Goal: Download file/media

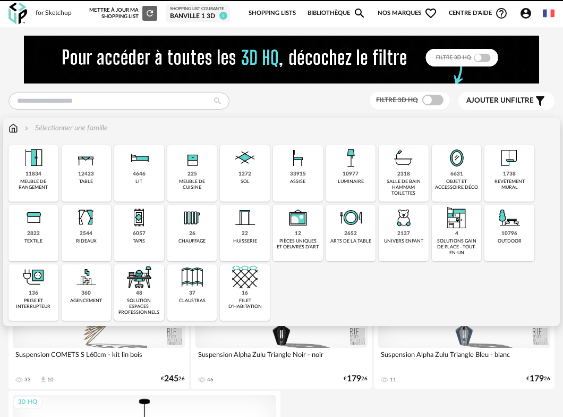
click at [264, 172] on div "1272 sol" at bounding box center [245, 173] width 50 height 56
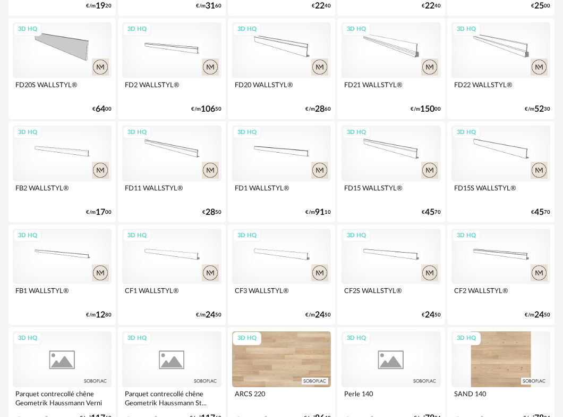
scroll to position [1906, 0]
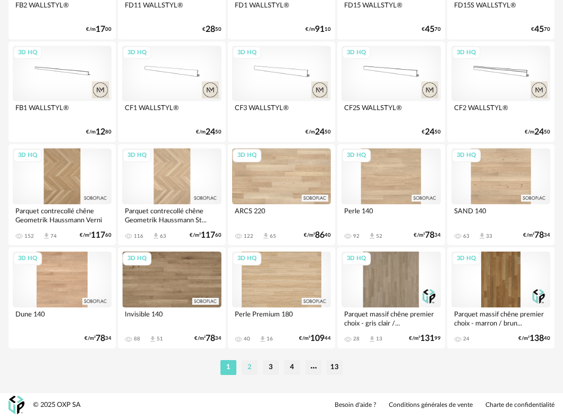
click at [249, 364] on li "2" at bounding box center [250, 367] width 16 height 15
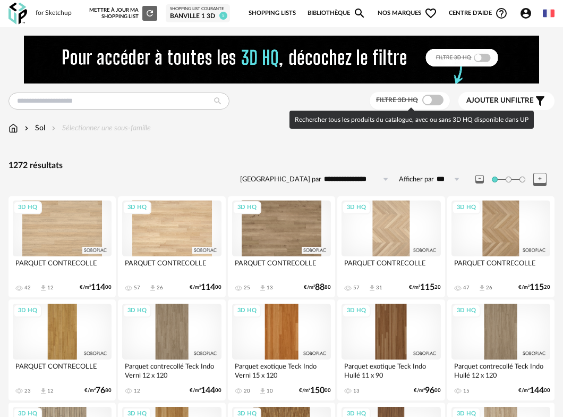
click at [438, 98] on span at bounding box center [432, 100] width 21 height 11
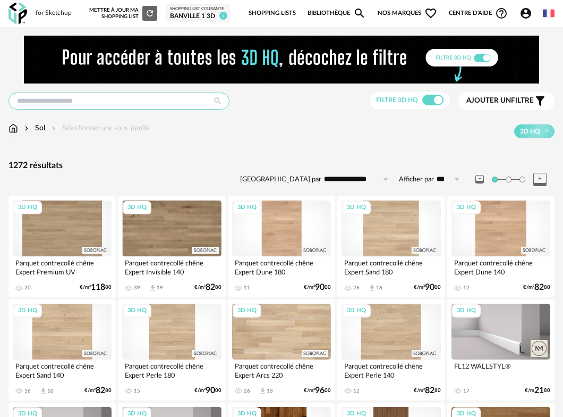
click at [116, 101] on input "text" at bounding box center [119, 100] width 221 height 17
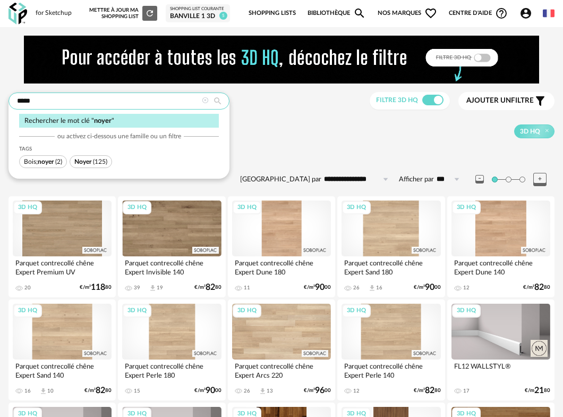
type input "*****"
type input "**********"
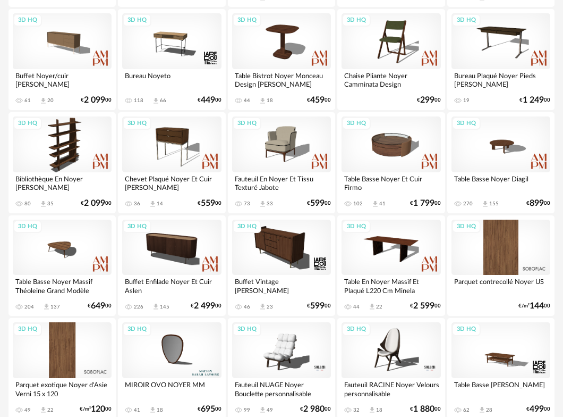
scroll to position [1148, 0]
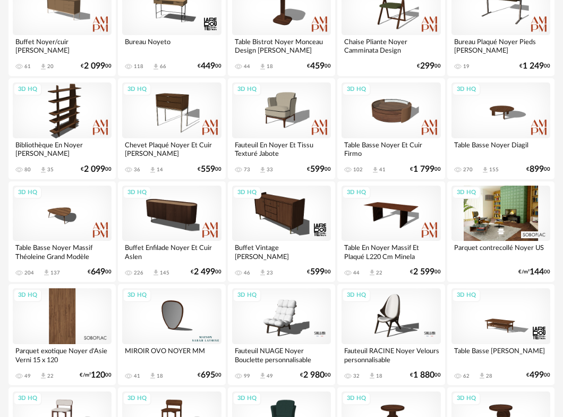
click at [503, 221] on div "3D HQ" at bounding box center [501, 213] width 99 height 56
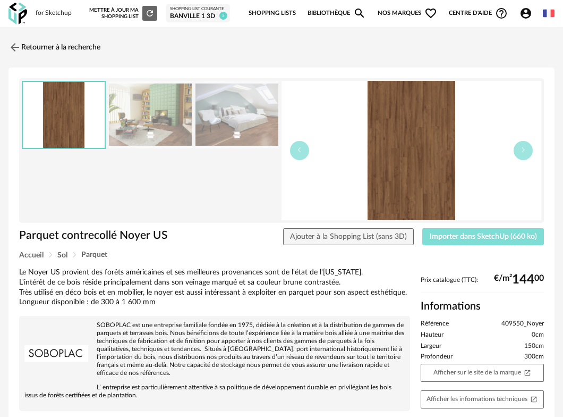
click at [463, 233] on span "Importer dans SketchUp (660 ko)" at bounding box center [483, 236] width 107 height 7
click at [16, 44] on img at bounding box center [13, 46] width 15 height 15
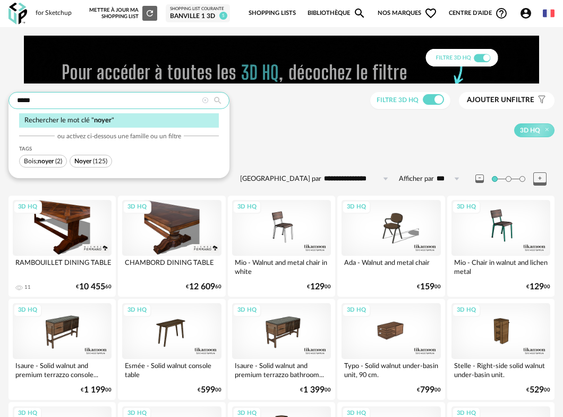
drag, startPoint x: 54, startPoint y: 103, endPoint x: -6, endPoint y: 99, distance: 60.7
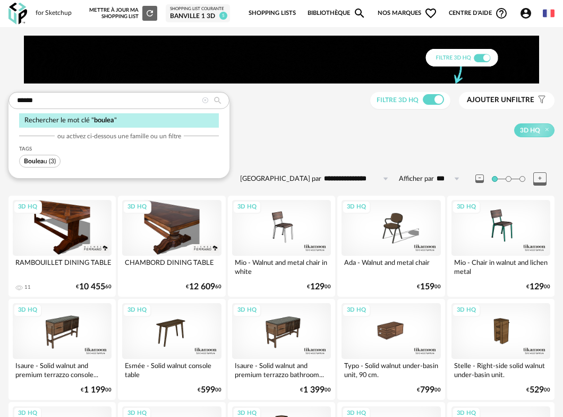
click at [32, 160] on span "Boulea" at bounding box center [34, 161] width 20 height 6
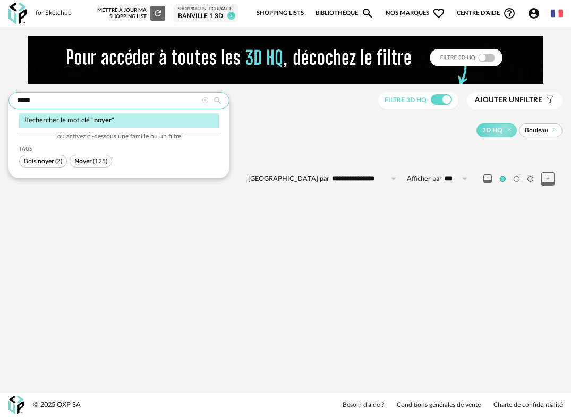
drag, startPoint x: 41, startPoint y: 102, endPoint x: 1, endPoint y: 101, distance: 40.9
click at [1, 101] on div "**********" at bounding box center [285, 124] width 571 height 177
type input "*******"
type input "**********"
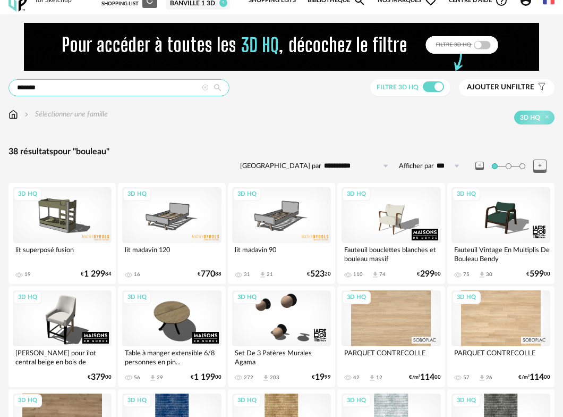
scroll to position [164, 0]
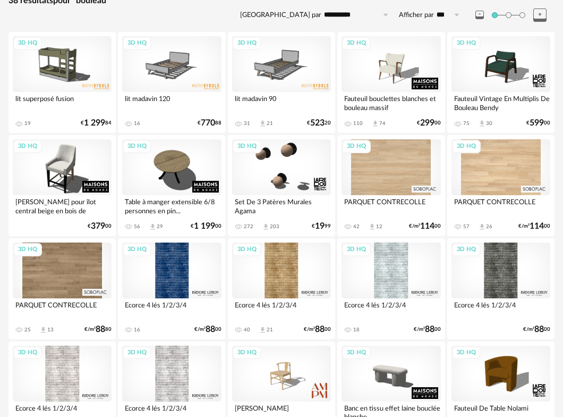
click at [481, 167] on div "3D HQ" at bounding box center [501, 167] width 99 height 56
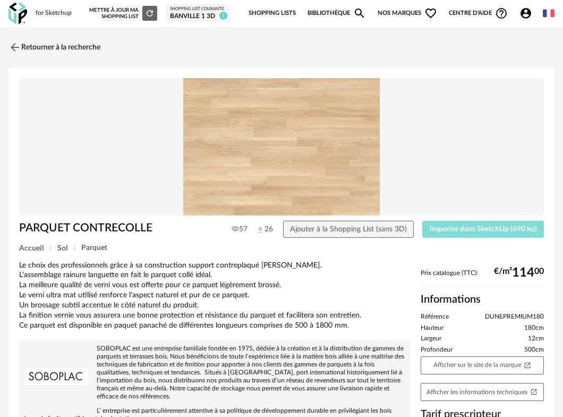
click at [473, 228] on span "Importer dans SketchUp (690 ko)" at bounding box center [483, 228] width 107 height 7
click at [20, 46] on img at bounding box center [13, 46] width 15 height 15
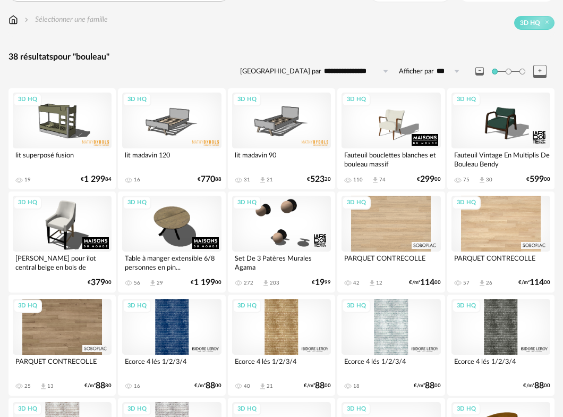
scroll to position [53, 0]
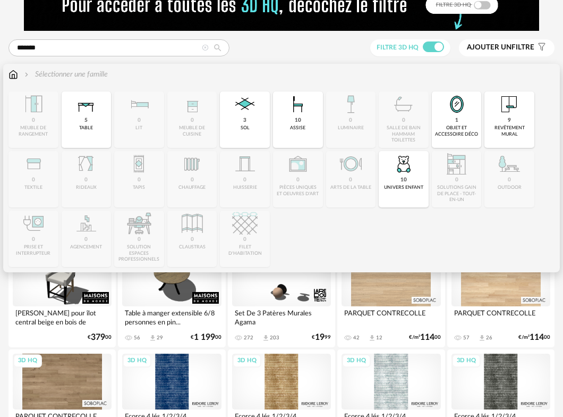
click at [512, 116] on img at bounding box center [510, 104] width 26 height 26
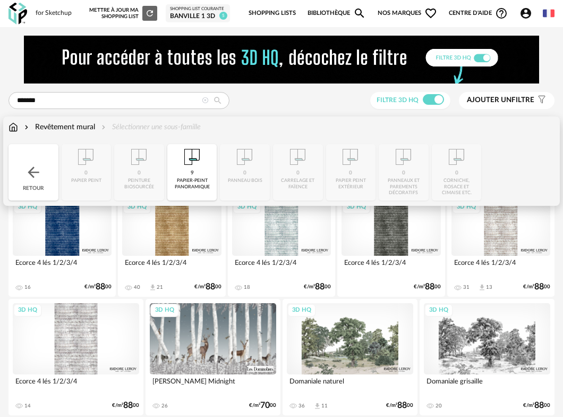
click at [35, 173] on img at bounding box center [33, 172] width 17 height 17
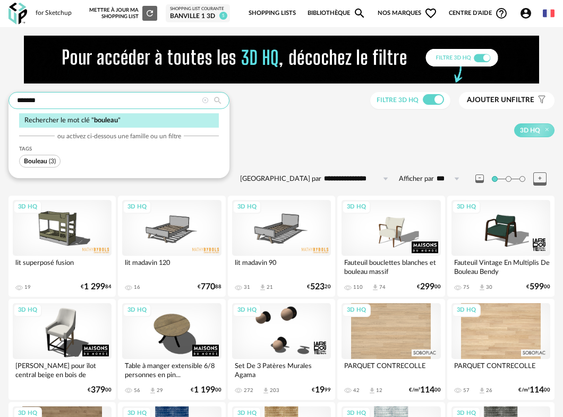
drag, startPoint x: 41, startPoint y: 102, endPoint x: 1, endPoint y: 95, distance: 41.0
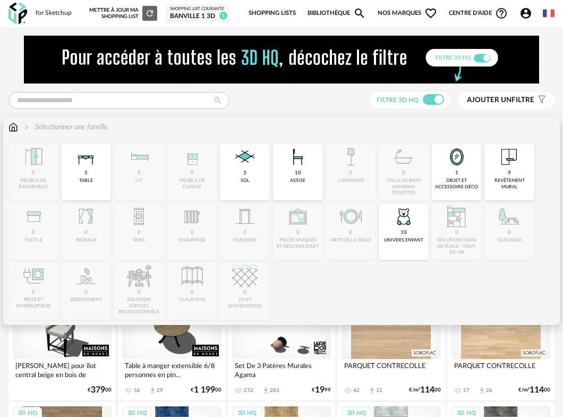
click at [67, 122] on div "Sélectionner une famille Close icon 0 meuble de rangement 5 table 0 lit 0 meubl…" at bounding box center [281, 220] width 557 height 208
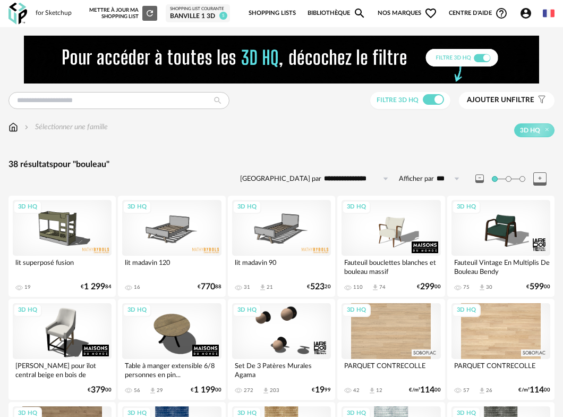
click at [285, 104] on div "Dernières recherches bouleau noyer plywood vitrine meuble tv Filtre 3D HQ Ajout…" at bounding box center [282, 101] width 546 height 18
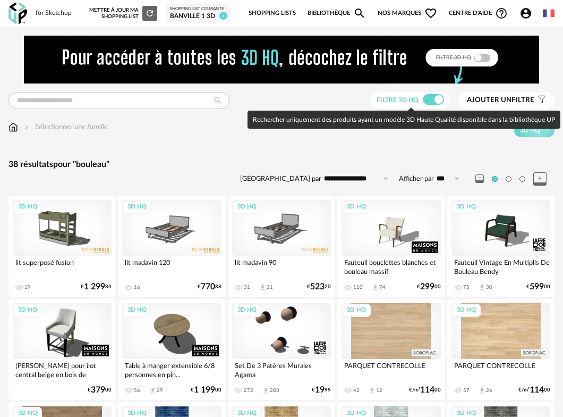
click at [429, 102] on span at bounding box center [433, 99] width 21 height 11
type input "*******"
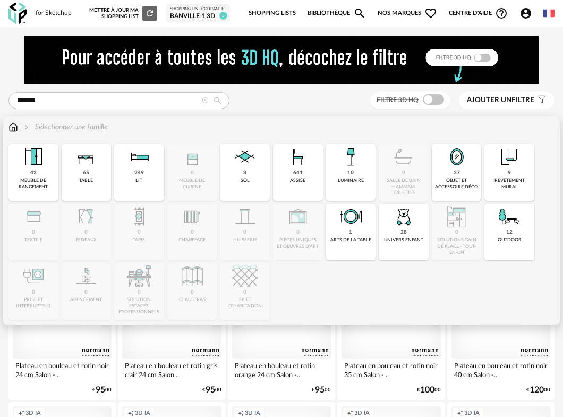
click at [11, 132] on img at bounding box center [14, 127] width 10 height 11
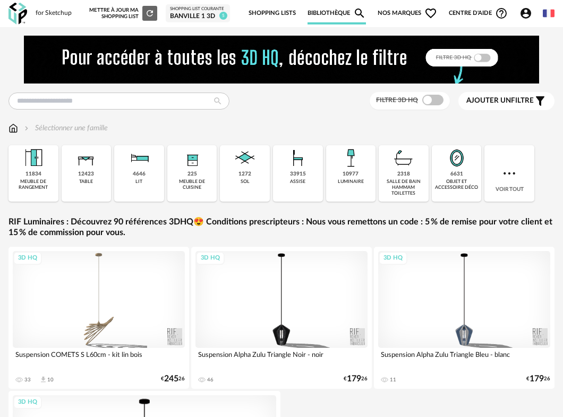
click at [502, 181] on img at bounding box center [509, 173] width 17 height 17
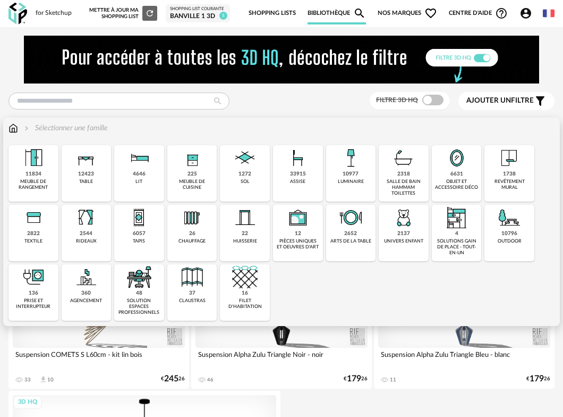
click at [509, 182] on div "revêtement mural" at bounding box center [510, 185] width 44 height 12
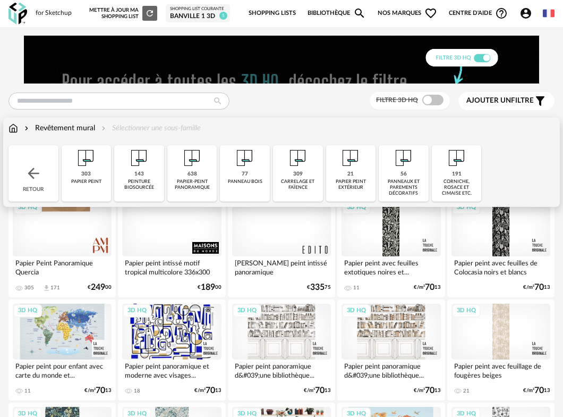
click at [140, 171] on div "143" at bounding box center [139, 174] width 10 height 7
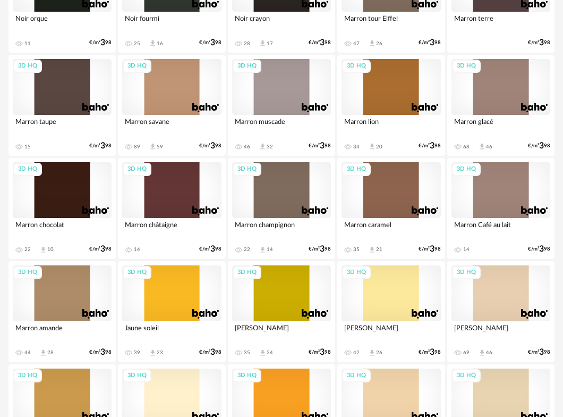
scroll to position [1371, 0]
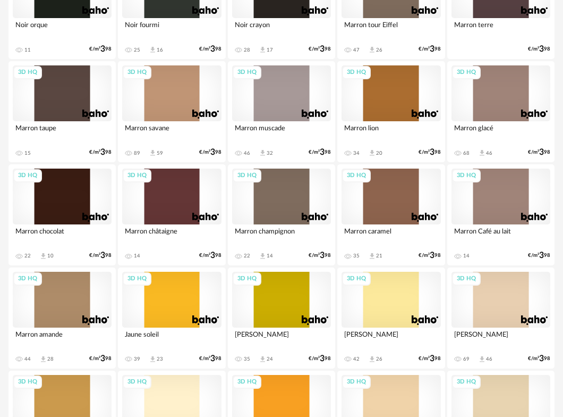
click at [74, 207] on div "3D HQ" at bounding box center [62, 196] width 99 height 56
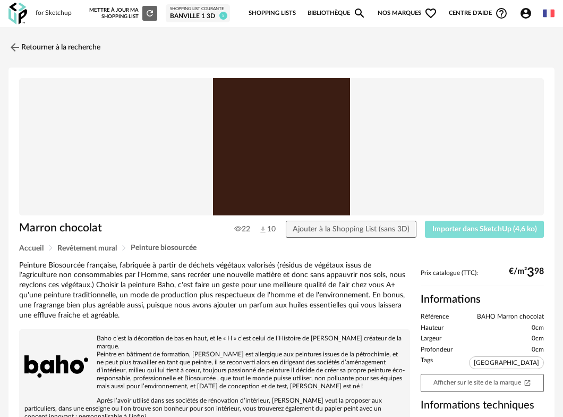
click at [484, 233] on span "Importer dans SketchUp (4,6 ko)" at bounding box center [485, 228] width 105 height 7
click at [11, 47] on img at bounding box center [13, 46] width 15 height 15
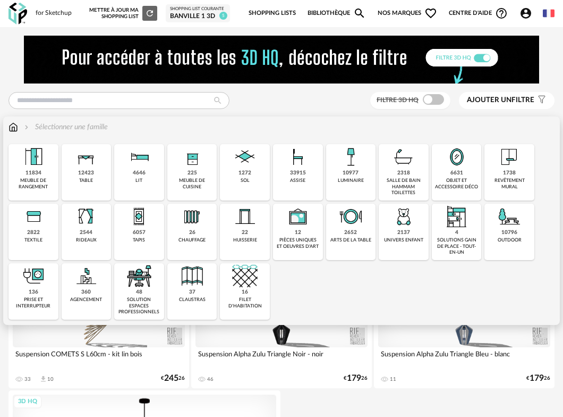
click at [515, 184] on div "revêtement mural" at bounding box center [510, 183] width 44 height 12
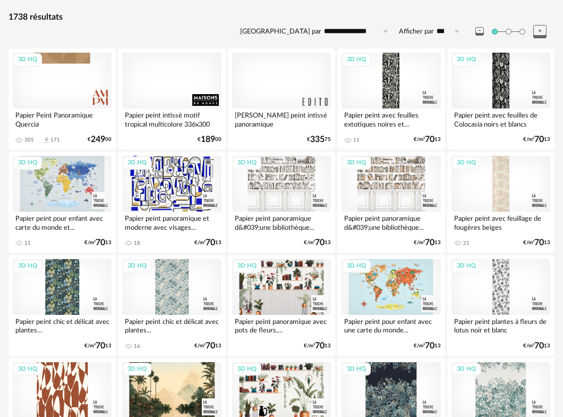
scroll to position [35, 0]
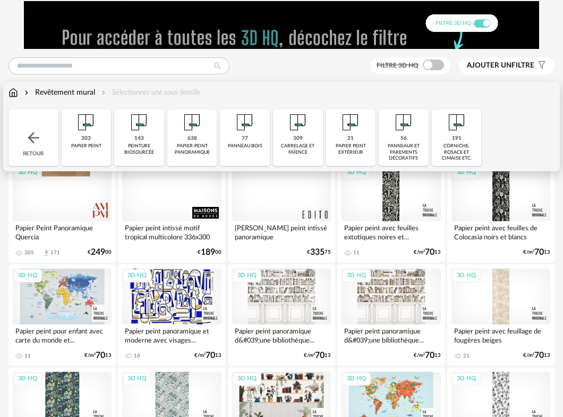
click at [45, 92] on div "Revêtement mural" at bounding box center [58, 92] width 73 height 11
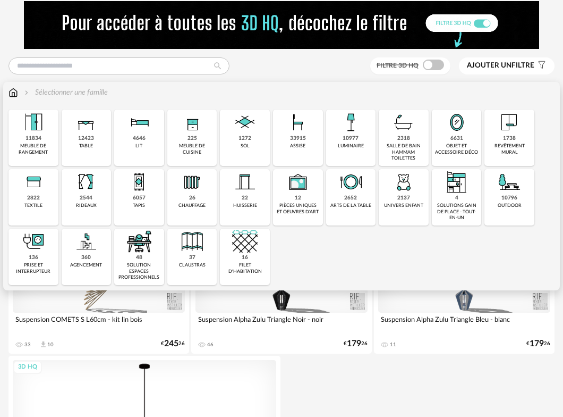
drag, startPoint x: 512, startPoint y: 132, endPoint x: 454, endPoint y: 129, distance: 58.0
click at [512, 132] on img at bounding box center [510, 122] width 26 height 26
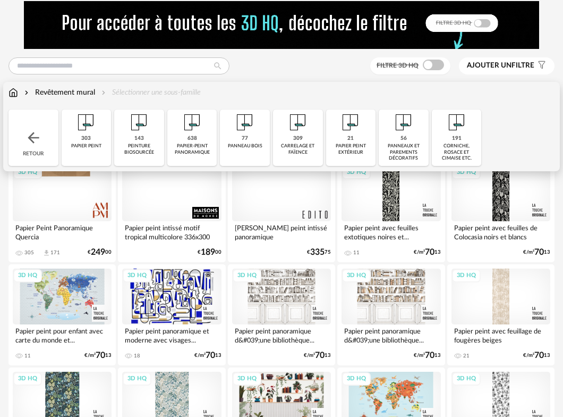
click at [143, 135] on div "143" at bounding box center [139, 138] width 10 height 7
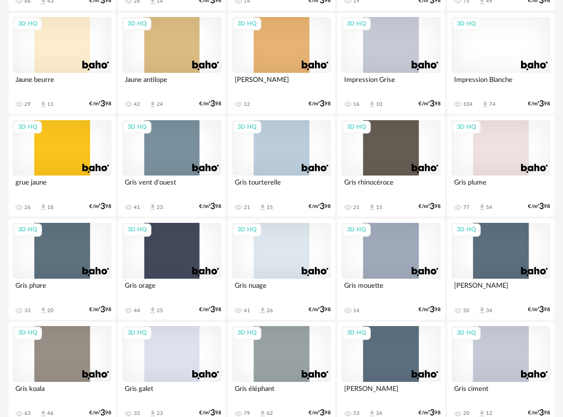
scroll to position [1906, 0]
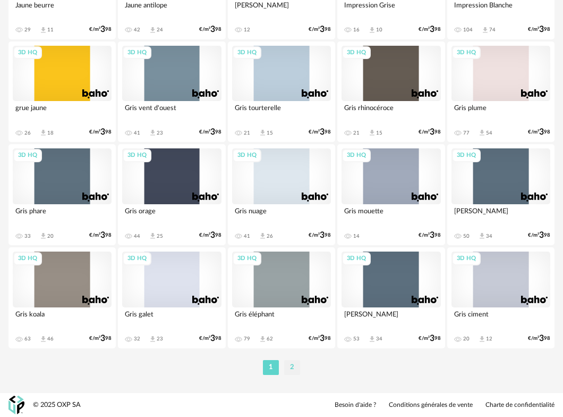
click at [295, 368] on li "2" at bounding box center [292, 367] width 16 height 15
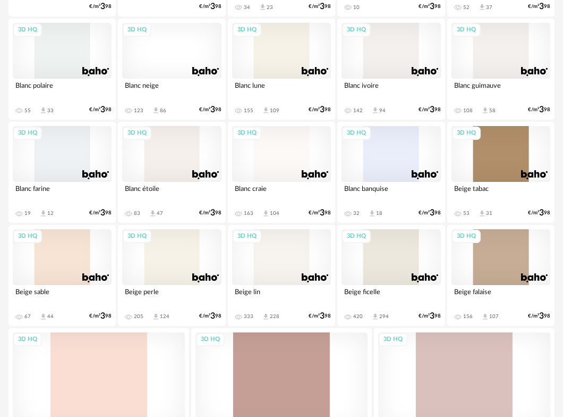
scroll to position [637, 0]
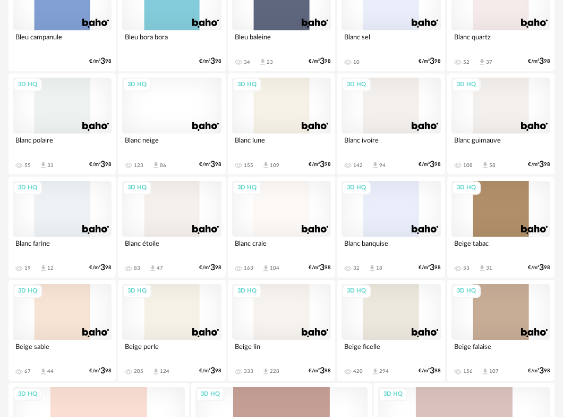
click at [269, 309] on div "3D HQ" at bounding box center [281, 312] width 99 height 56
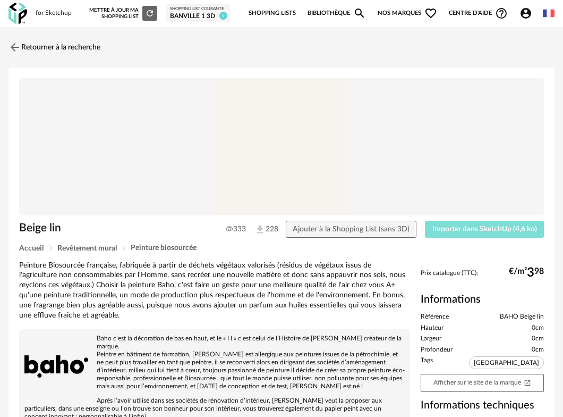
click at [441, 229] on span "Importer dans SketchUp (4,6 ko)" at bounding box center [485, 228] width 105 height 7
click at [477, 227] on span "Importer dans SketchUp (4,6 ko)" at bounding box center [485, 228] width 105 height 7
click at [20, 48] on img at bounding box center [13, 46] width 15 height 15
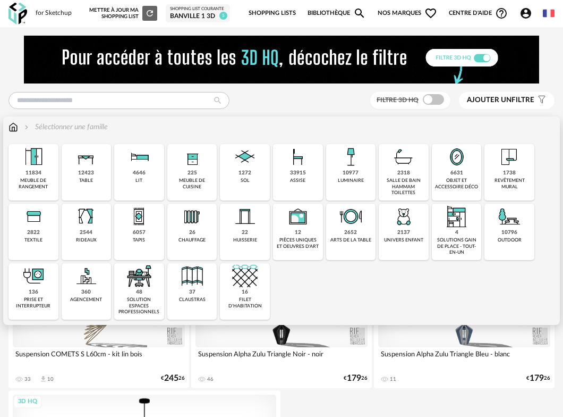
click at [349, 175] on div "10977" at bounding box center [351, 172] width 16 height 7
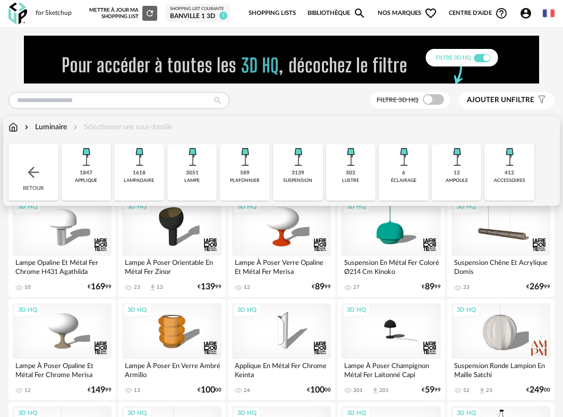
click at [416, 175] on div "6 éclairage" at bounding box center [404, 172] width 50 height 56
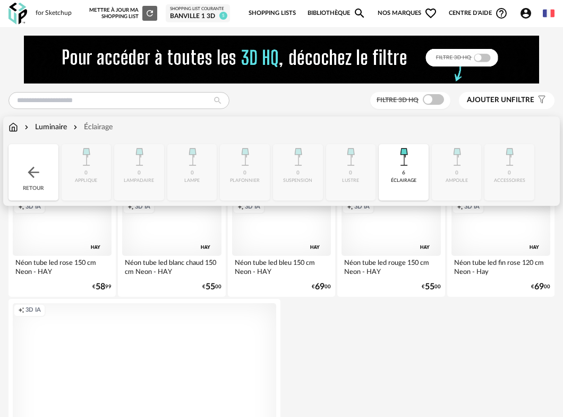
click at [199, 175] on div "Close icon Retour 0 applique 0 lampadaire 0 lampe 0 plafonnier 0 suspension 0 l…" at bounding box center [282, 172] width 546 height 56
click at [27, 172] on img at bounding box center [33, 172] width 17 height 17
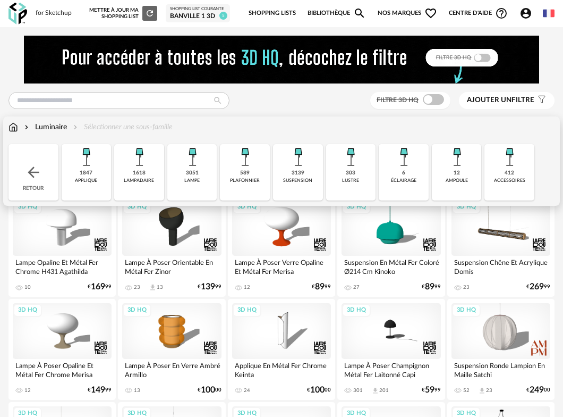
click at [199, 165] on img at bounding box center [193, 157] width 26 height 26
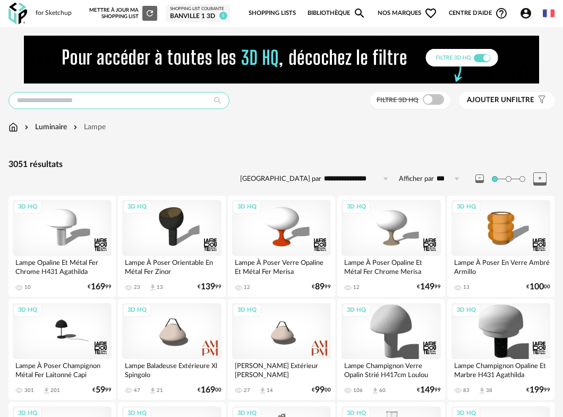
click at [115, 103] on input "text" at bounding box center [119, 100] width 221 height 17
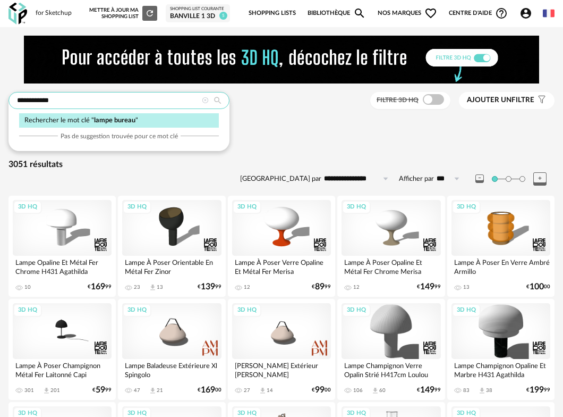
type input "**********"
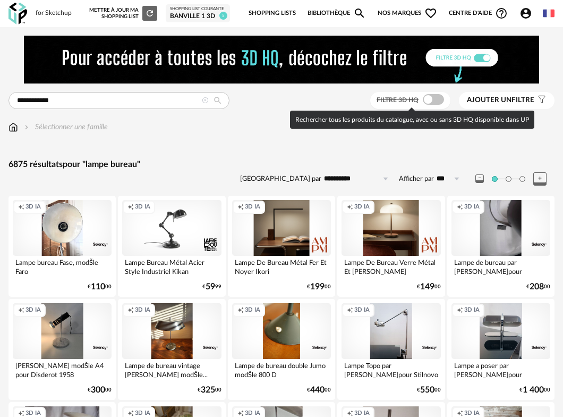
click at [440, 100] on span at bounding box center [433, 99] width 21 height 11
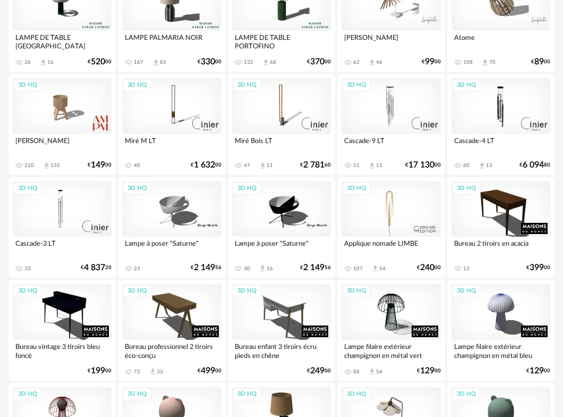
scroll to position [1885, 0]
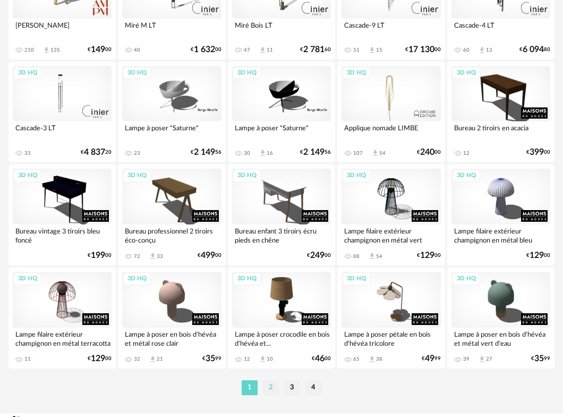
click at [273, 391] on li "2" at bounding box center [271, 387] width 16 height 15
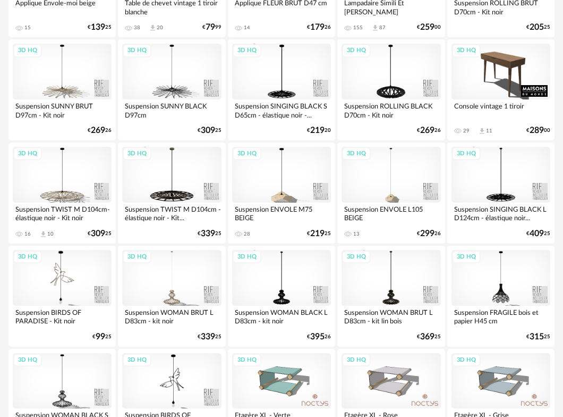
scroll to position [1906, 0]
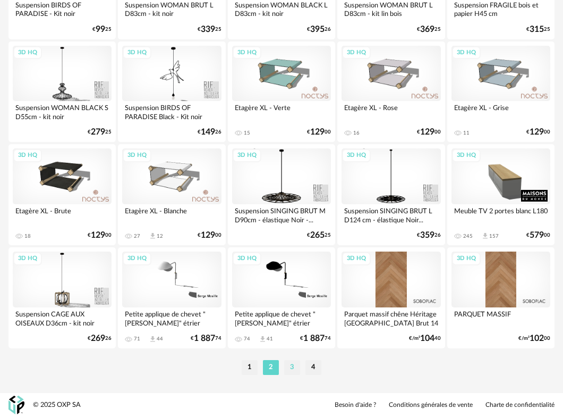
click at [293, 367] on li "3" at bounding box center [292, 367] width 16 height 15
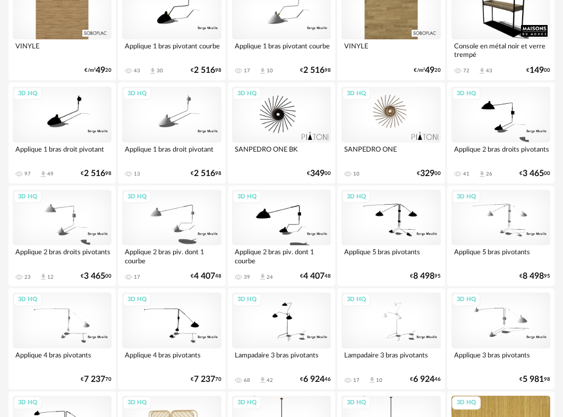
scroll to position [1906, 0]
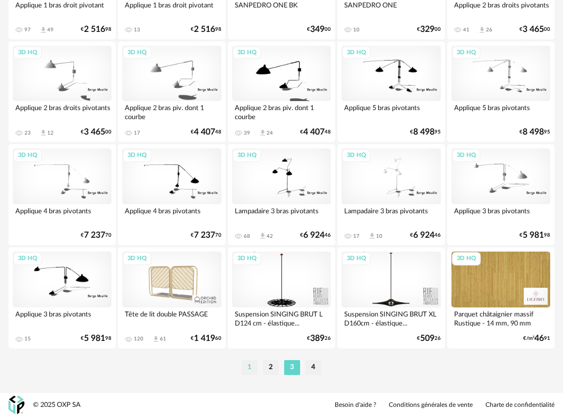
click at [250, 367] on li "1" at bounding box center [250, 367] width 16 height 15
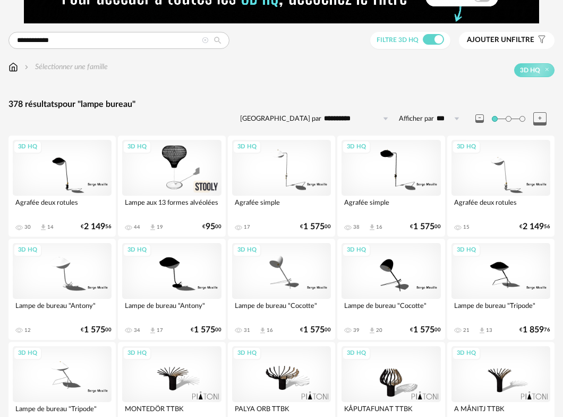
scroll to position [74, 0]
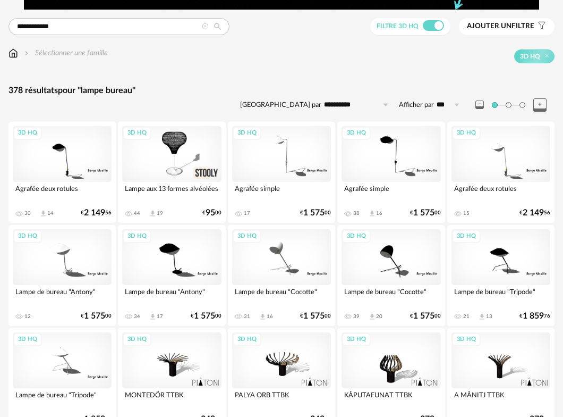
click at [502, 258] on div "3D HQ" at bounding box center [501, 257] width 99 height 56
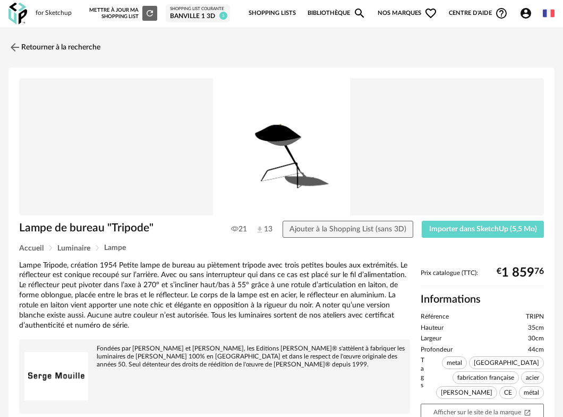
click at [489, 218] on div "Lampe de bureau "Tripode" 21 13 Ajouter à la Shopping List (sans 3D) Importer d…" at bounding box center [282, 305] width 546 height 476
click at [460, 227] on span "Importer dans SketchUp (5,5 Mo)" at bounding box center [483, 228] width 108 height 7
click at [12, 47] on img at bounding box center [13, 46] width 15 height 15
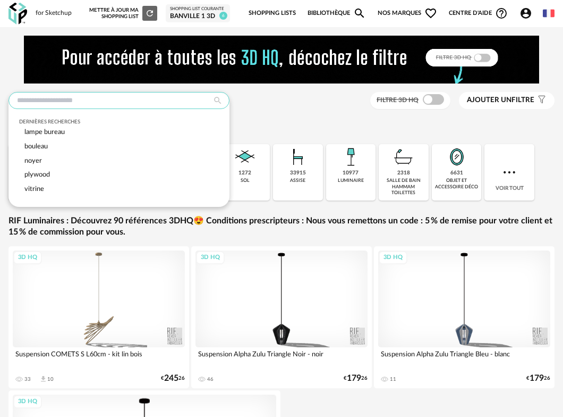
click at [140, 99] on input "text" at bounding box center [119, 100] width 221 height 17
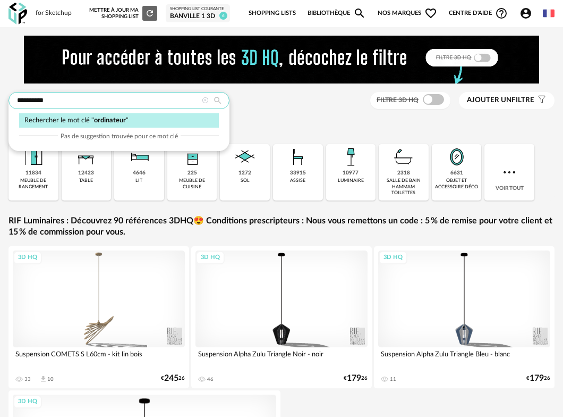
type input "**********"
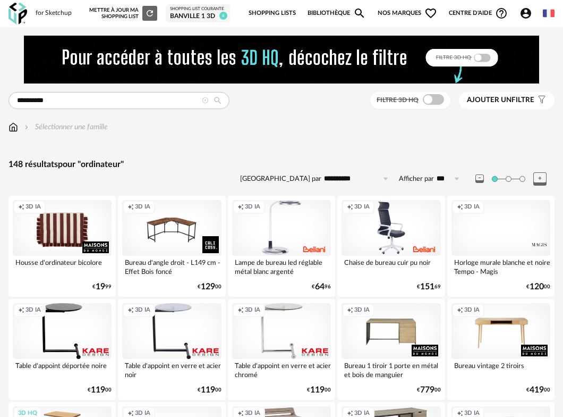
click at [11, 132] on img at bounding box center [14, 127] width 10 height 11
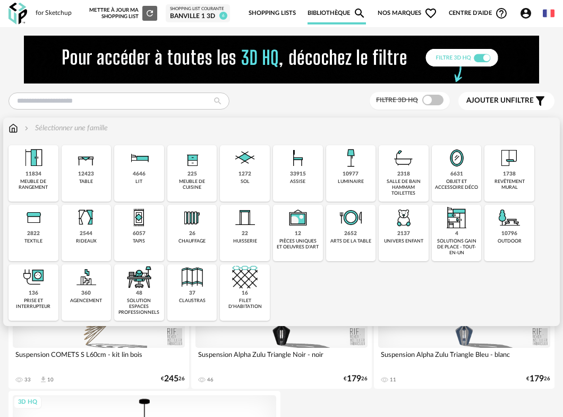
click at [451, 174] on div "6631" at bounding box center [457, 174] width 13 height 7
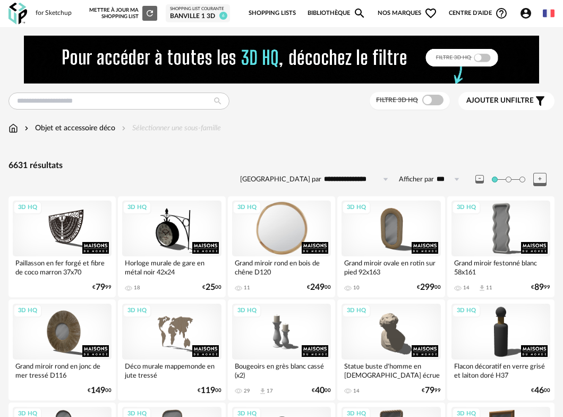
scroll to position [6, 0]
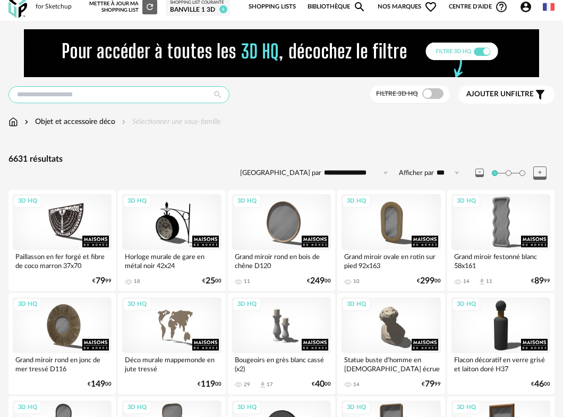
click at [148, 99] on input "text" at bounding box center [119, 94] width 221 height 17
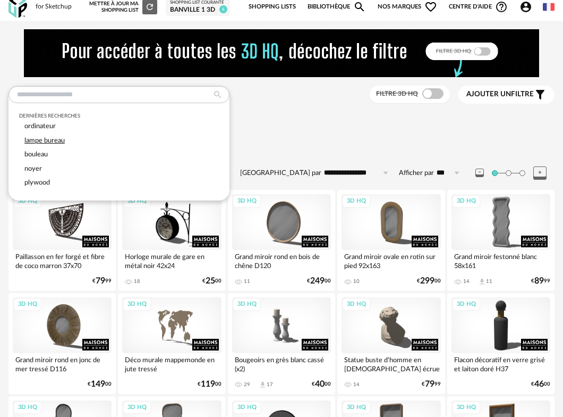
click at [43, 139] on span "lampe bureau" at bounding box center [44, 140] width 40 height 6
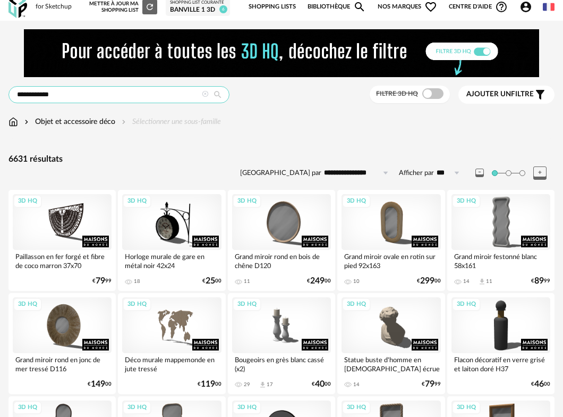
drag, startPoint x: 70, startPoint y: 100, endPoint x: 37, endPoint y: 94, distance: 32.9
click at [37, 94] on input "**********" at bounding box center [119, 94] width 221 height 17
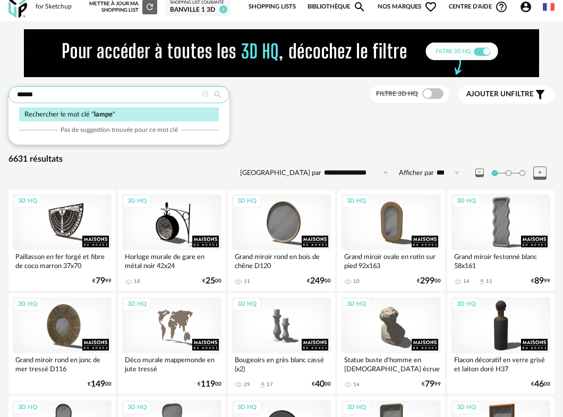
type input "*****"
click at [107, 113] on span "lampe" at bounding box center [103, 114] width 19 height 6
type input "**********"
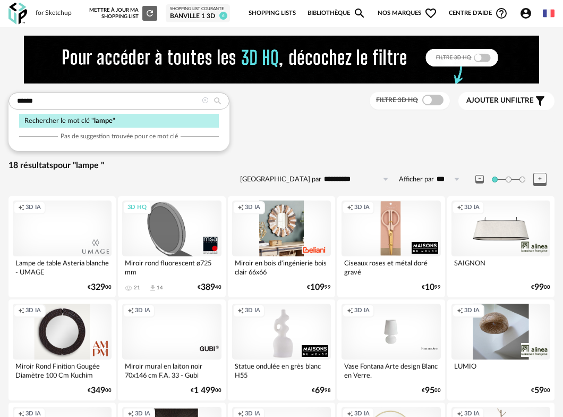
click at [51, 183] on div "**********" at bounding box center [282, 174] width 546 height 28
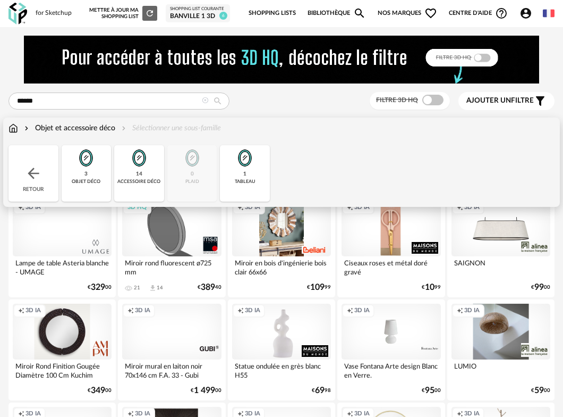
click at [10, 130] on img at bounding box center [14, 128] width 10 height 11
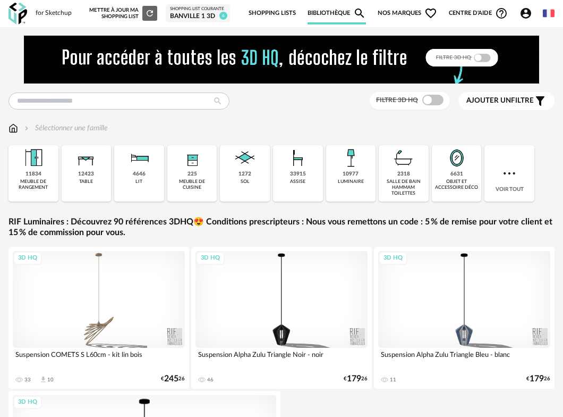
click at [347, 176] on div "10977" at bounding box center [351, 174] width 16 height 7
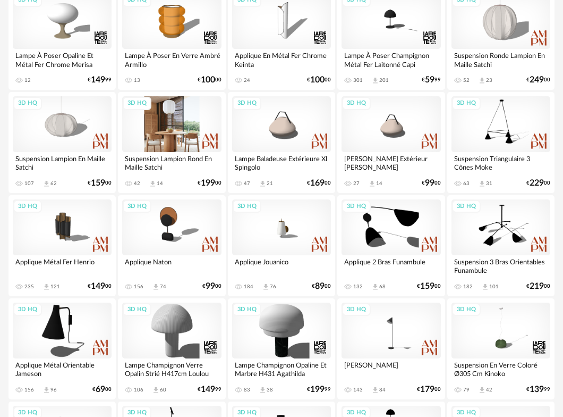
scroll to position [72, 0]
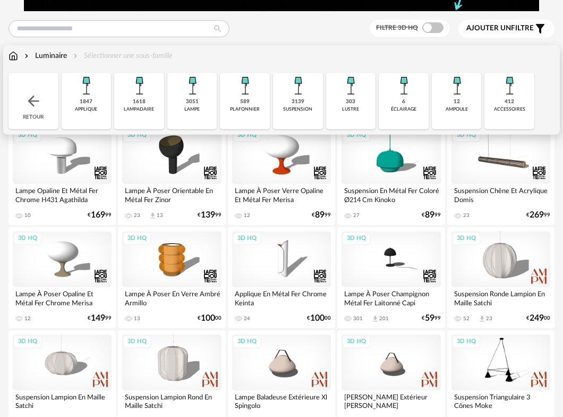
click at [196, 106] on div "3051 lampe" at bounding box center [192, 101] width 50 height 56
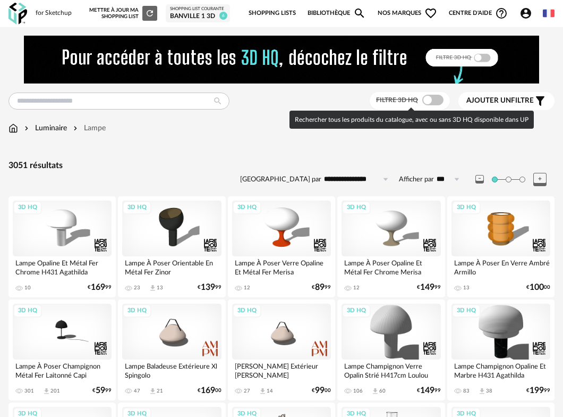
click at [440, 99] on span at bounding box center [432, 100] width 21 height 11
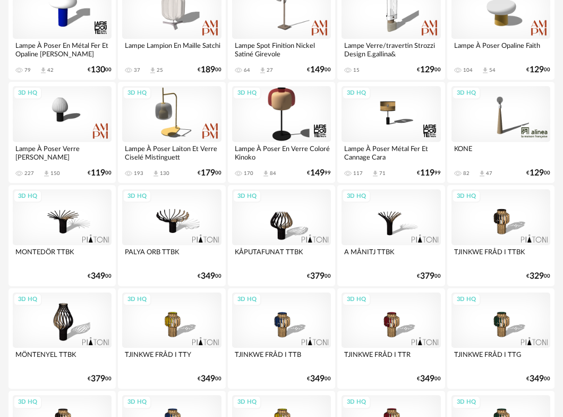
scroll to position [327, 0]
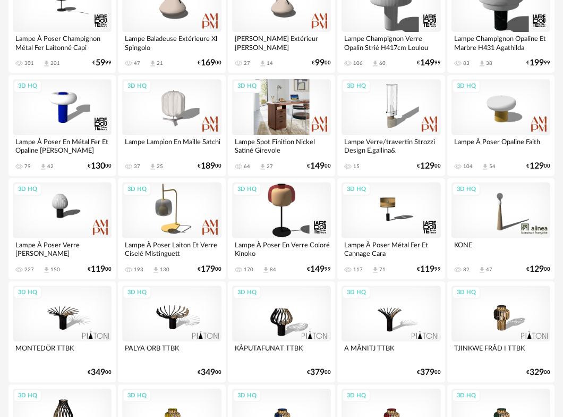
click at [281, 107] on div "3D HQ" at bounding box center [281, 107] width 99 height 56
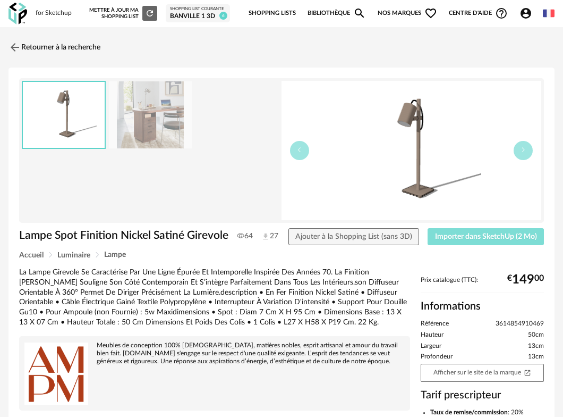
click at [484, 239] on span "Importer dans SketchUp (2 Mo)" at bounding box center [486, 236] width 102 height 7
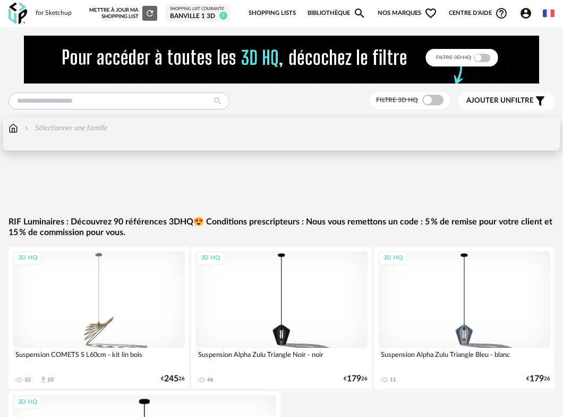
click at [10, 129] on img at bounding box center [14, 128] width 10 height 11
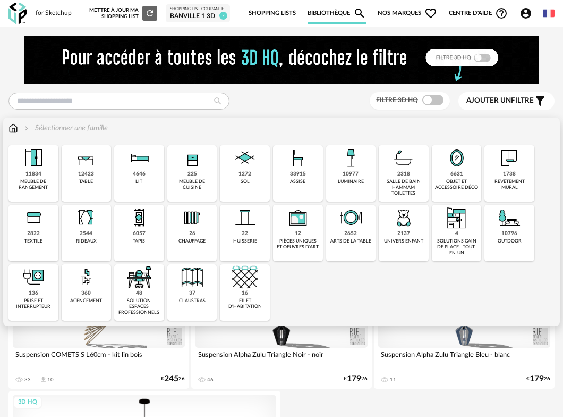
click at [508, 181] on div "revêtement mural" at bounding box center [510, 185] width 44 height 12
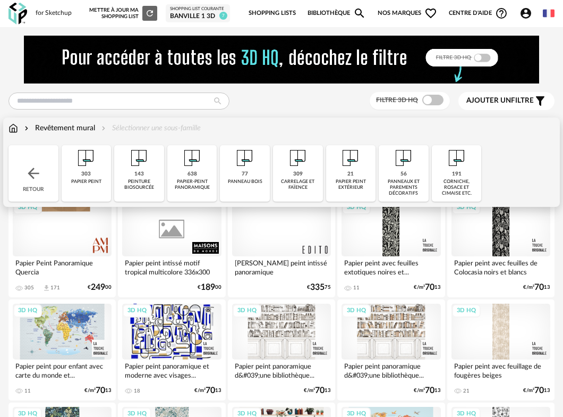
click at [140, 174] on div "143" at bounding box center [139, 174] width 10 height 7
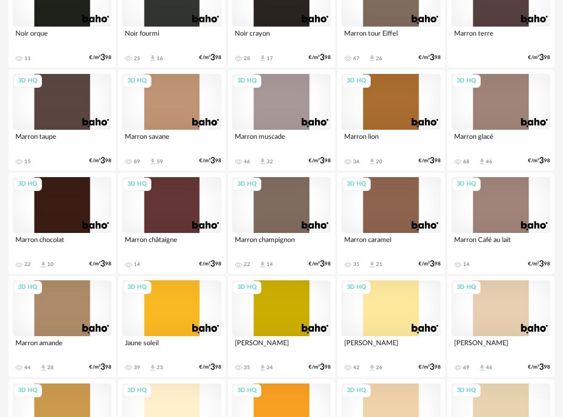
scroll to position [1185, 0]
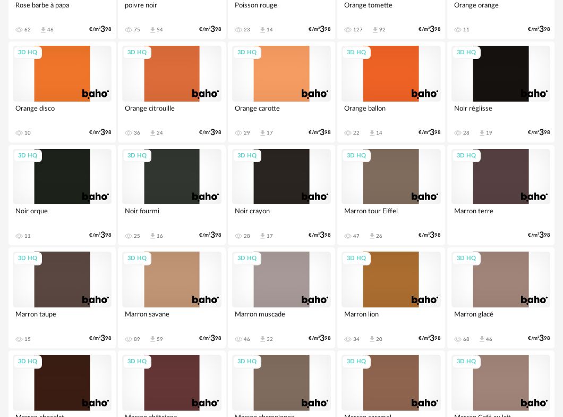
click at [282, 174] on div "3D HQ" at bounding box center [281, 177] width 99 height 56
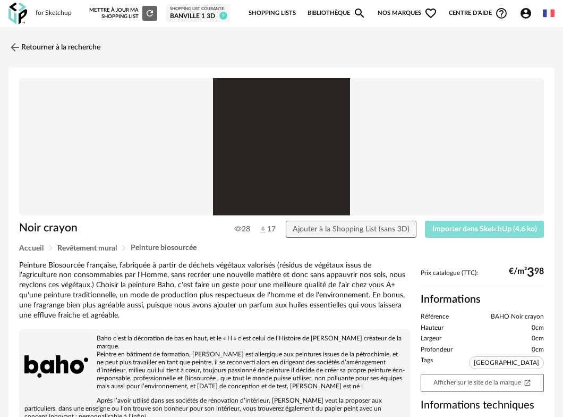
click at [481, 227] on span "Importer dans SketchUp (4,6 ko)" at bounding box center [485, 228] width 105 height 7
click at [16, 46] on img at bounding box center [13, 46] width 15 height 15
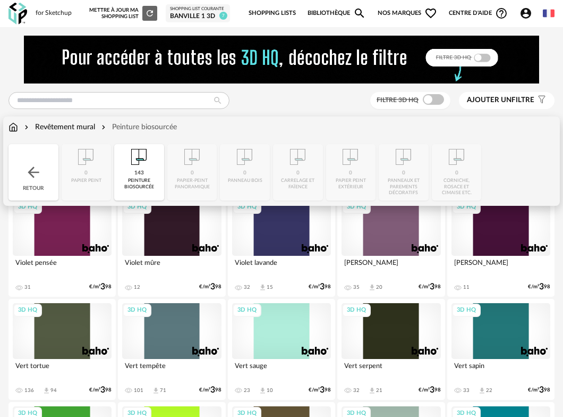
click at [13, 128] on img at bounding box center [14, 127] width 10 height 11
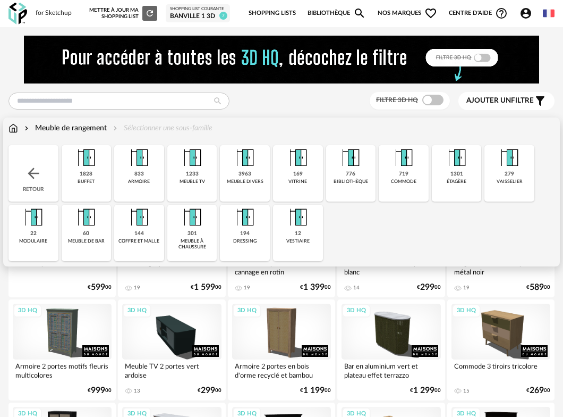
click at [14, 131] on img at bounding box center [14, 128] width 10 height 11
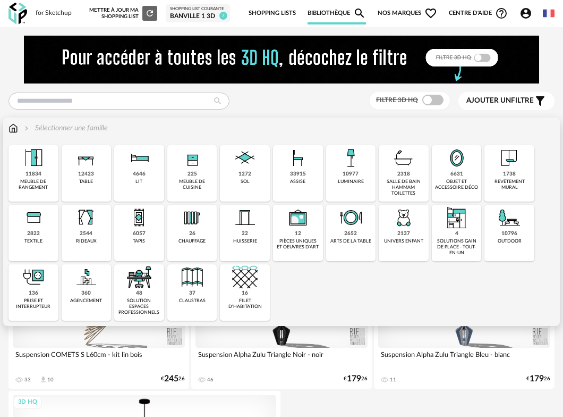
click at [239, 180] on div "1272 sol" at bounding box center [245, 173] width 50 height 56
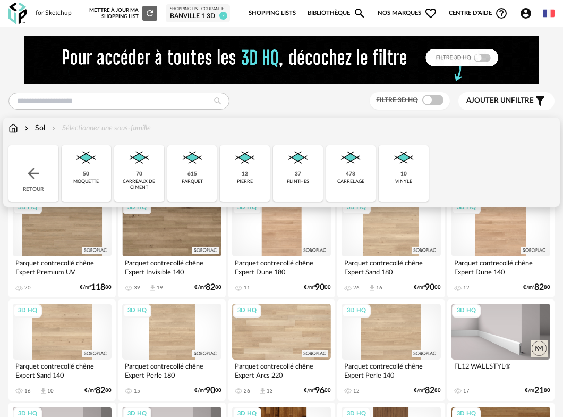
click at [352, 179] on div "carrelage" at bounding box center [350, 182] width 27 height 6
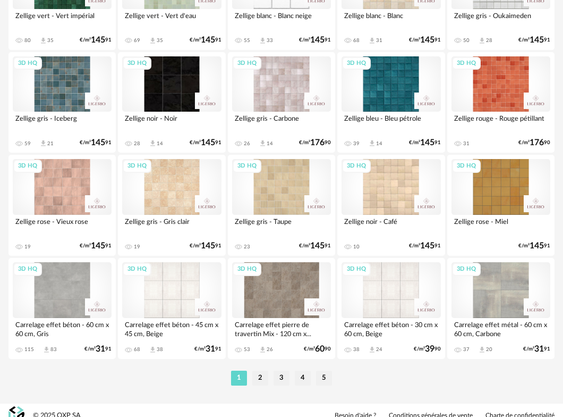
scroll to position [1906, 0]
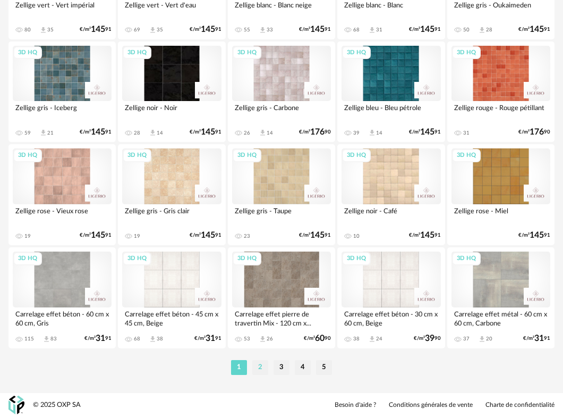
click at [257, 367] on li "2" at bounding box center [260, 367] width 16 height 15
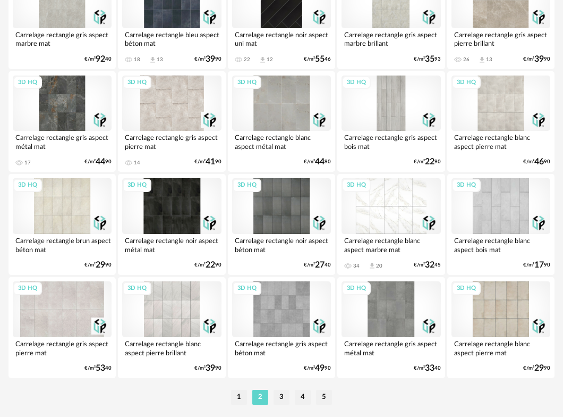
scroll to position [1906, 0]
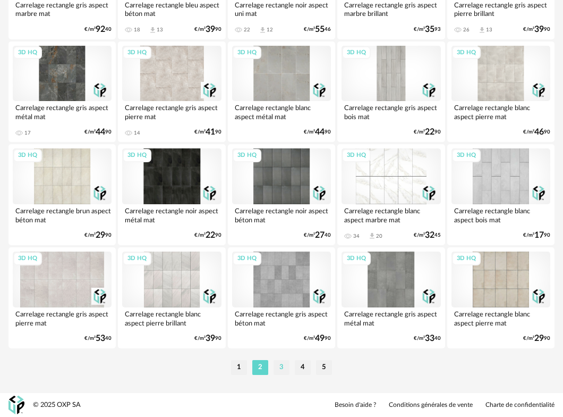
click at [284, 367] on li "3" at bounding box center [282, 367] width 16 height 15
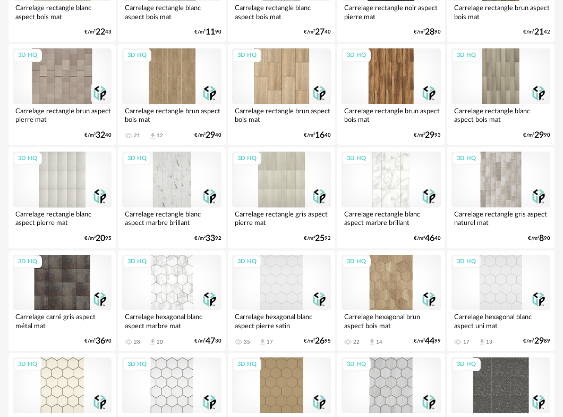
scroll to position [1906, 0]
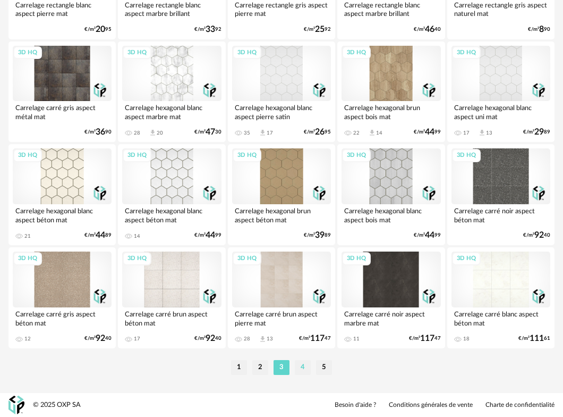
click at [304, 368] on li "4" at bounding box center [303, 367] width 16 height 15
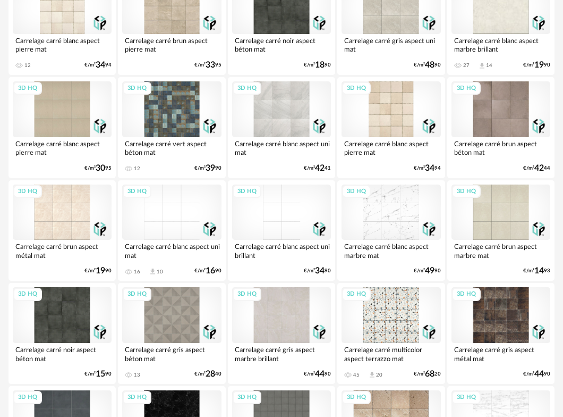
scroll to position [1906, 0]
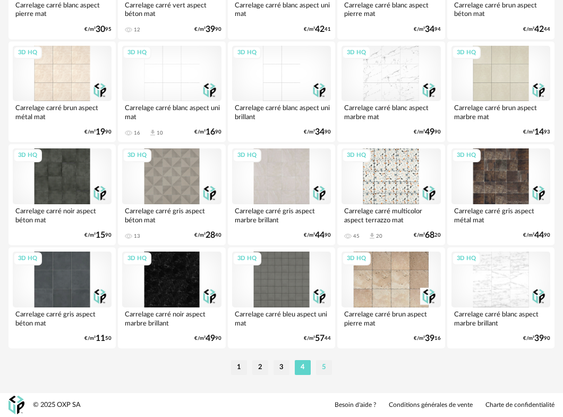
click at [322, 370] on li "5" at bounding box center [324, 367] width 16 height 15
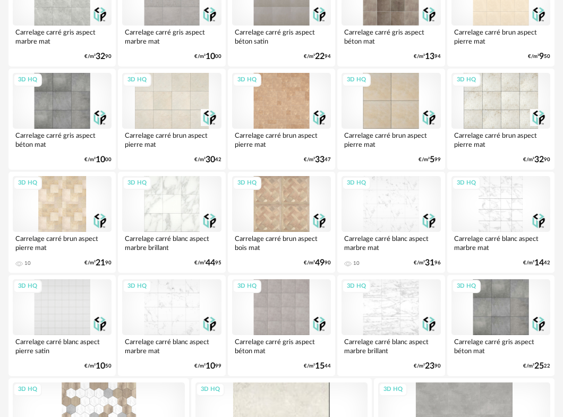
scroll to position [1535, 0]
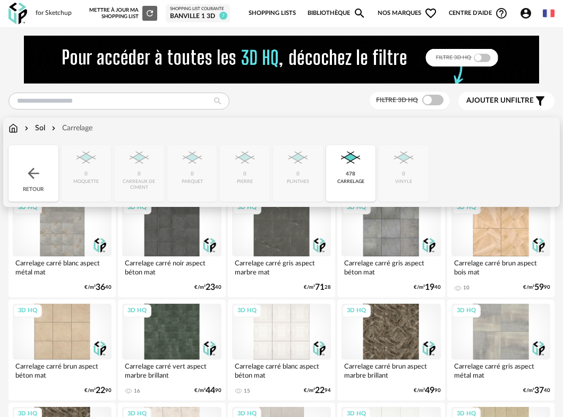
click at [14, 132] on img at bounding box center [14, 128] width 10 height 11
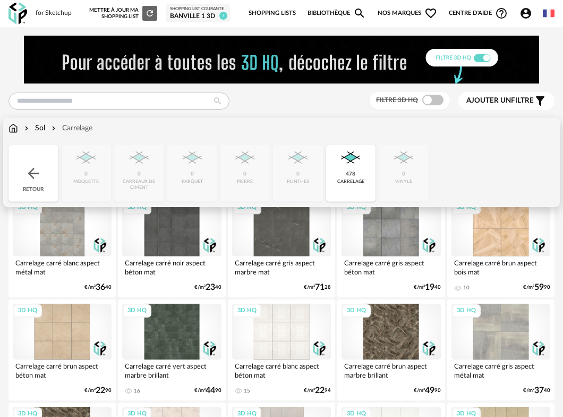
click at [27, 168] on img at bounding box center [33, 173] width 17 height 17
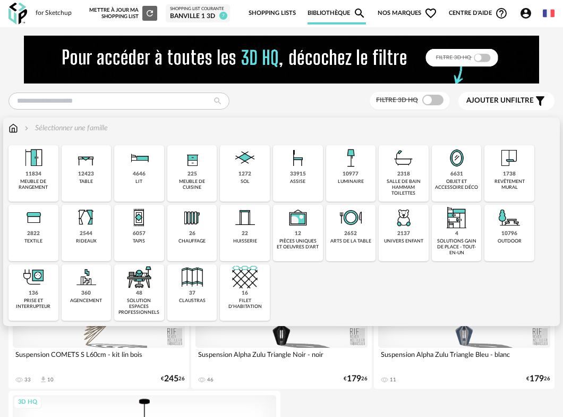
click at [508, 228] on img at bounding box center [510, 218] width 26 height 26
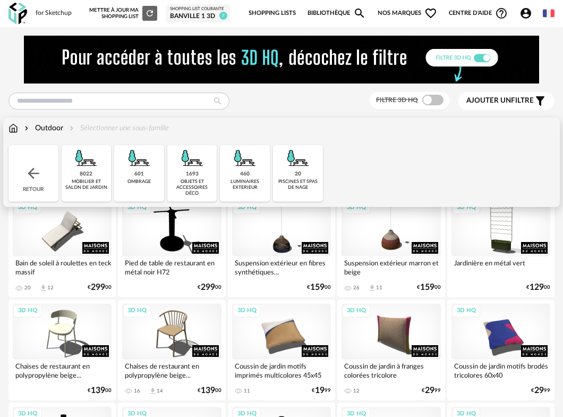
click at [91, 179] on div "mobilier et salon de jardin" at bounding box center [87, 185] width 44 height 12
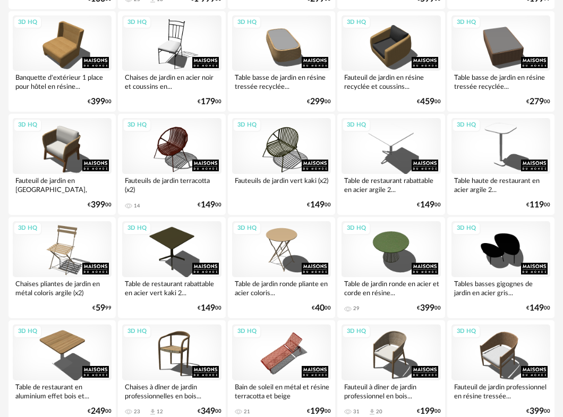
scroll to position [1489, 0]
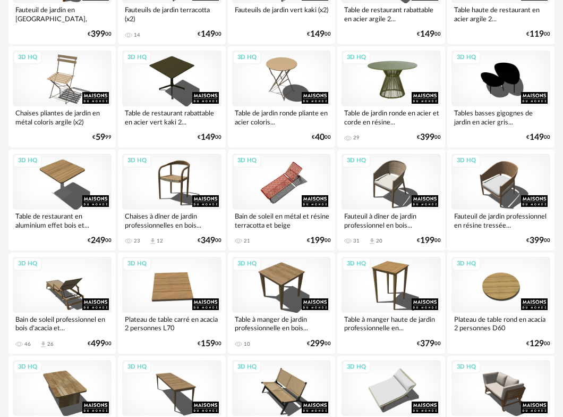
click at [394, 69] on div "3D HQ" at bounding box center [391, 78] width 99 height 56
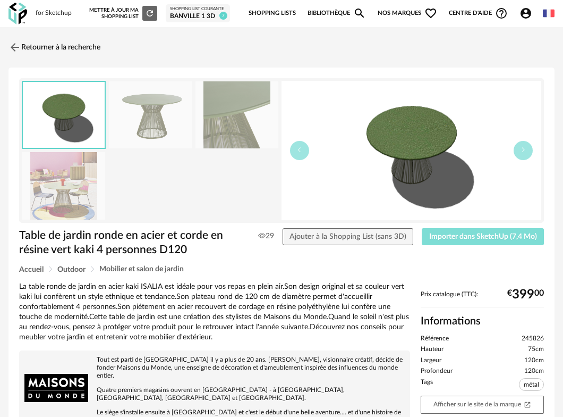
click at [481, 233] on span "Importer dans SketchUp (7,4 Mo)" at bounding box center [483, 236] width 108 height 7
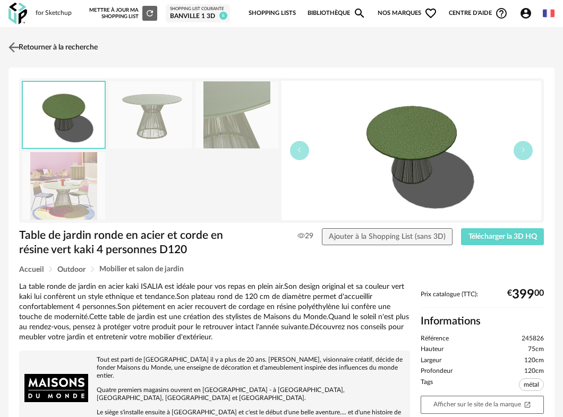
click at [16, 47] on img at bounding box center [13, 46] width 15 height 15
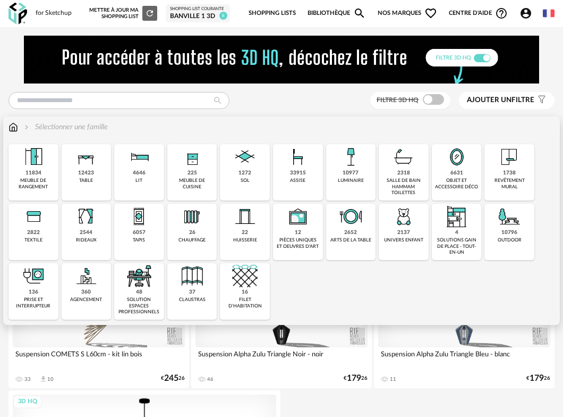
click at [510, 227] on img at bounding box center [510, 216] width 26 height 26
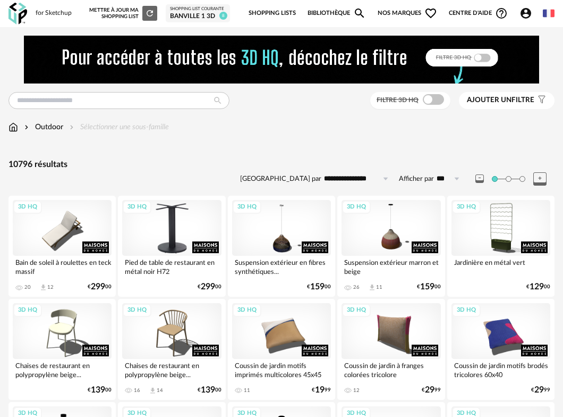
scroll to position [6, 0]
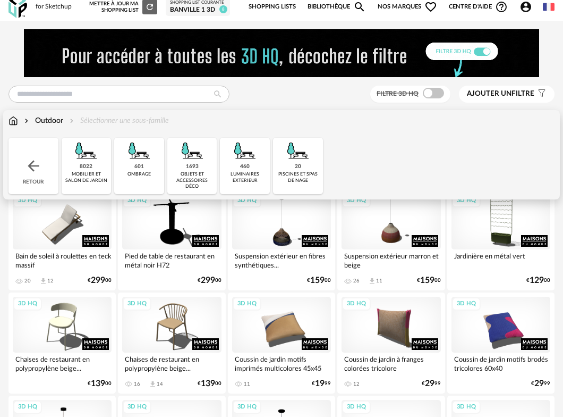
click at [81, 169] on div "8022" at bounding box center [86, 166] width 13 height 7
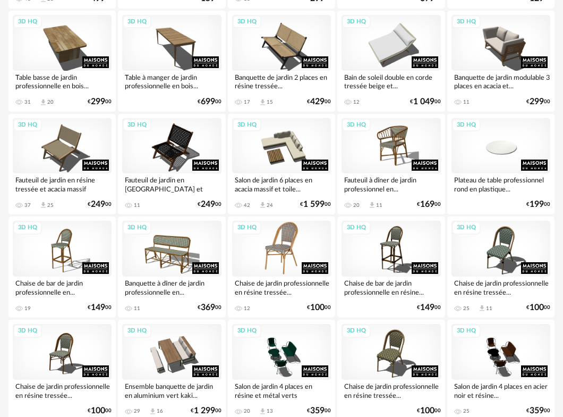
scroll to position [1906, 0]
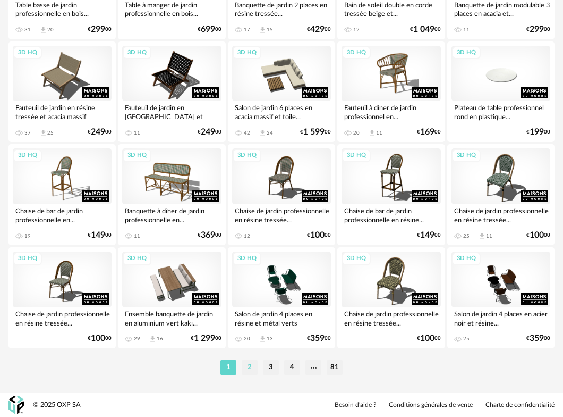
click at [251, 367] on li "2" at bounding box center [250, 367] width 16 height 15
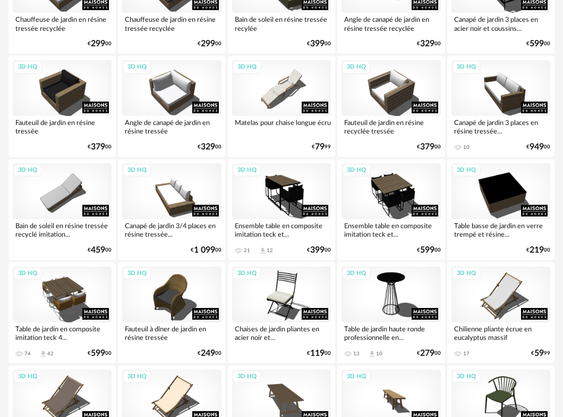
scroll to position [1061, 0]
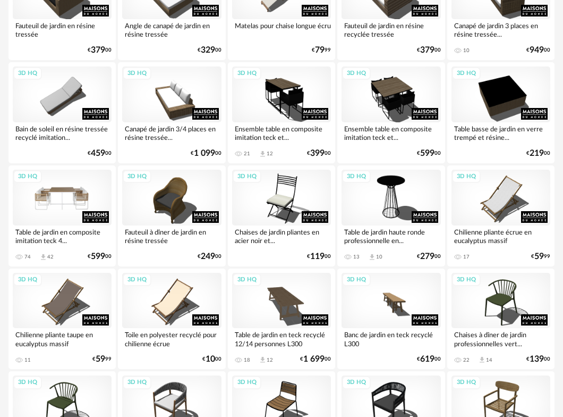
click at [65, 196] on div "3D HQ" at bounding box center [62, 197] width 99 height 56
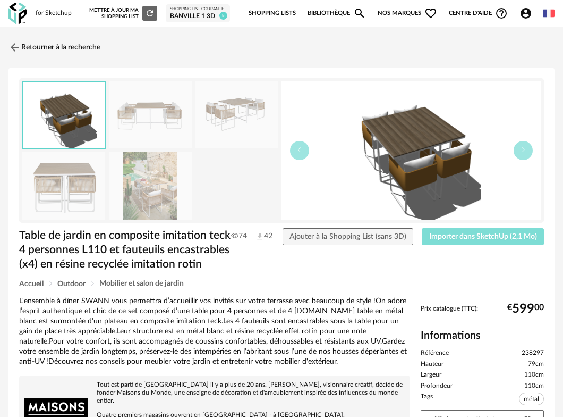
click at [443, 239] on span "Importer dans SketchUp (2,1 Mo)" at bounding box center [483, 236] width 108 height 7
click at [18, 46] on img at bounding box center [13, 46] width 15 height 15
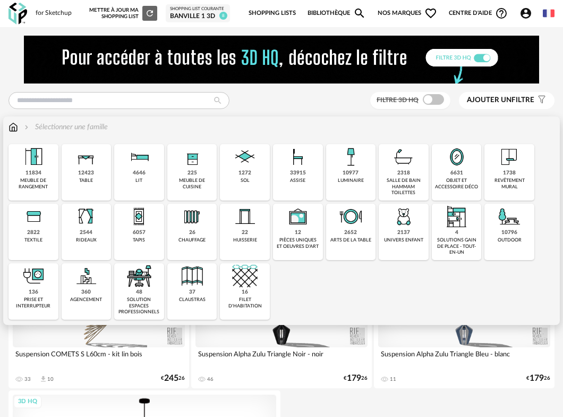
click at [507, 223] on img at bounding box center [510, 216] width 26 height 26
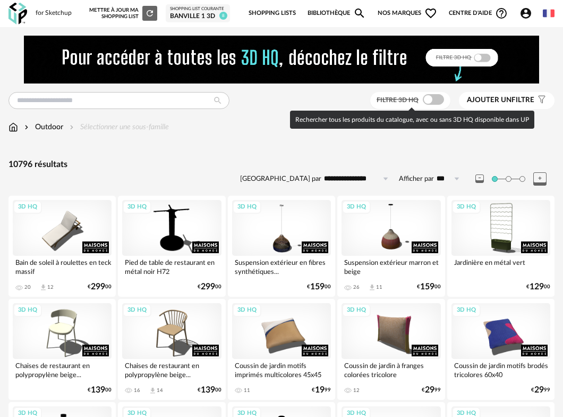
click at [433, 100] on span at bounding box center [433, 99] width 21 height 11
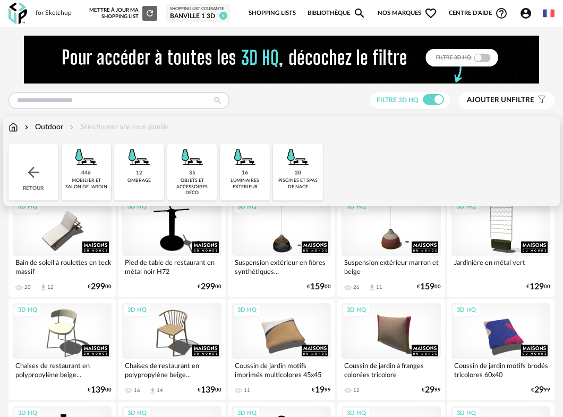
click at [73, 166] on div "446 mobilier et salon de jardin" at bounding box center [87, 172] width 50 height 56
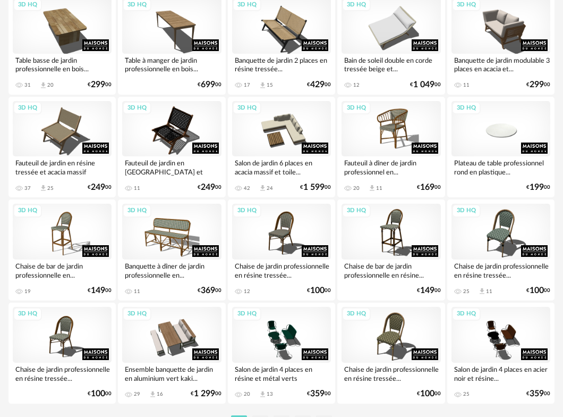
scroll to position [1906, 0]
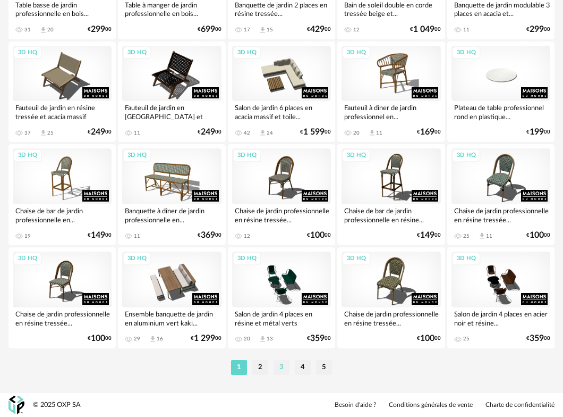
click at [282, 368] on li "3" at bounding box center [282, 367] width 16 height 15
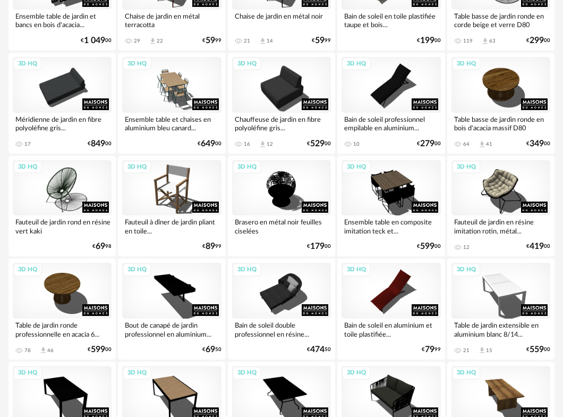
scroll to position [1906, 0]
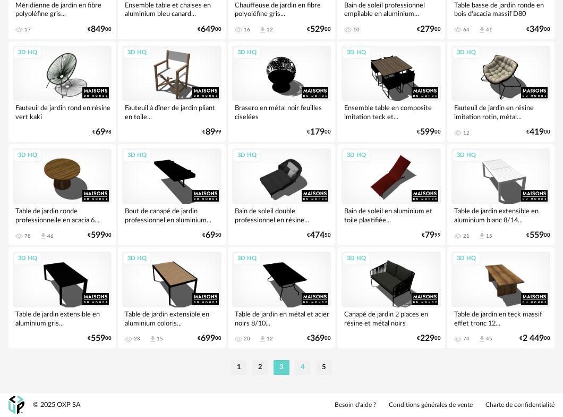
click at [306, 366] on li "4" at bounding box center [303, 367] width 16 height 15
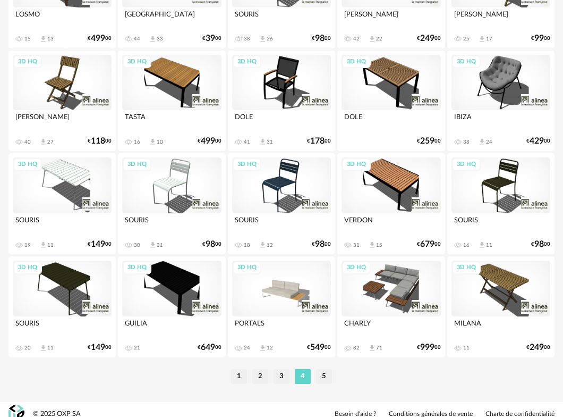
scroll to position [1906, 0]
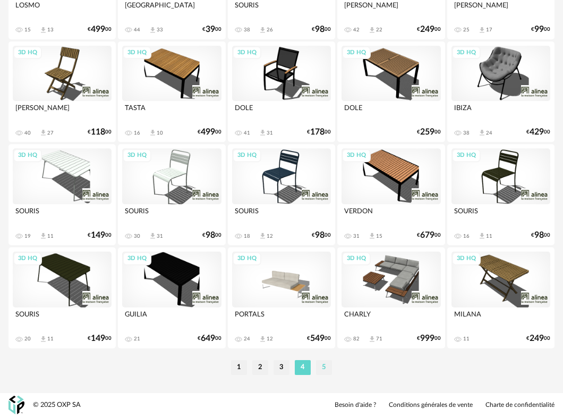
click at [327, 366] on li "5" at bounding box center [324, 367] width 16 height 15
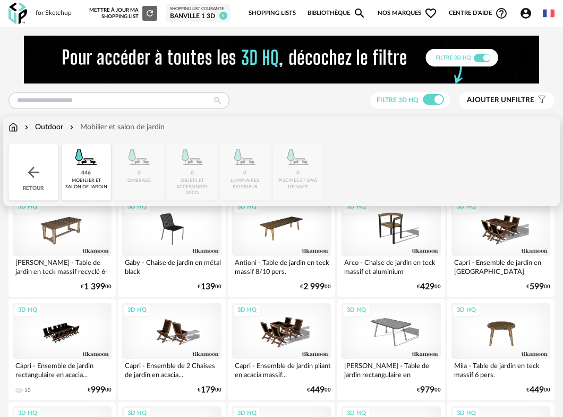
click at [82, 180] on div "mobilier et salon de jardin" at bounding box center [87, 183] width 44 height 12
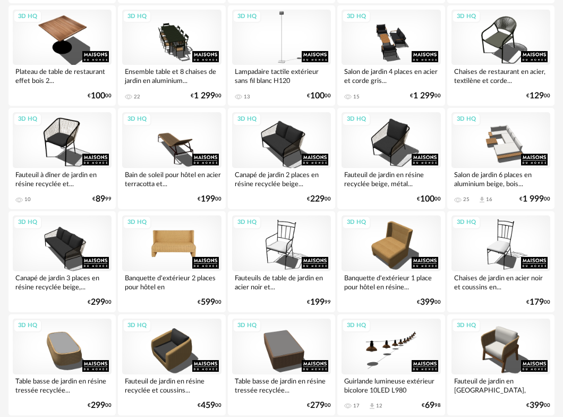
scroll to position [1330, 0]
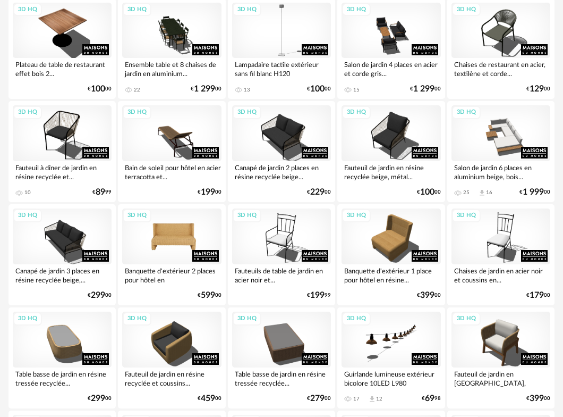
click at [182, 234] on div "3D HQ" at bounding box center [171, 236] width 99 height 56
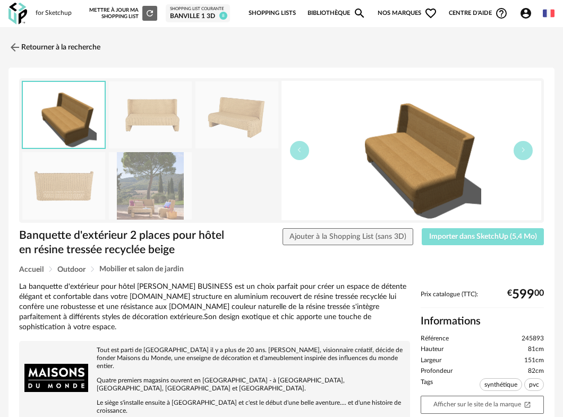
click at [448, 233] on span "Importer dans SketchUp (5,4 Mo)" at bounding box center [483, 236] width 108 height 7
click at [17, 44] on img at bounding box center [13, 46] width 15 height 15
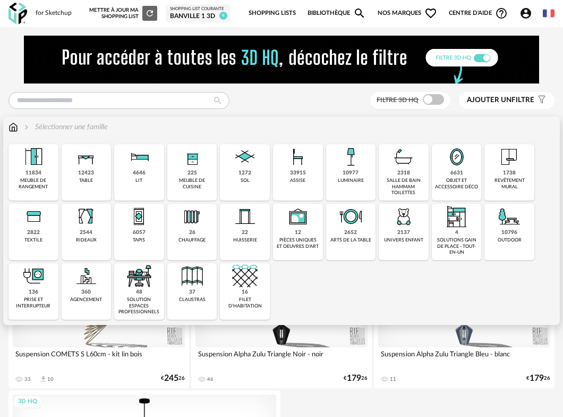
click at [513, 240] on div "outdoor" at bounding box center [510, 240] width 24 height 6
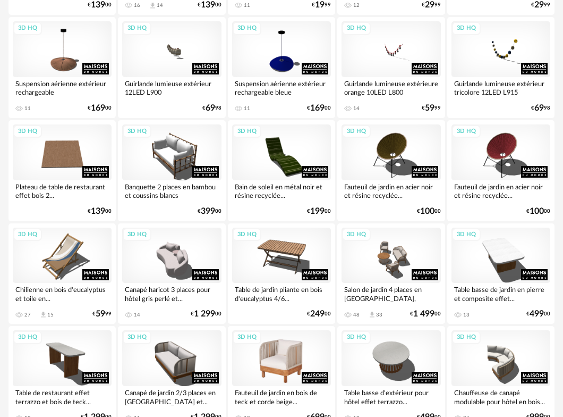
scroll to position [392, 0]
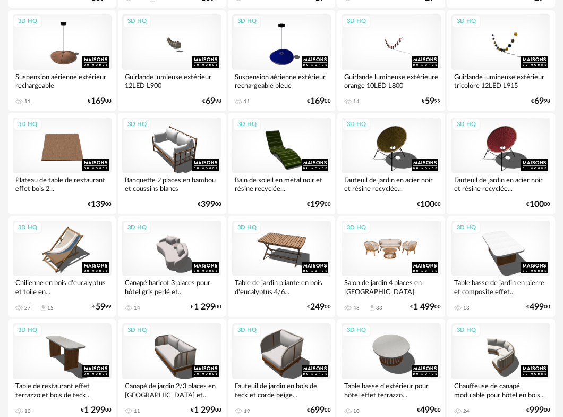
click at [370, 249] on div "3D HQ" at bounding box center [391, 249] width 99 height 56
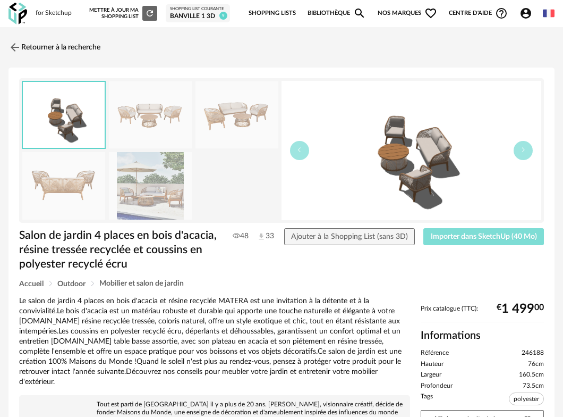
click at [447, 236] on span "Importer dans SketchUp (40 Mo)" at bounding box center [484, 236] width 106 height 7
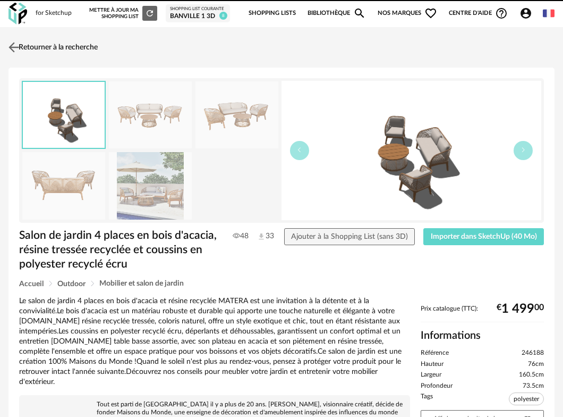
click at [18, 44] on img at bounding box center [13, 46] width 15 height 15
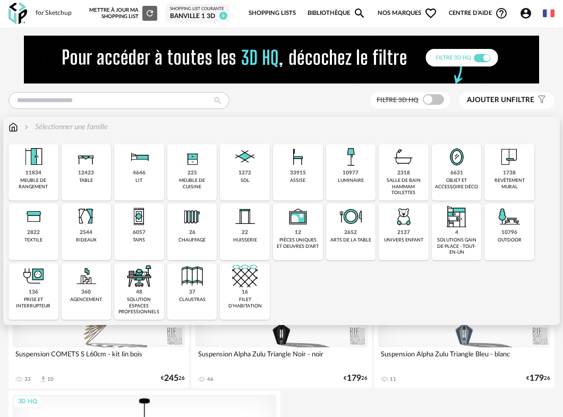
click at [516, 235] on div "10796" at bounding box center [510, 232] width 16 height 7
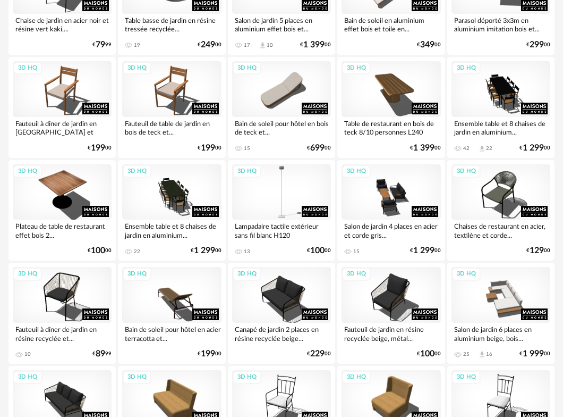
scroll to position [1216, 0]
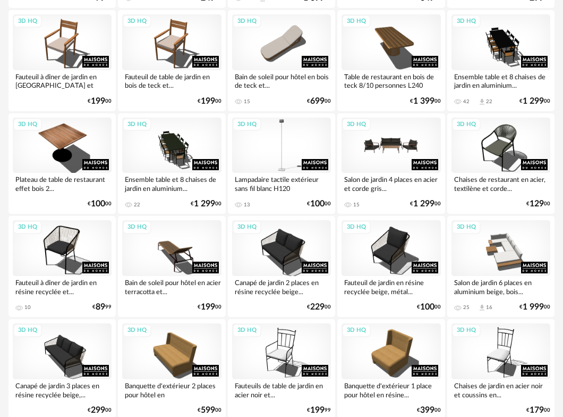
click at [402, 146] on div "3D HQ" at bounding box center [391, 145] width 99 height 56
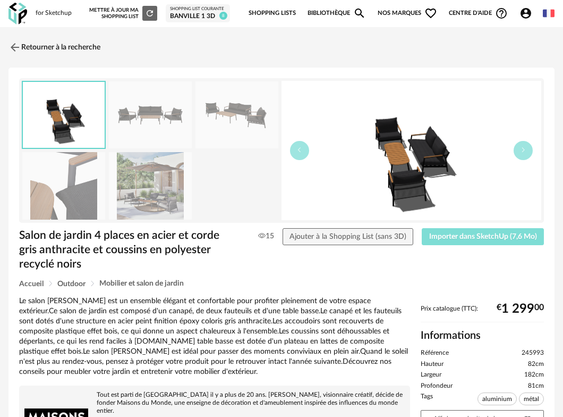
click at [461, 238] on span "Importer dans SketchUp (7,6 Mo)" at bounding box center [483, 236] width 108 height 7
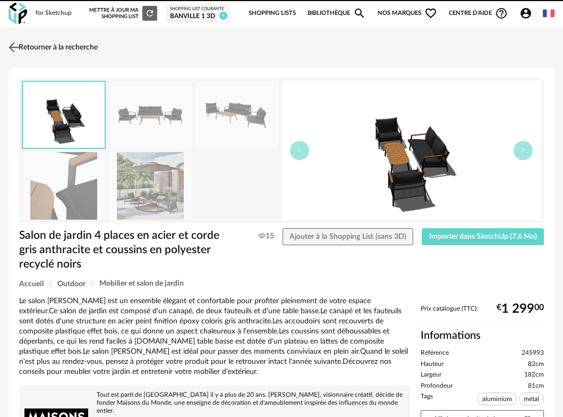
click at [15, 48] on img at bounding box center [13, 46] width 15 height 15
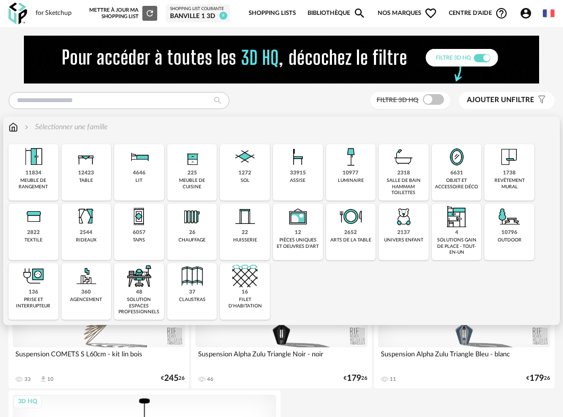
click at [509, 224] on img at bounding box center [510, 216] width 26 height 26
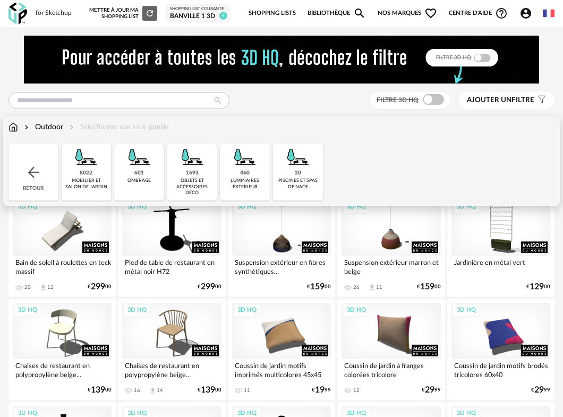
click at [253, 179] on div "luminaires exterieur" at bounding box center [245, 183] width 44 height 12
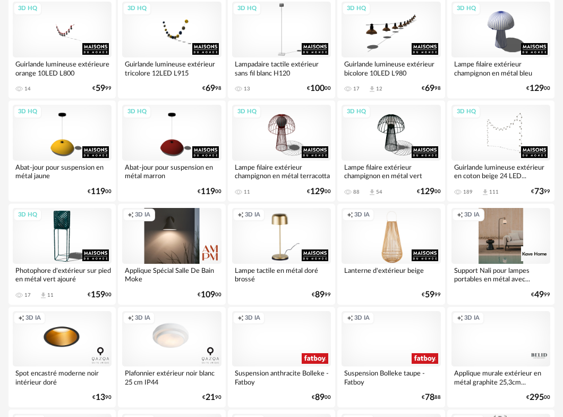
scroll to position [414, 0]
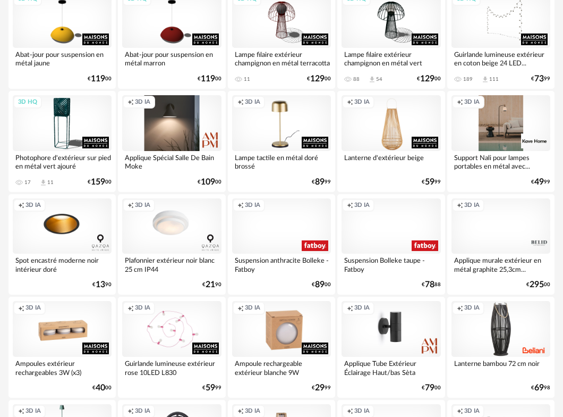
click at [503, 225] on div "Creation icon 3D IA" at bounding box center [501, 226] width 99 height 56
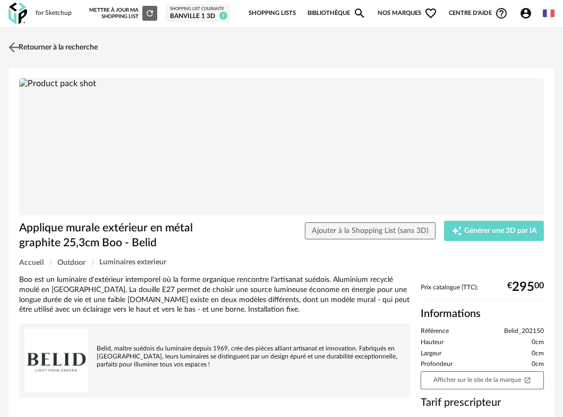
click at [19, 51] on img at bounding box center [13, 46] width 15 height 15
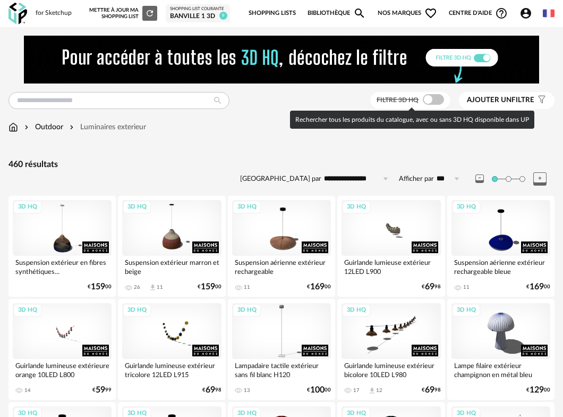
click at [430, 103] on span at bounding box center [433, 99] width 21 height 11
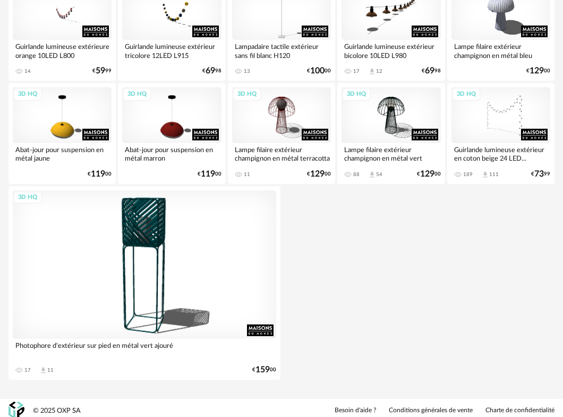
scroll to position [87, 0]
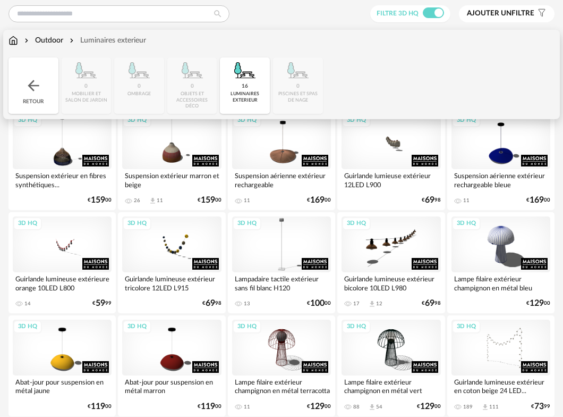
click at [48, 90] on div "Retour" at bounding box center [34, 85] width 50 height 56
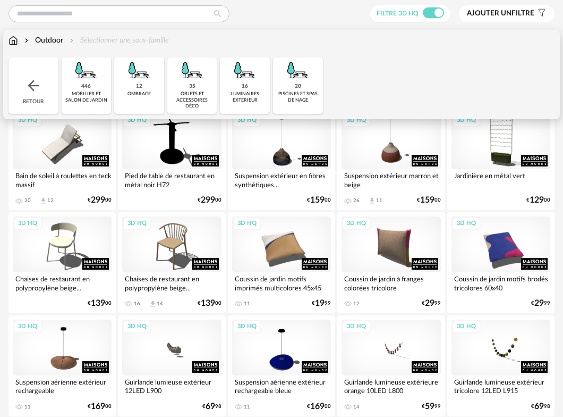
click at [88, 83] on img at bounding box center [86, 70] width 26 height 26
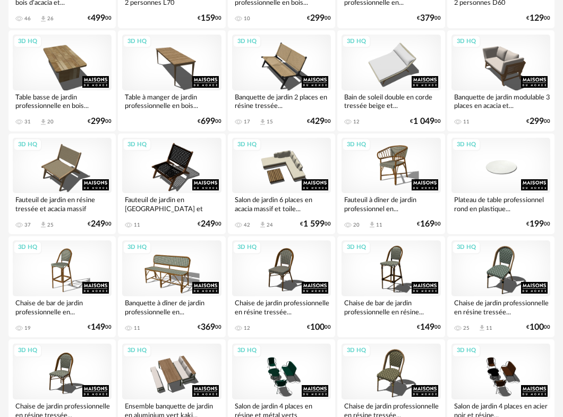
scroll to position [1906, 0]
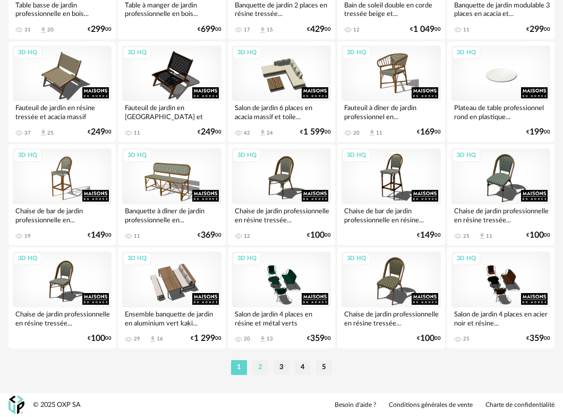
click at [262, 368] on li "2" at bounding box center [260, 367] width 16 height 15
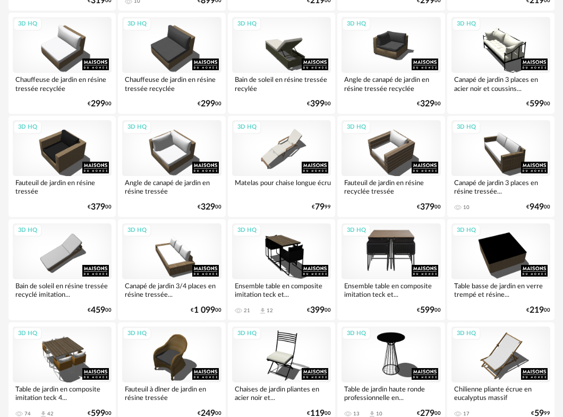
scroll to position [910, 0]
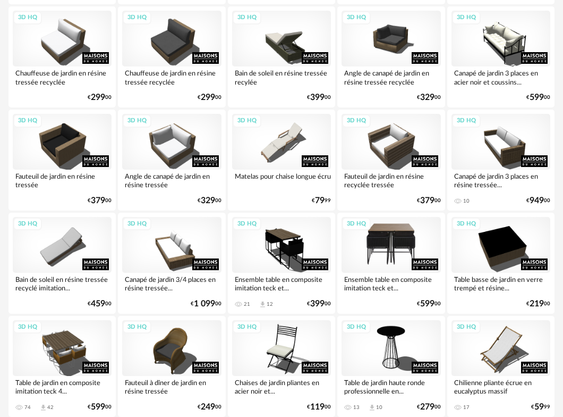
click at [397, 245] on div "3D HQ" at bounding box center [391, 245] width 99 height 56
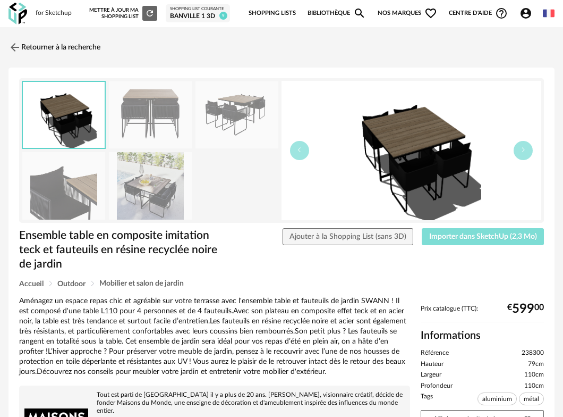
click at [468, 238] on span "Importer dans SketchUp (2,3 Mo)" at bounding box center [483, 236] width 108 height 7
click at [16, 45] on img at bounding box center [13, 46] width 15 height 15
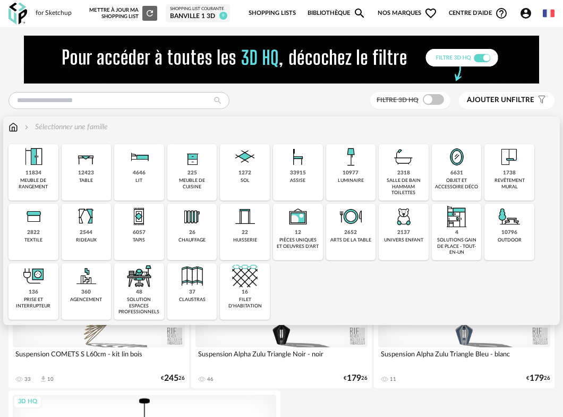
drag, startPoint x: 512, startPoint y: 224, endPoint x: 501, endPoint y: 223, distance: 11.2
click at [512, 224] on img at bounding box center [510, 216] width 26 height 26
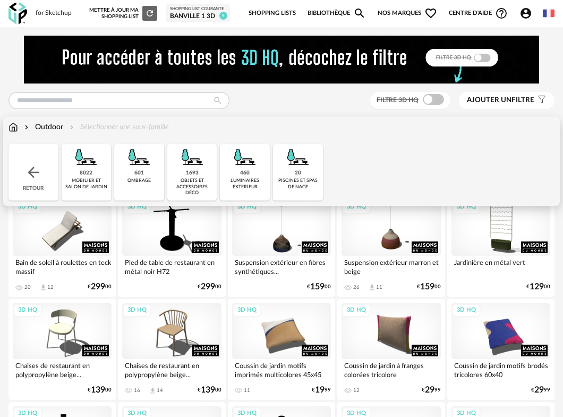
click at [184, 169] on img at bounding box center [193, 157] width 26 height 26
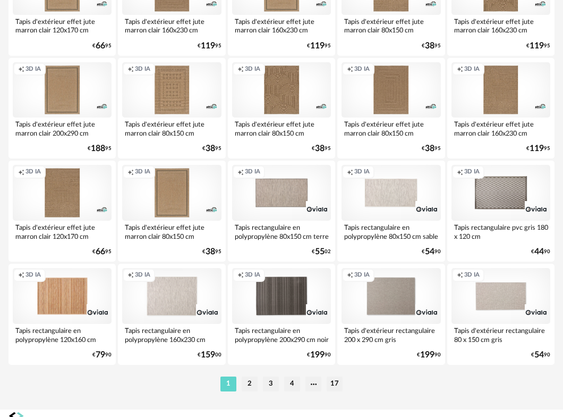
scroll to position [1906, 0]
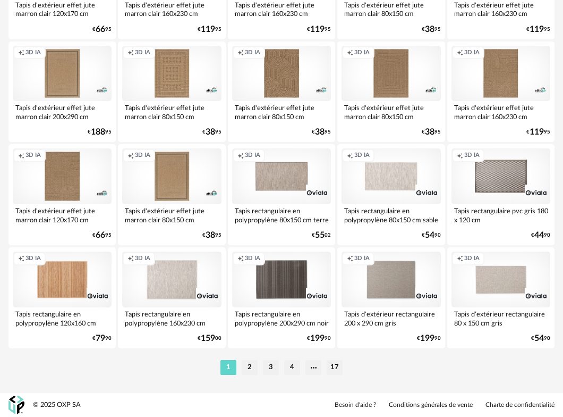
drag, startPoint x: 252, startPoint y: 366, endPoint x: 250, endPoint y: 344, distance: 21.8
click at [251, 366] on li "2" at bounding box center [250, 367] width 16 height 15
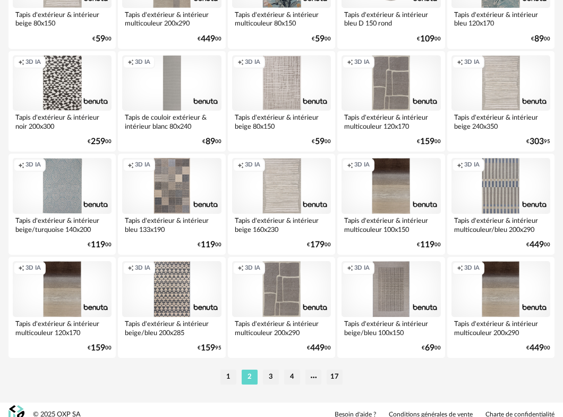
scroll to position [1906, 0]
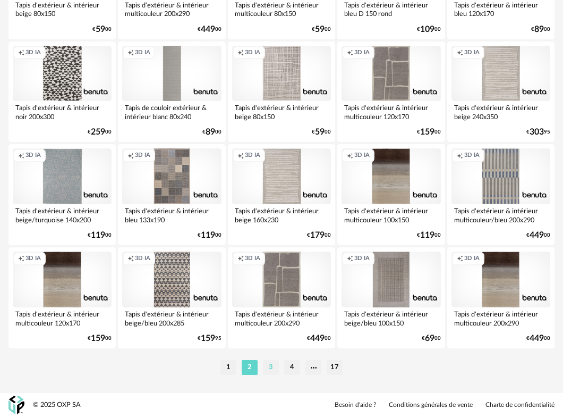
click at [270, 369] on li "3" at bounding box center [271, 367] width 16 height 15
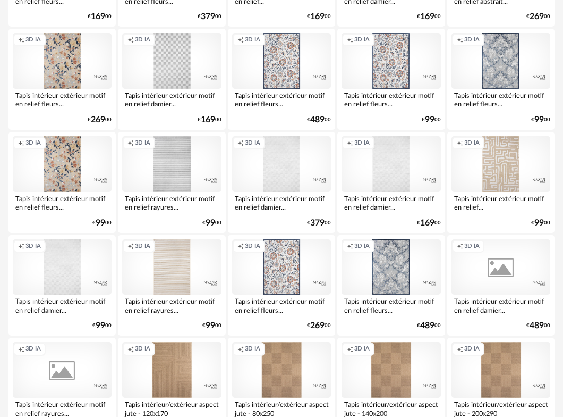
scroll to position [1906, 0]
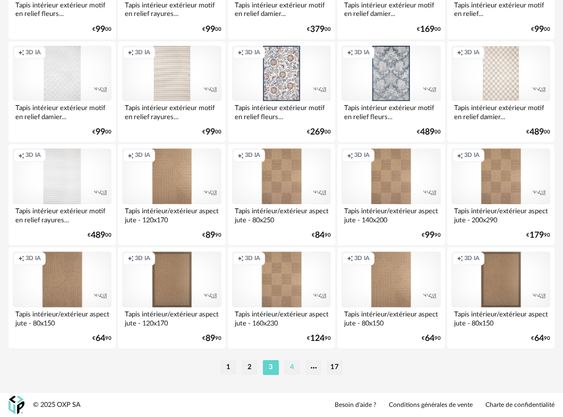
click at [292, 371] on li "4" at bounding box center [292, 367] width 16 height 15
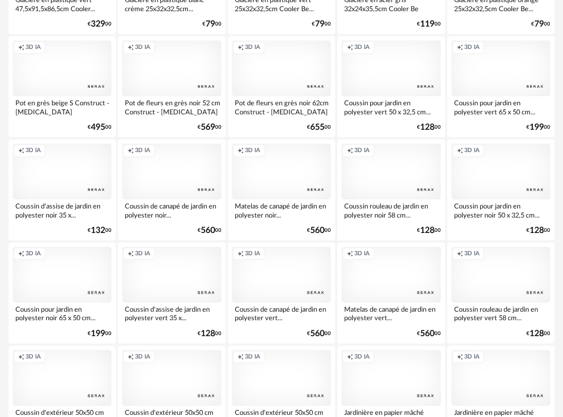
scroll to position [1444, 0]
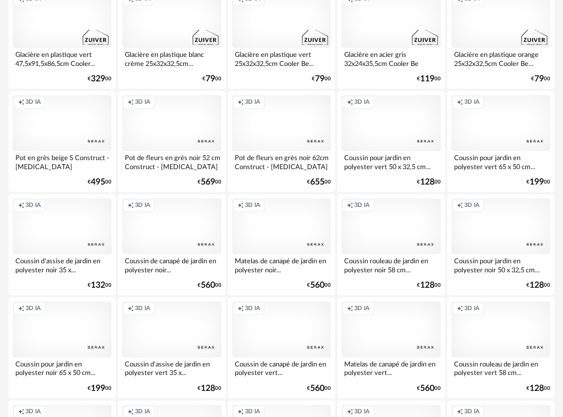
click at [285, 126] on div "Creation icon 3D IA" at bounding box center [281, 123] width 99 height 56
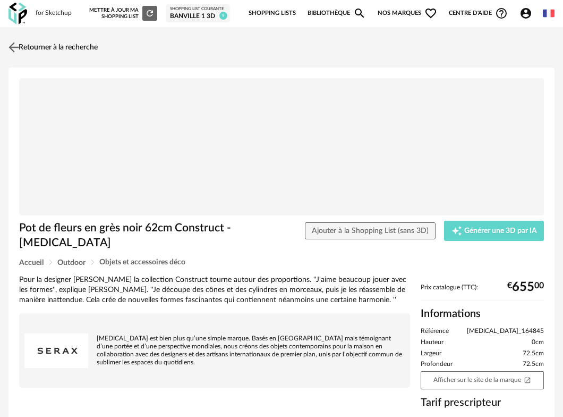
click at [16, 46] on img at bounding box center [13, 46] width 15 height 15
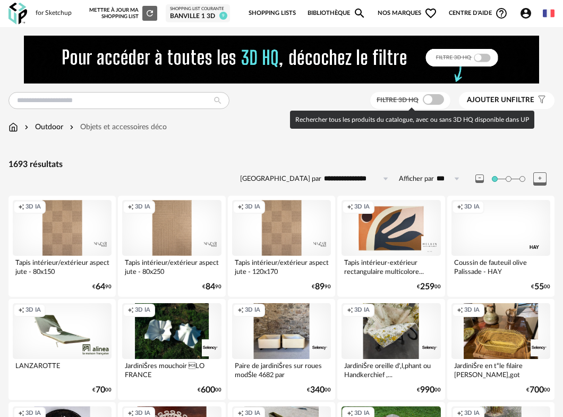
click at [430, 104] on span at bounding box center [433, 99] width 21 height 11
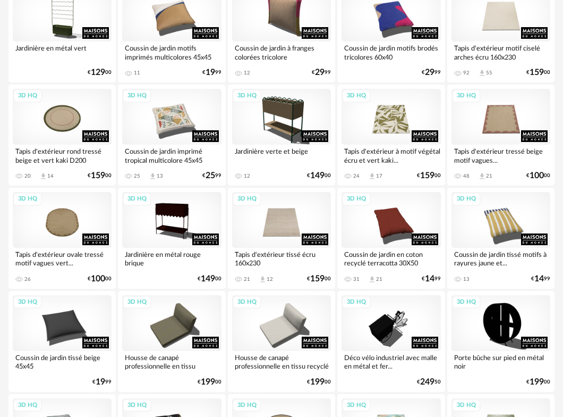
scroll to position [117, 0]
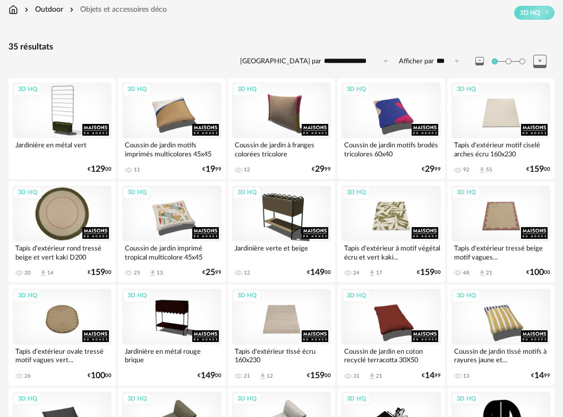
click at [62, 224] on div "3D HQ" at bounding box center [62, 213] width 99 height 56
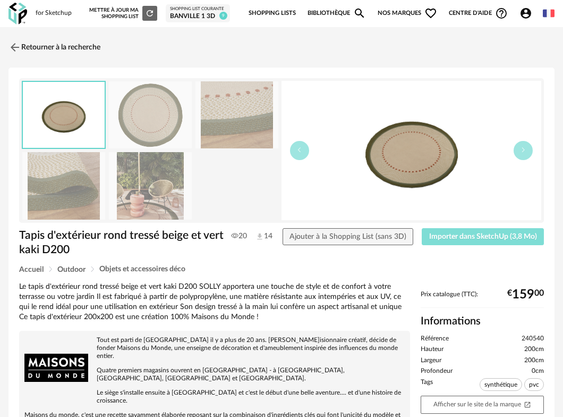
click at [468, 237] on span "Importer dans SketchUp (3,8 Mo)" at bounding box center [483, 236] width 108 height 7
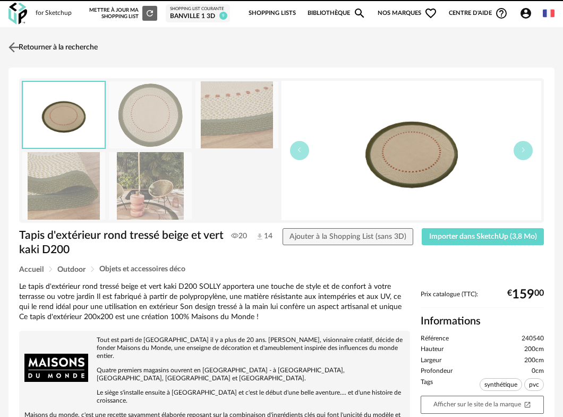
click at [15, 50] on img at bounding box center [13, 46] width 15 height 15
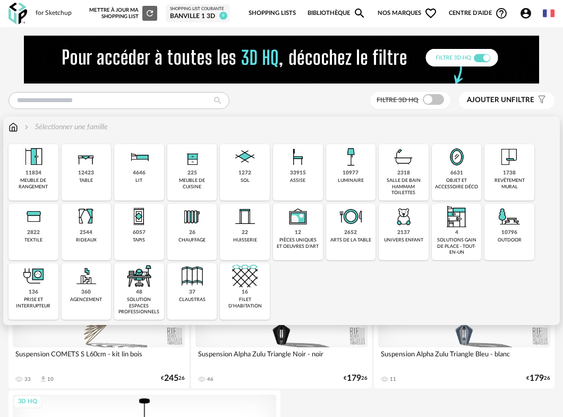
click at [516, 238] on div "10796 outdoor" at bounding box center [510, 231] width 50 height 56
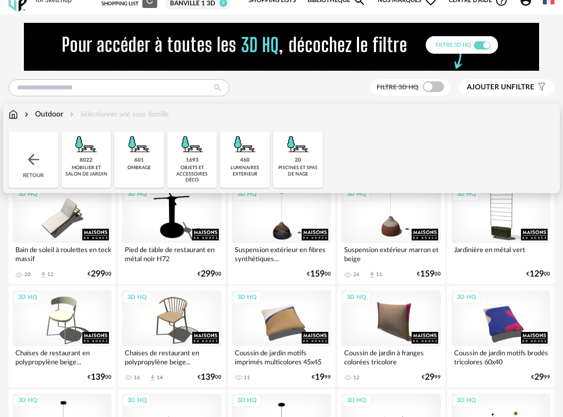
scroll to position [20, 0]
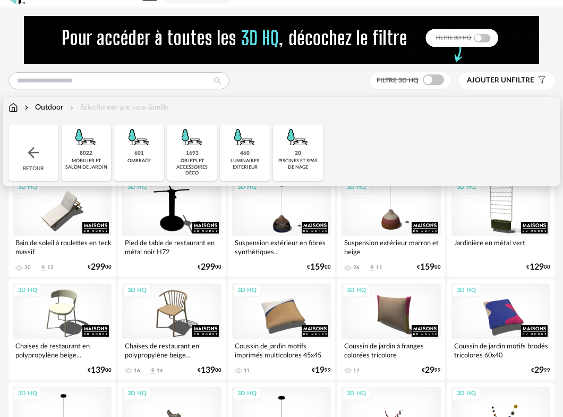
click at [96, 159] on div "mobilier et salon de jardin" at bounding box center [87, 164] width 44 height 12
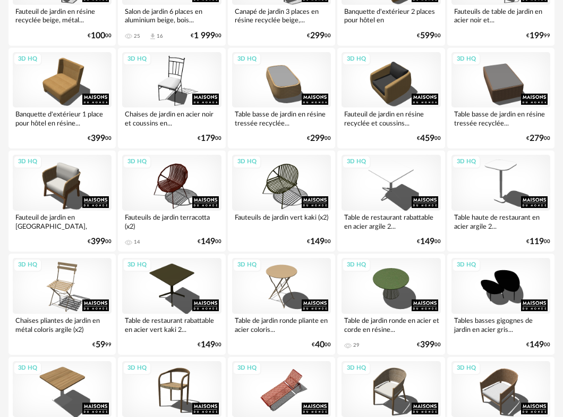
scroll to position [1295, 0]
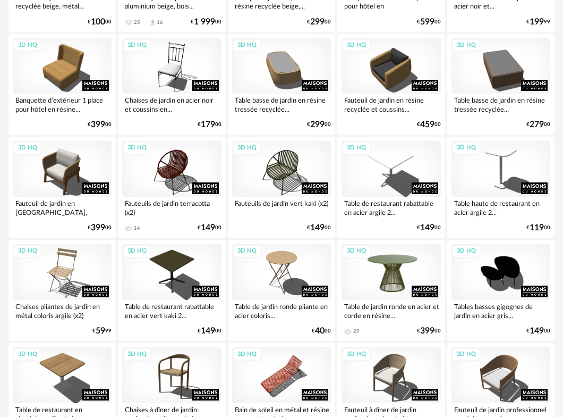
click at [390, 274] on div "3D HQ" at bounding box center [391, 272] width 99 height 56
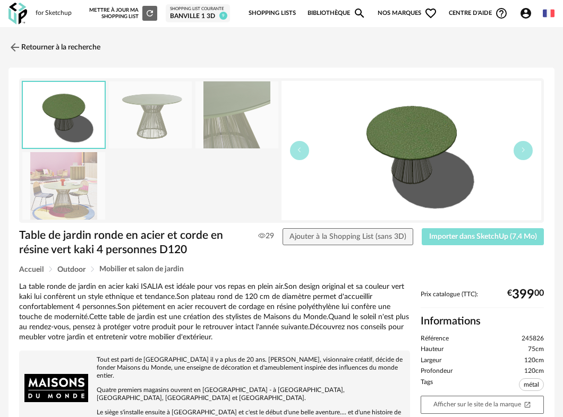
click at [477, 238] on span "Importer dans SketchUp (7,4 Mo)" at bounding box center [483, 236] width 108 height 7
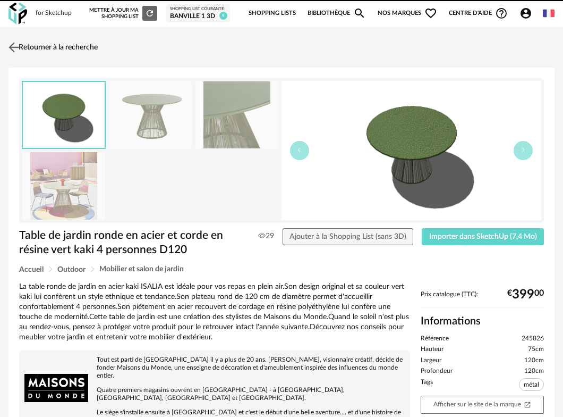
click at [18, 46] on img at bounding box center [13, 46] width 15 height 15
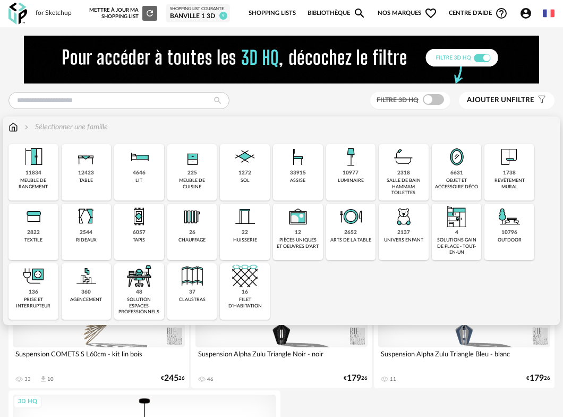
click at [519, 176] on div "1738 revêtement mural" at bounding box center [510, 172] width 50 height 56
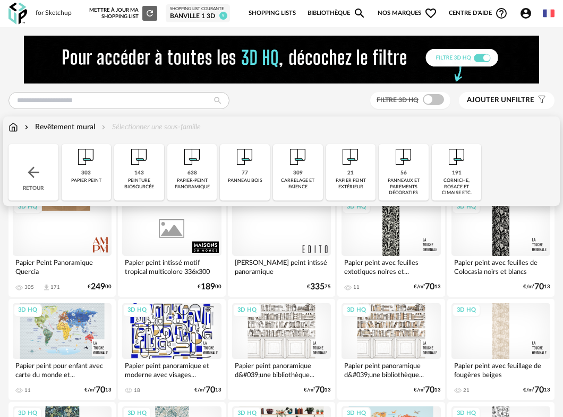
click at [149, 173] on div "143 peinture biosourcée" at bounding box center [139, 172] width 50 height 56
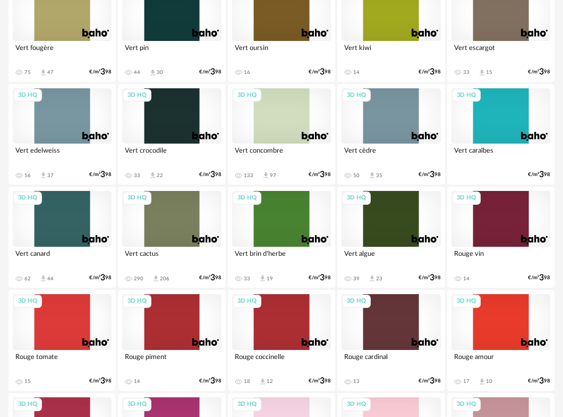
scroll to position [558, 0]
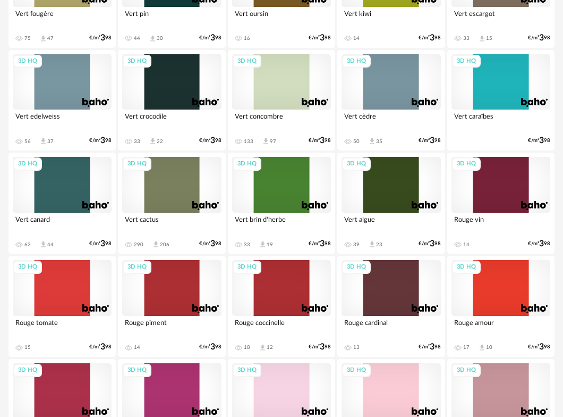
click at [387, 288] on div "3D HQ" at bounding box center [391, 288] width 99 height 56
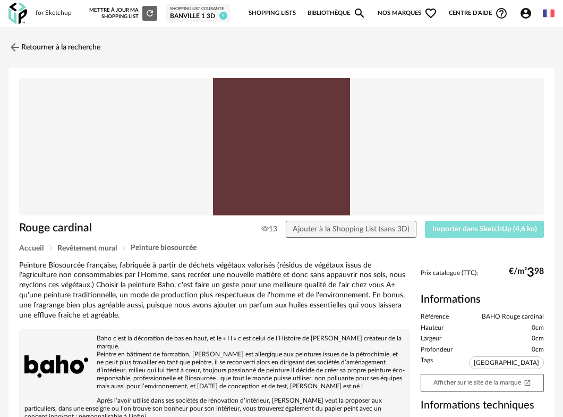
click at [450, 224] on button "Importer dans SketchUp (4,6 ko)" at bounding box center [484, 229] width 119 height 17
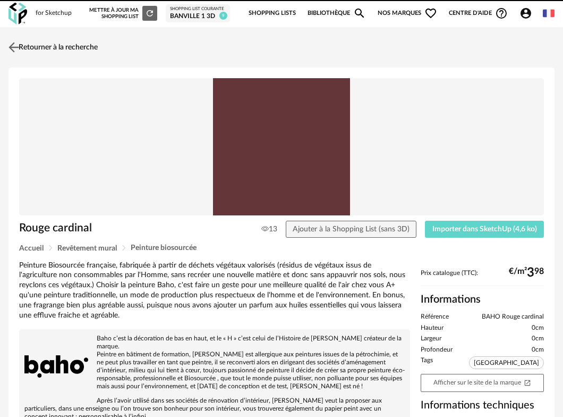
click at [20, 46] on img at bounding box center [13, 46] width 15 height 15
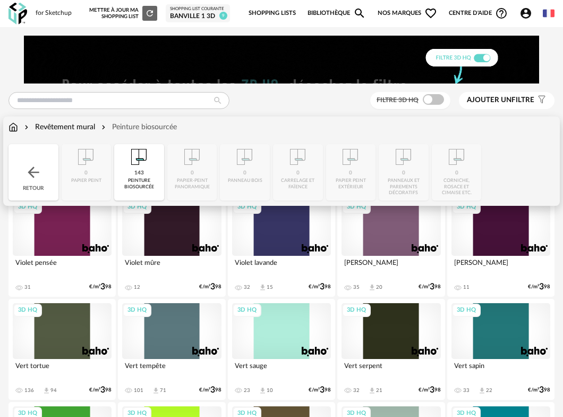
click at [39, 180] on img at bounding box center [33, 172] width 17 height 17
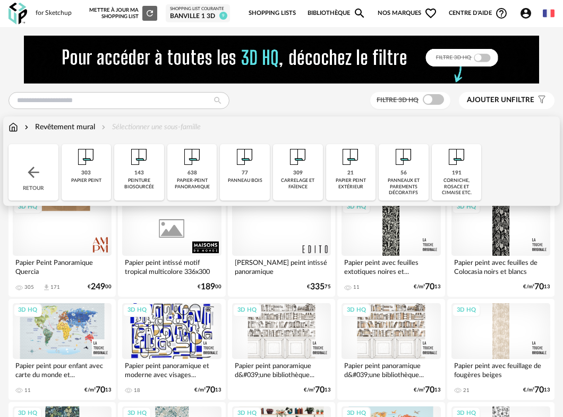
click at [51, 129] on div "Revêtement mural" at bounding box center [58, 127] width 73 height 11
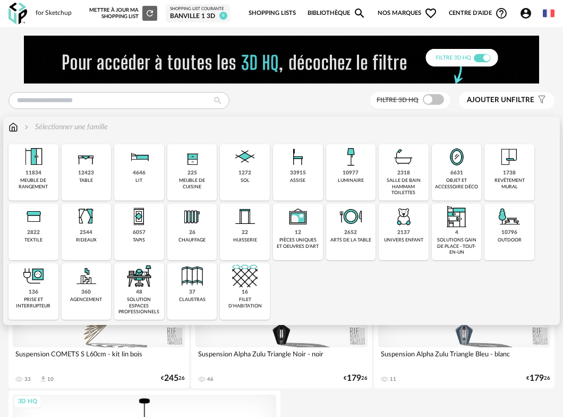
click at [507, 247] on div "10796 outdoor" at bounding box center [510, 231] width 50 height 56
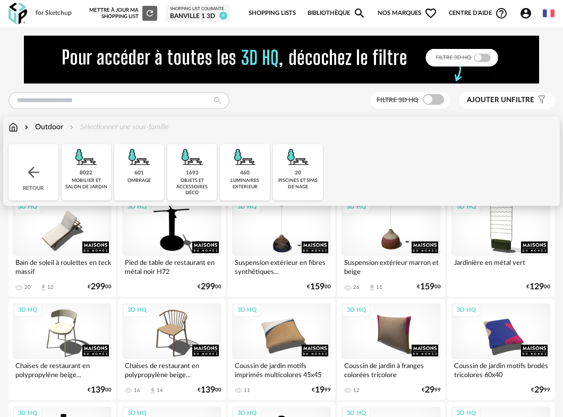
click at [91, 179] on div "mobilier et salon de jardin" at bounding box center [87, 183] width 44 height 12
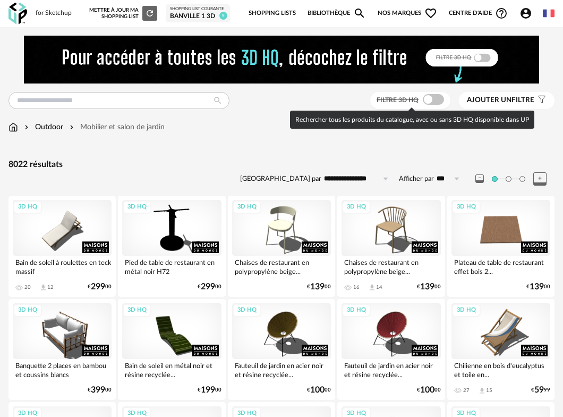
click at [435, 99] on span at bounding box center [433, 99] width 21 height 11
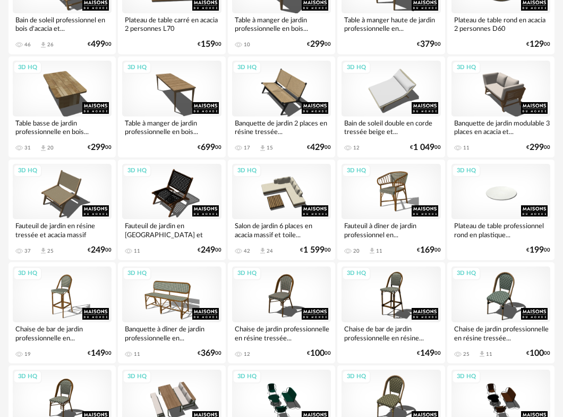
scroll to position [1906, 0]
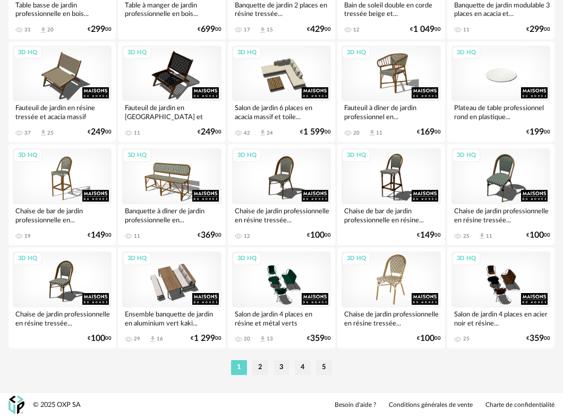
click at [397, 279] on div "3D HQ" at bounding box center [391, 279] width 99 height 56
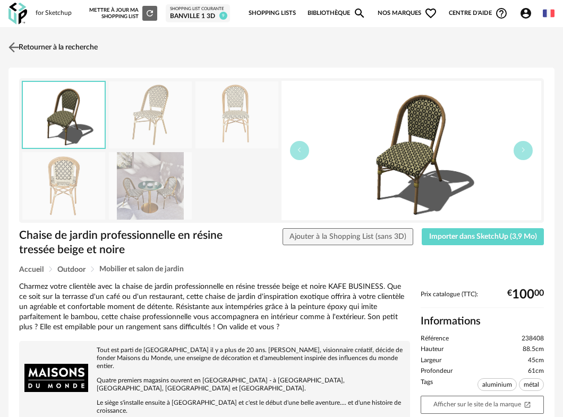
click at [67, 50] on link "Retourner à la recherche" at bounding box center [52, 47] width 92 height 23
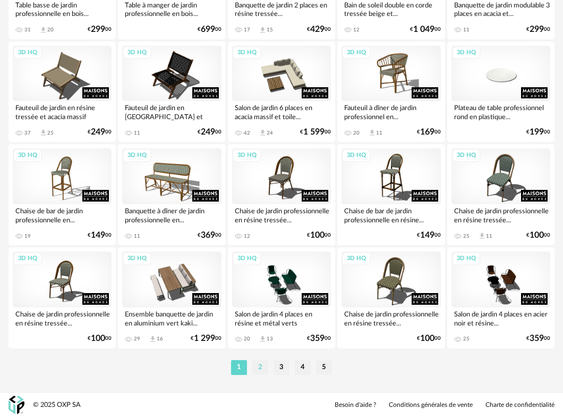
click at [256, 366] on li "2" at bounding box center [260, 367] width 16 height 15
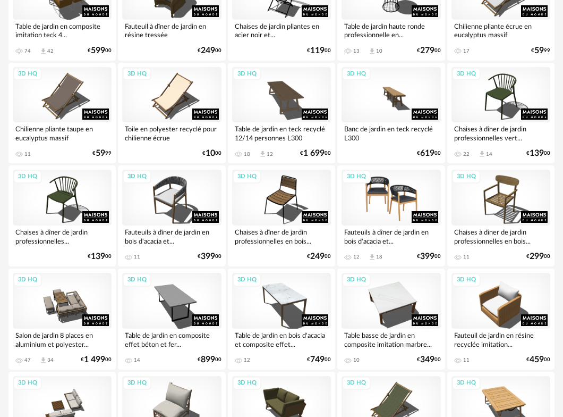
scroll to position [1280, 0]
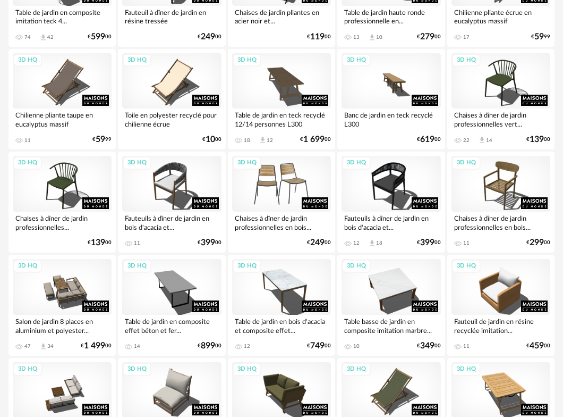
click at [296, 182] on div "3D HQ" at bounding box center [281, 184] width 99 height 56
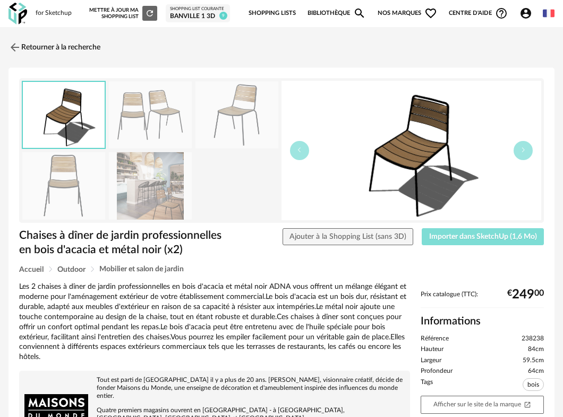
click at [490, 238] on span "Importer dans SketchUp (1,6 Mo)" at bounding box center [483, 236] width 108 height 7
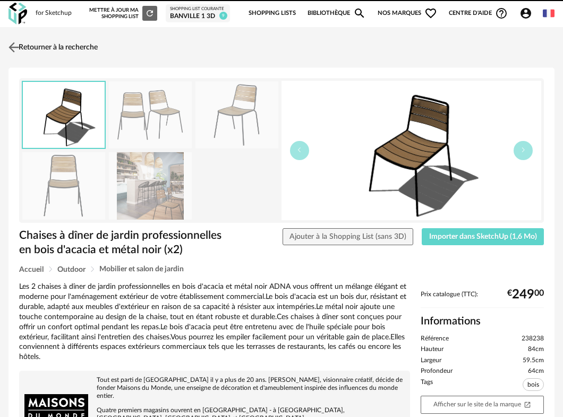
click at [21, 41] on img at bounding box center [13, 46] width 15 height 15
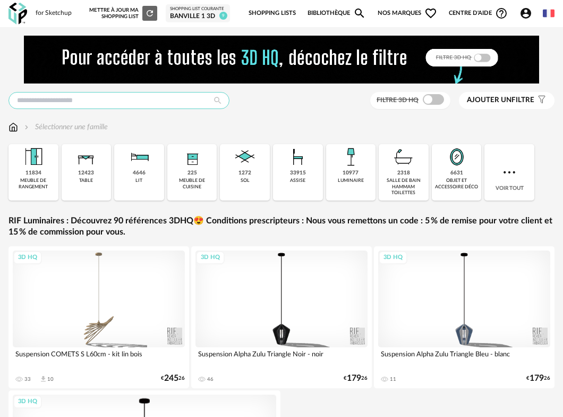
click at [60, 103] on input "text" at bounding box center [119, 100] width 221 height 17
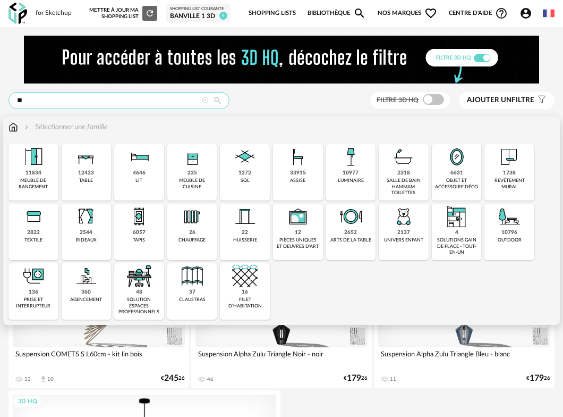
type input "**"
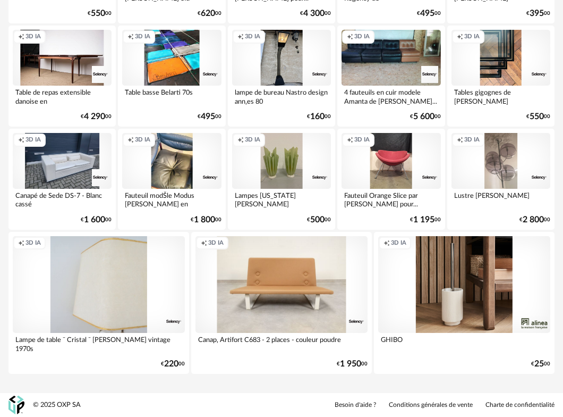
scroll to position [714, 0]
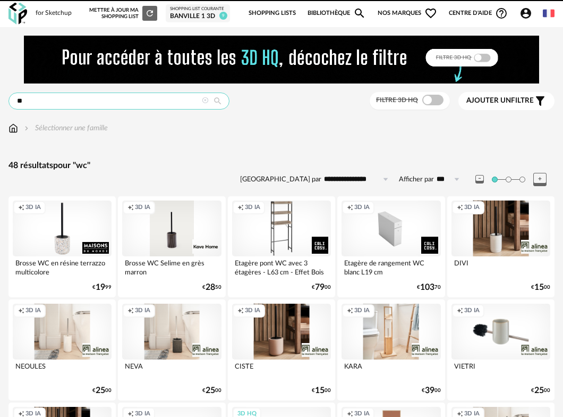
click at [160, 103] on input "**" at bounding box center [119, 100] width 221 height 17
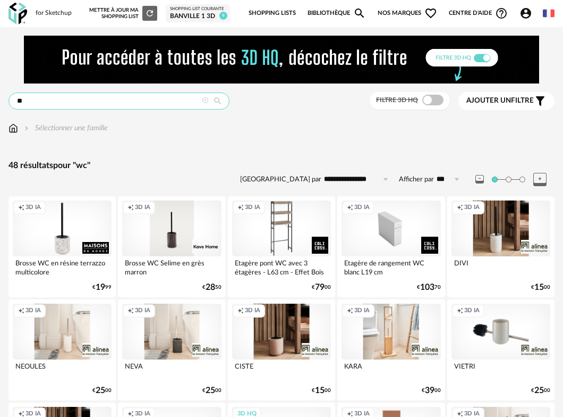
type input "*"
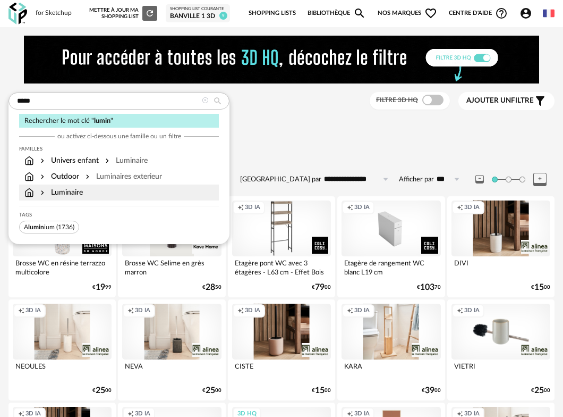
click at [62, 192] on div "Luminaire" at bounding box center [60, 192] width 45 height 11
type input "**"
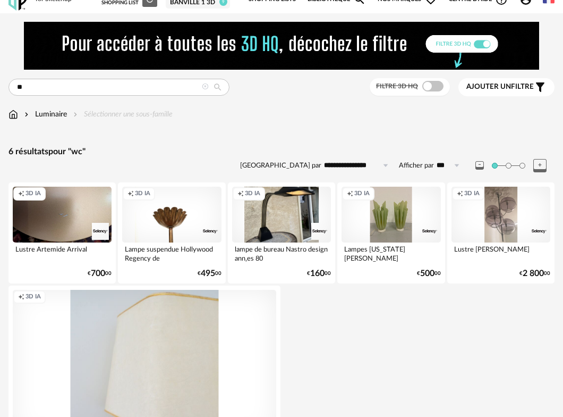
scroll to position [43, 0]
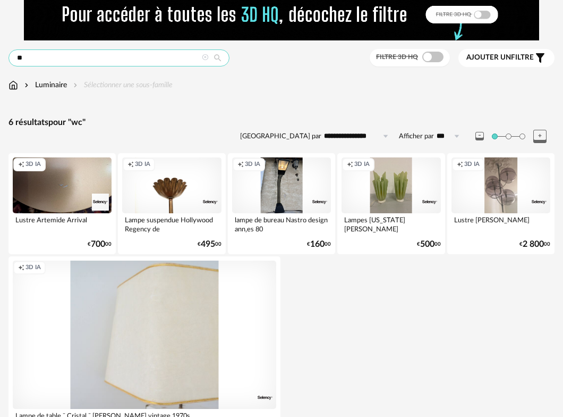
drag, startPoint x: 28, startPoint y: 57, endPoint x: -6, endPoint y: 55, distance: 34.1
click at [0, 55] on html "**********" at bounding box center [281, 225] width 563 height 536
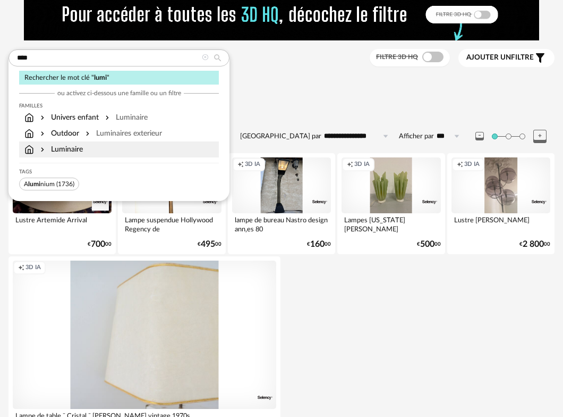
click at [64, 147] on div "Luminaire" at bounding box center [60, 149] width 45 height 11
type input "**"
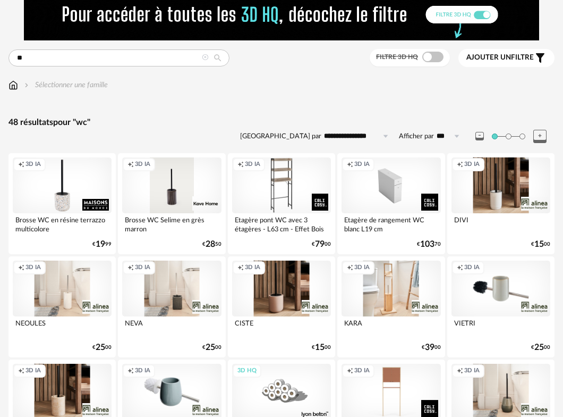
click at [15, 84] on img at bounding box center [14, 85] width 10 height 11
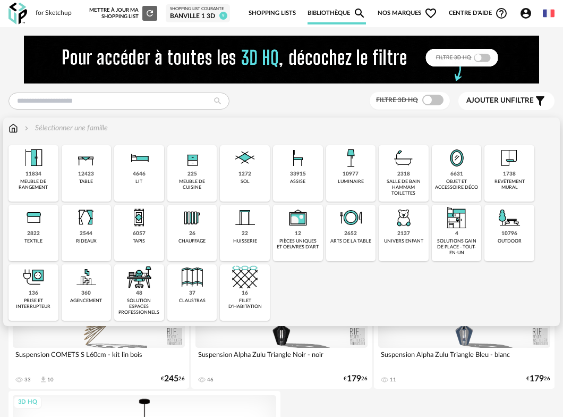
click at [415, 180] on div "salle de bain hammam toilettes" at bounding box center [404, 188] width 44 height 18
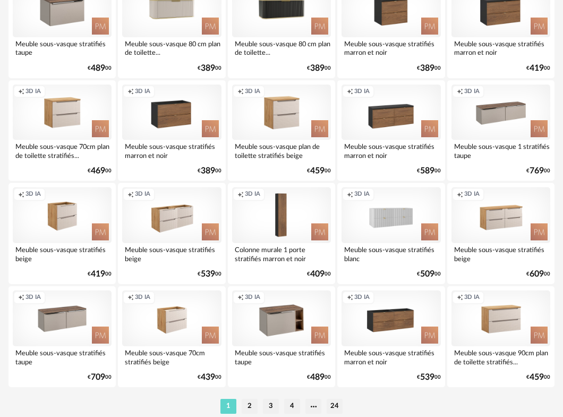
scroll to position [1906, 0]
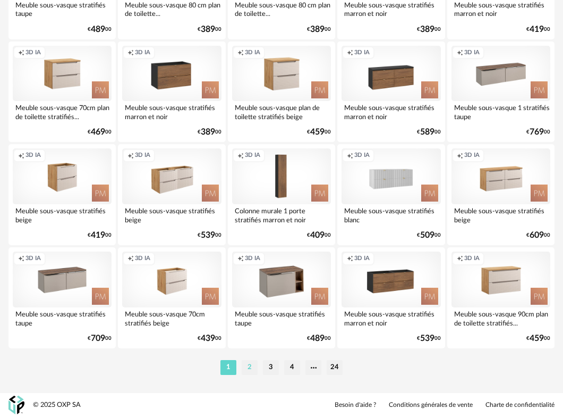
click at [253, 363] on li "2" at bounding box center [250, 367] width 16 height 15
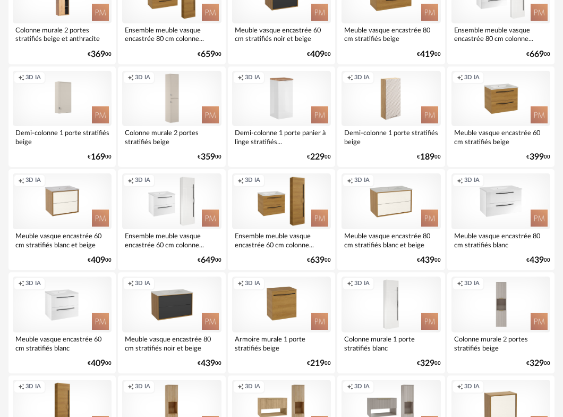
scroll to position [1427, 0]
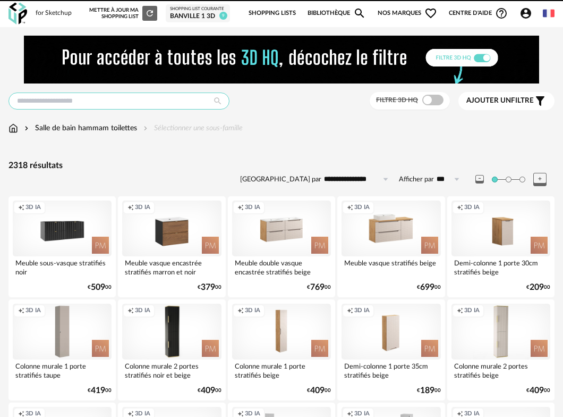
click at [112, 100] on input "text" at bounding box center [119, 100] width 221 height 17
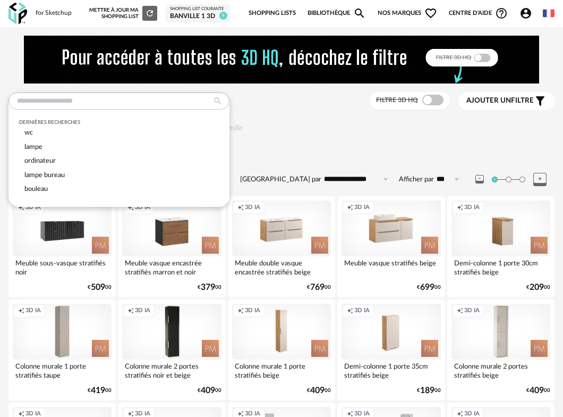
click at [315, 129] on div "Salle de bain hammam toilettes Sélectionner une sous-famille" at bounding box center [282, 128] width 546 height 11
click at [80, 105] on input "text" at bounding box center [119, 100] width 221 height 17
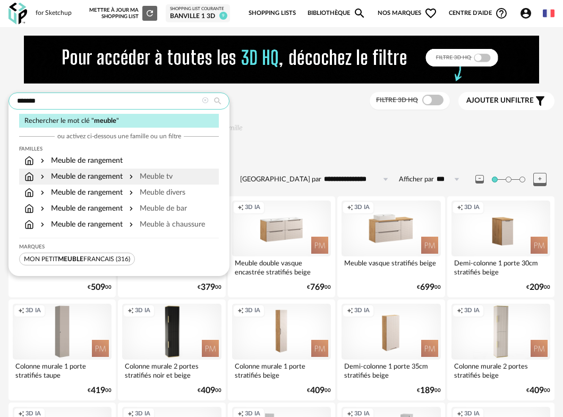
type input "******"
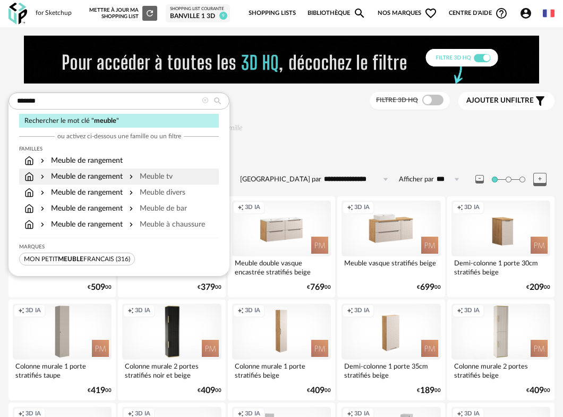
click at [138, 178] on div "Meuble tv" at bounding box center [150, 176] width 46 height 11
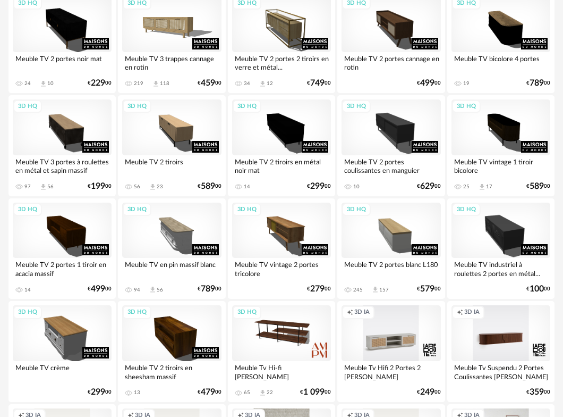
scroll to position [599, 0]
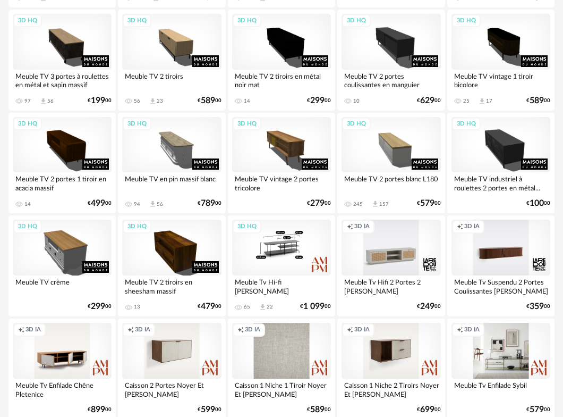
click at [283, 257] on div "3D HQ" at bounding box center [281, 247] width 99 height 56
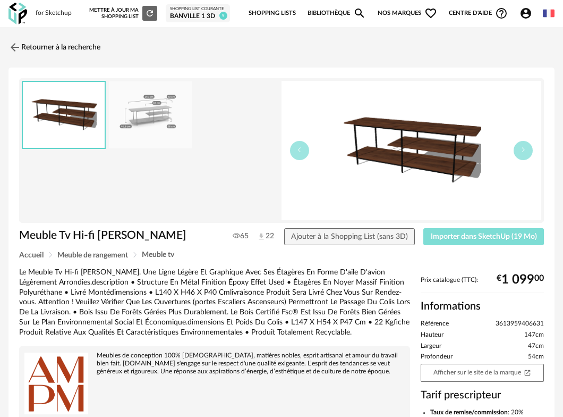
click at [439, 236] on span "Importer dans SketchUp (19 Mo)" at bounding box center [484, 236] width 106 height 7
click at [10, 46] on img at bounding box center [13, 46] width 15 height 15
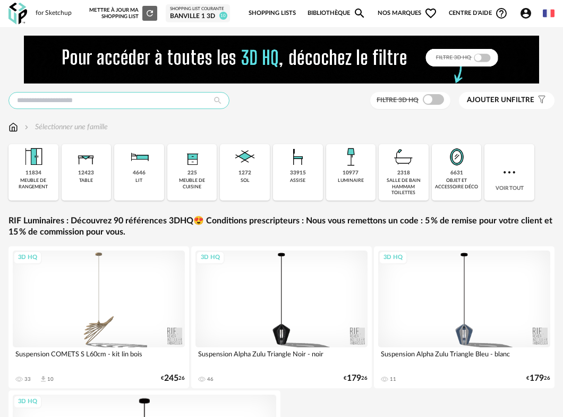
click at [101, 95] on input "text" at bounding box center [119, 100] width 221 height 17
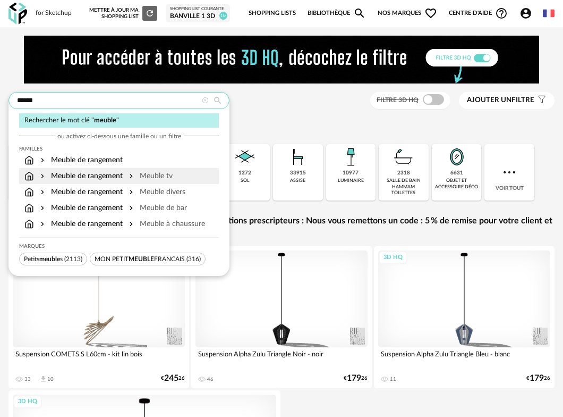
type input "******"
click at [123, 175] on div "Meuble de rangement Meuble tv" at bounding box center [98, 176] width 148 height 11
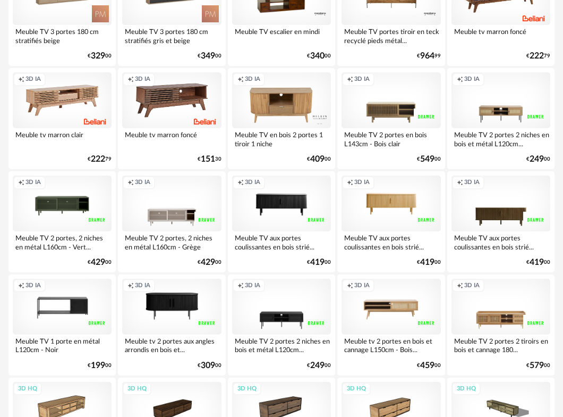
scroll to position [1521, 0]
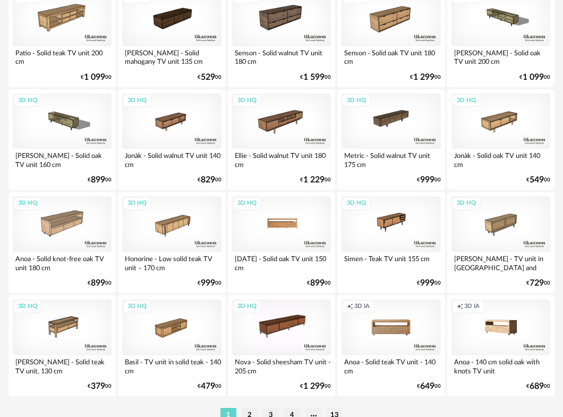
scroll to position [1906, 0]
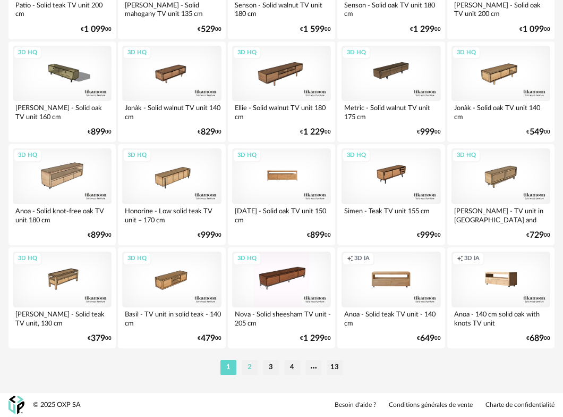
click at [248, 367] on li "2" at bounding box center [250, 367] width 16 height 15
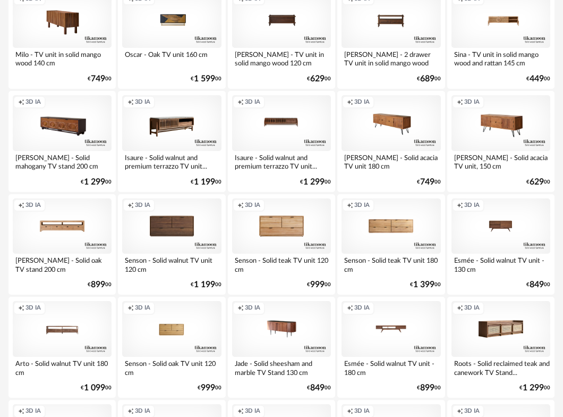
scroll to position [531, 0]
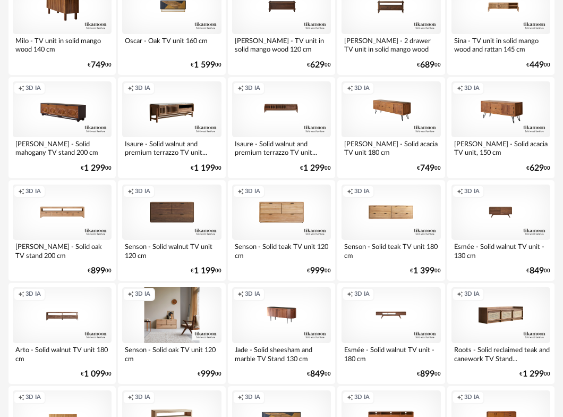
click at [174, 324] on div "Creation icon 3D IA" at bounding box center [171, 315] width 99 height 56
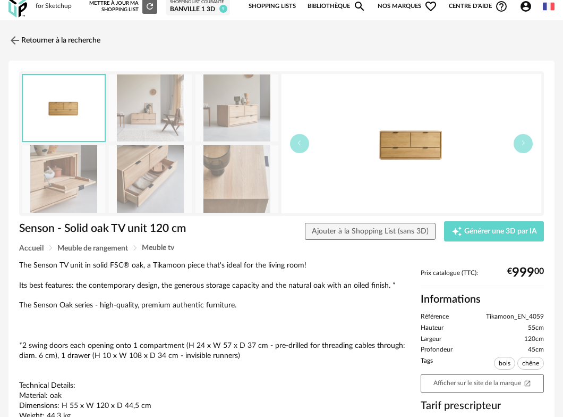
scroll to position [14, 0]
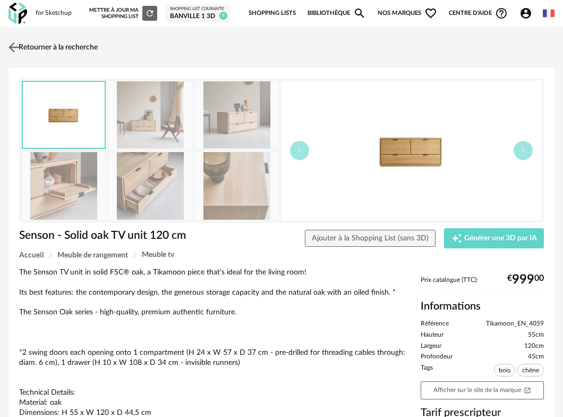
click at [16, 50] on img at bounding box center [13, 46] width 15 height 15
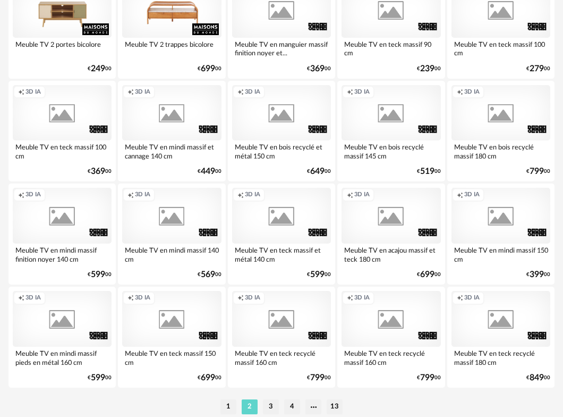
scroll to position [1906, 0]
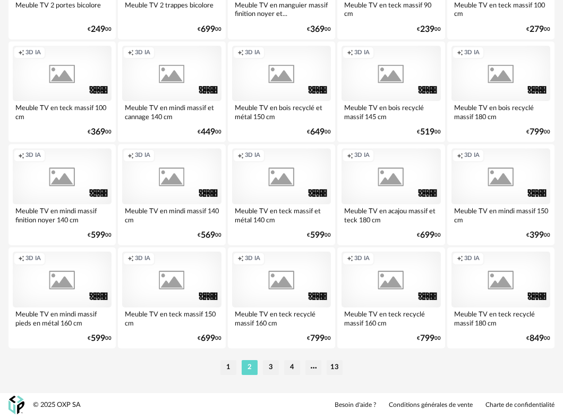
click at [272, 367] on li "3" at bounding box center [271, 367] width 16 height 15
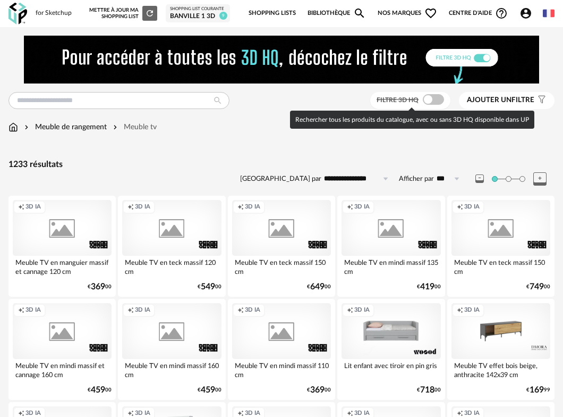
click at [440, 99] on span at bounding box center [433, 99] width 21 height 11
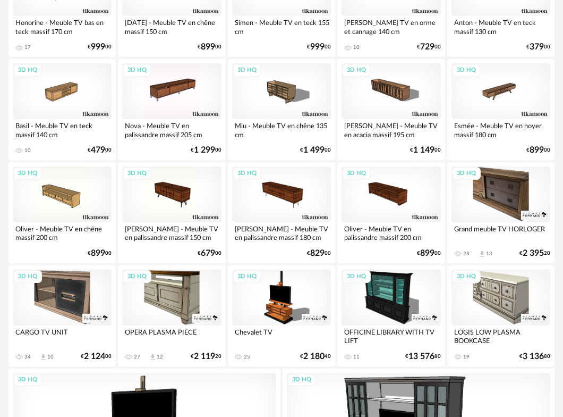
scroll to position [1565, 0]
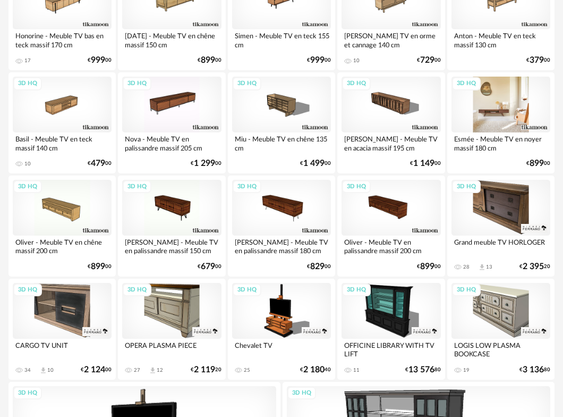
click at [492, 108] on div "3D HQ" at bounding box center [501, 105] width 99 height 56
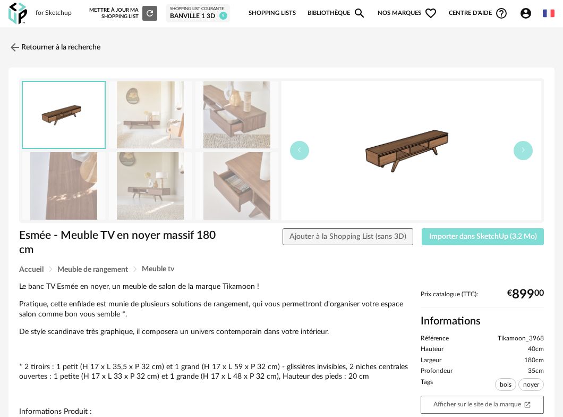
click at [463, 239] on span "Importer dans SketchUp (3,2 Mo)" at bounding box center [483, 236] width 108 height 7
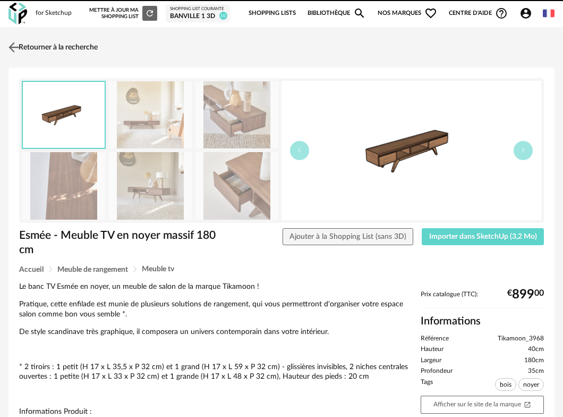
click at [13, 48] on img at bounding box center [13, 46] width 15 height 15
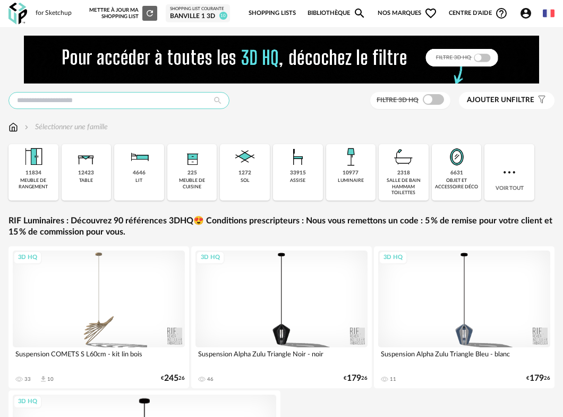
click at [67, 99] on input "text" at bounding box center [119, 100] width 221 height 17
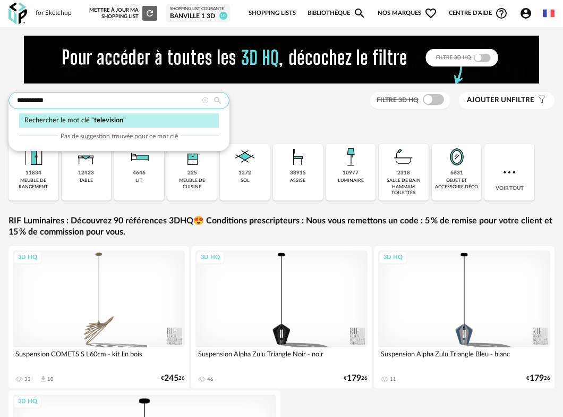
type input "**********"
click at [109, 117] on span "television" at bounding box center [108, 120] width 29 height 6
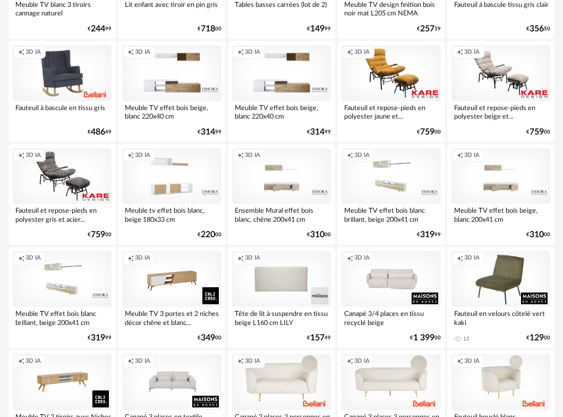
scroll to position [1906, 0]
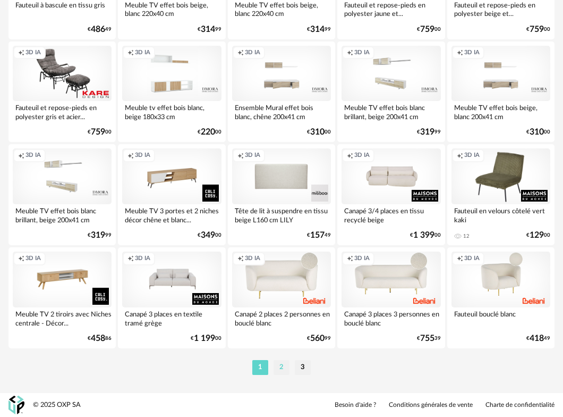
click at [286, 367] on li "2" at bounding box center [282, 367] width 16 height 15
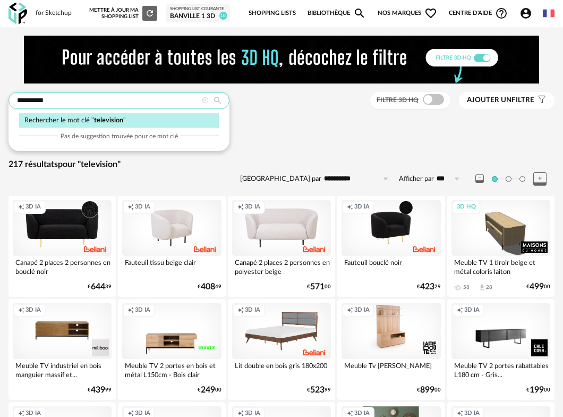
drag, startPoint x: 53, startPoint y: 104, endPoint x: -14, endPoint y: 101, distance: 67.0
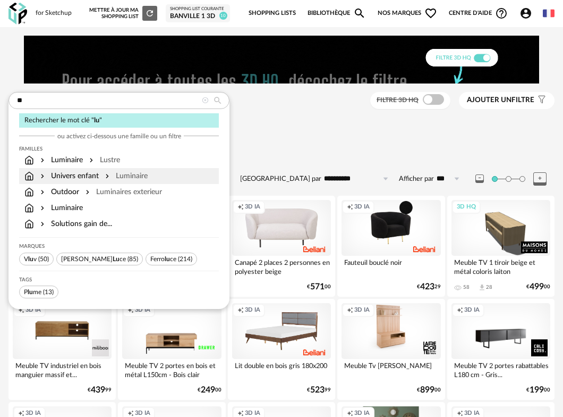
click at [74, 177] on div "Univers enfant" at bounding box center [68, 176] width 61 height 11
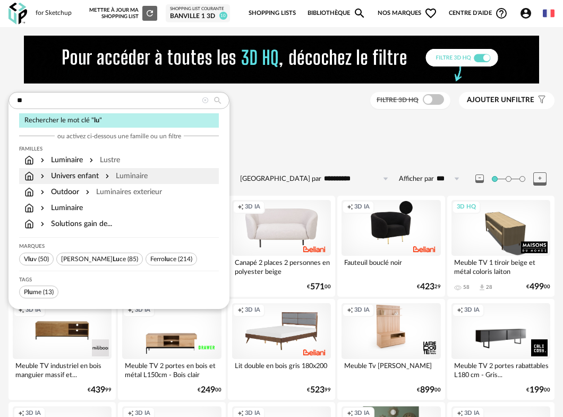
type input "**********"
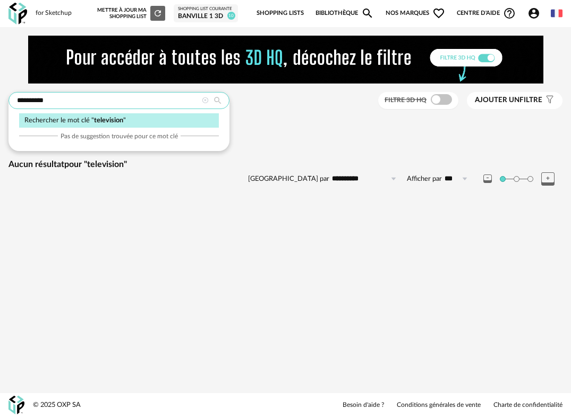
click at [52, 99] on input "**********" at bounding box center [119, 100] width 221 height 17
drag, startPoint x: 52, startPoint y: 99, endPoint x: -20, endPoint y: 101, distance: 72.3
click at [0, 101] on html "**********" at bounding box center [285, 208] width 571 height 417
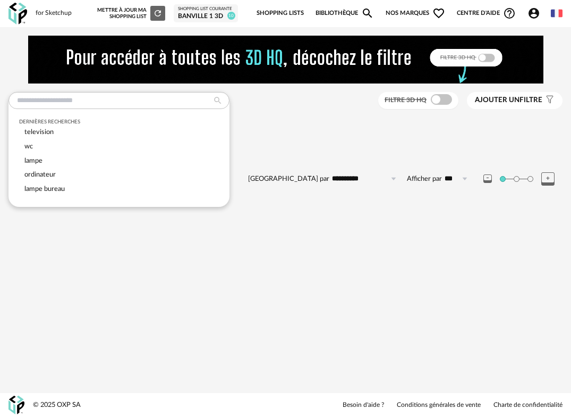
click at [94, 306] on div "**********" at bounding box center [285, 208] width 571 height 417
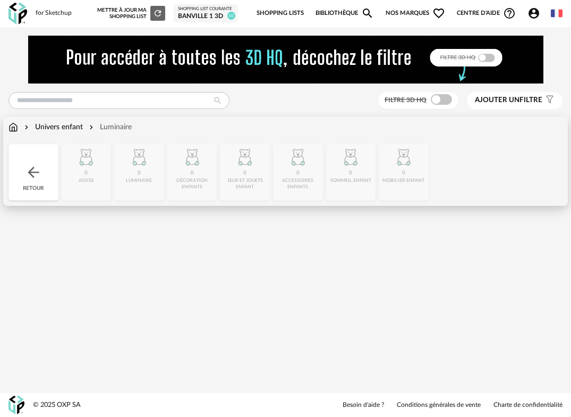
click at [15, 129] on img at bounding box center [14, 127] width 10 height 11
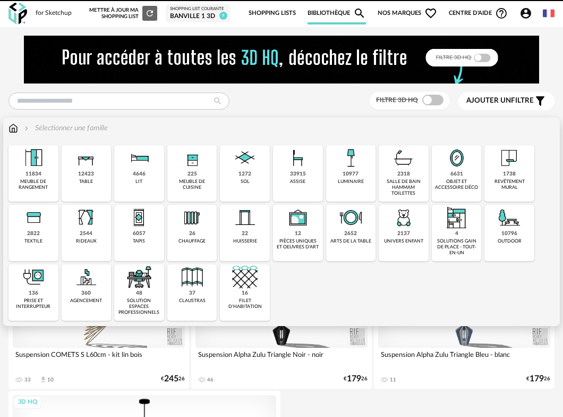
click at [345, 177] on div "10977 luminaire" at bounding box center [351, 173] width 50 height 56
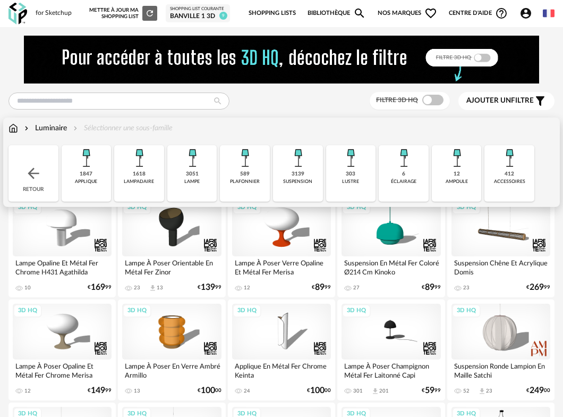
click at [86, 171] on div "1847" at bounding box center [86, 174] width 13 height 7
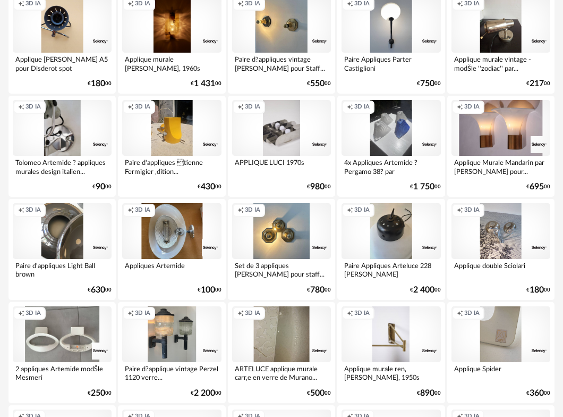
scroll to position [1597, 0]
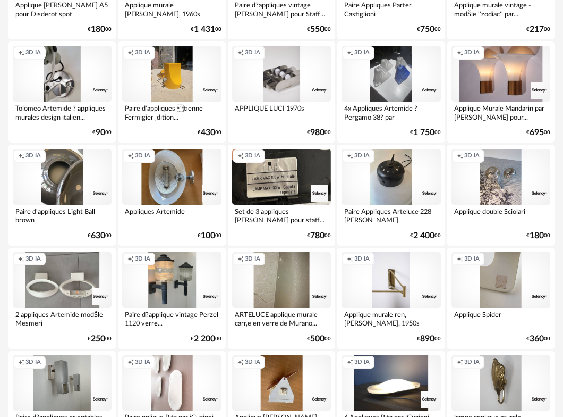
click at [270, 183] on div "Creation icon 3D IA" at bounding box center [281, 177] width 99 height 56
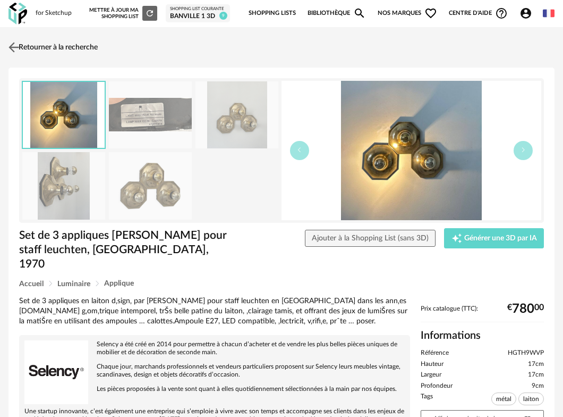
click at [16, 48] on img at bounding box center [13, 46] width 15 height 15
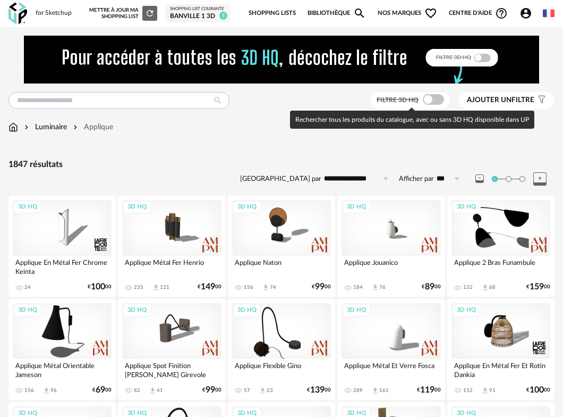
click at [439, 101] on span at bounding box center [433, 99] width 21 height 11
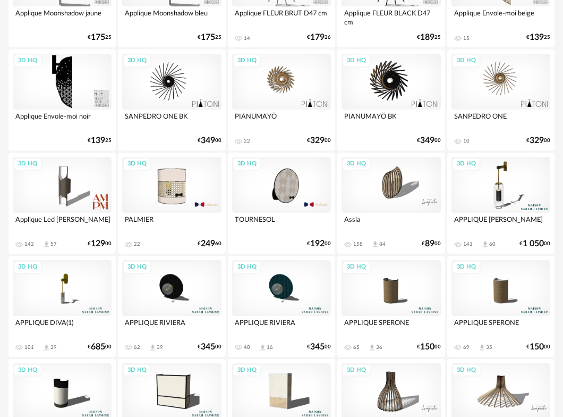
scroll to position [675, 0]
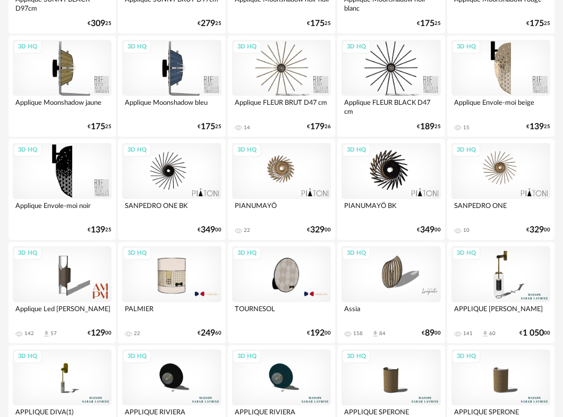
click at [503, 272] on div "3D HQ" at bounding box center [501, 274] width 99 height 56
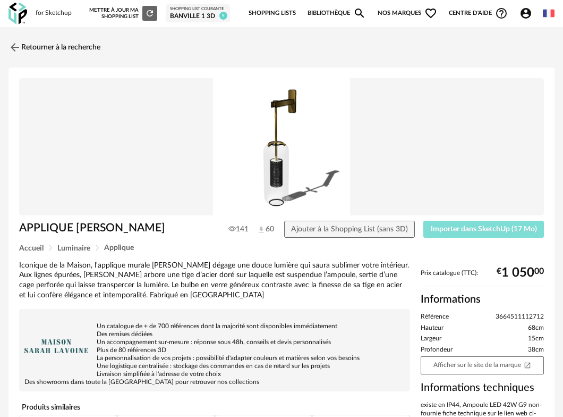
click at [490, 226] on span "Importer dans SketchUp (17 Mo)" at bounding box center [484, 228] width 106 height 7
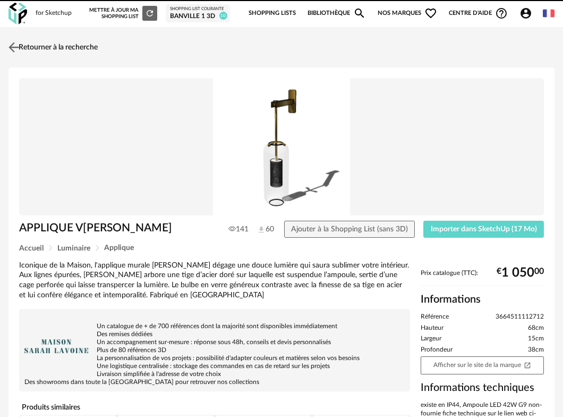
click at [16, 46] on img at bounding box center [13, 46] width 15 height 15
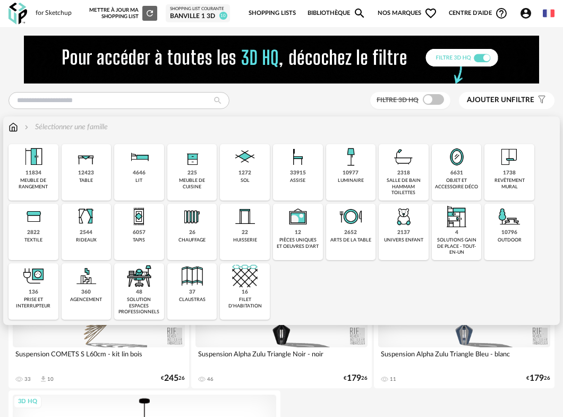
click at [350, 176] on div "10977" at bounding box center [351, 172] width 16 height 7
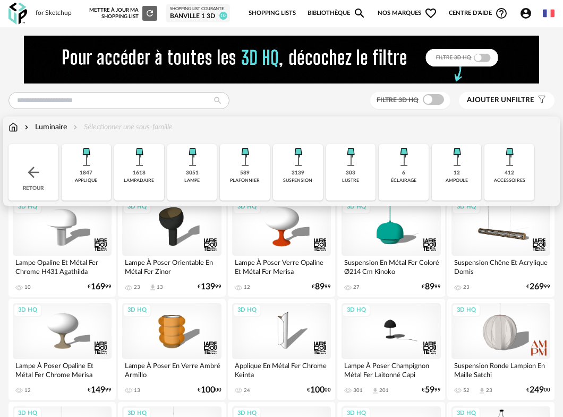
click at [200, 164] on img at bounding box center [193, 157] width 26 height 26
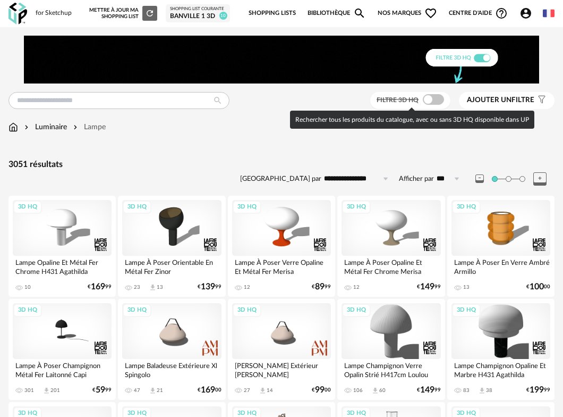
click at [440, 97] on span at bounding box center [433, 99] width 21 height 11
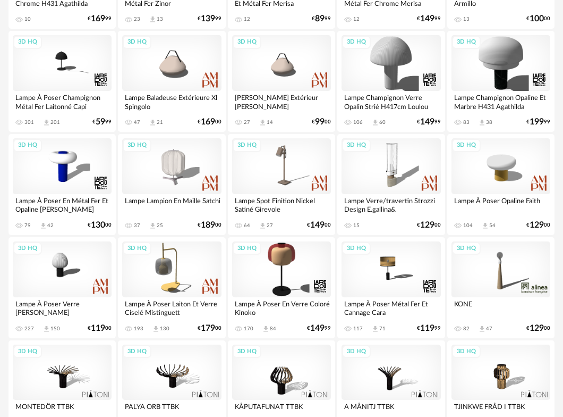
scroll to position [391, 0]
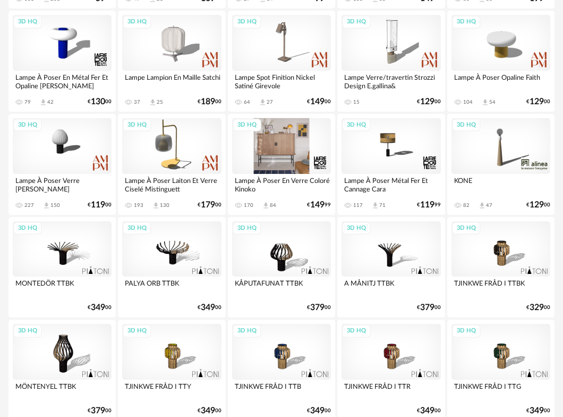
click at [286, 154] on div "3D HQ" at bounding box center [281, 146] width 99 height 56
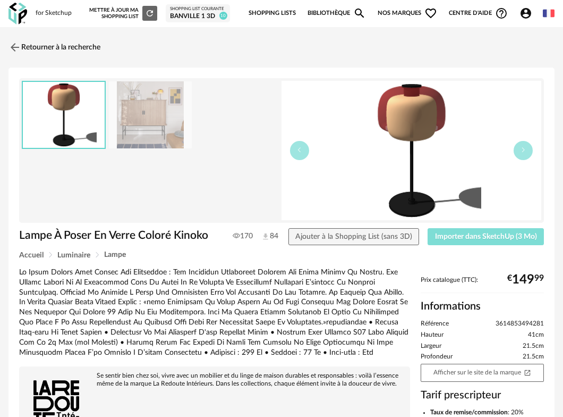
click at [488, 233] on span "Importer dans SketchUp (3 Mo)" at bounding box center [486, 236] width 102 height 7
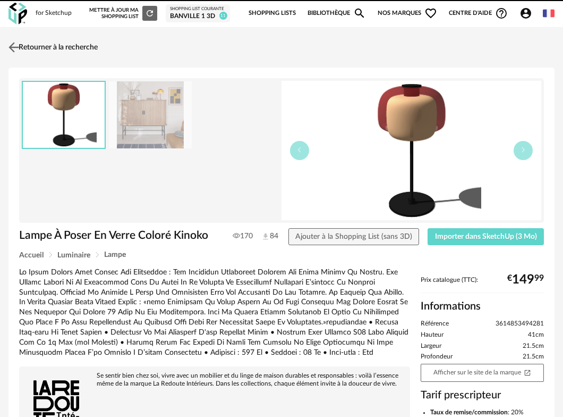
click at [15, 47] on img at bounding box center [13, 46] width 15 height 15
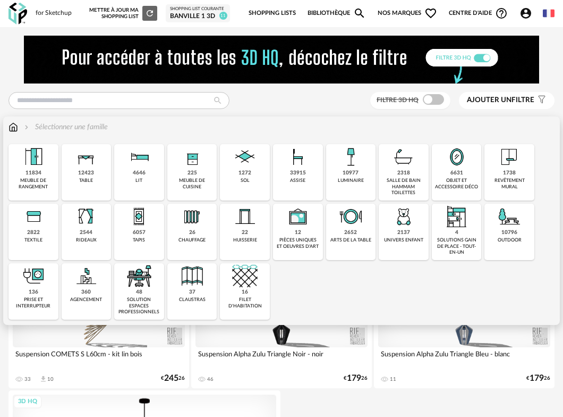
click at [456, 180] on div "objet et accessoire déco" at bounding box center [457, 183] width 44 height 12
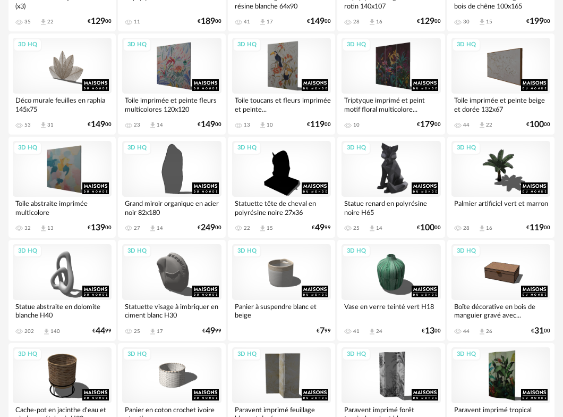
scroll to position [1508, 0]
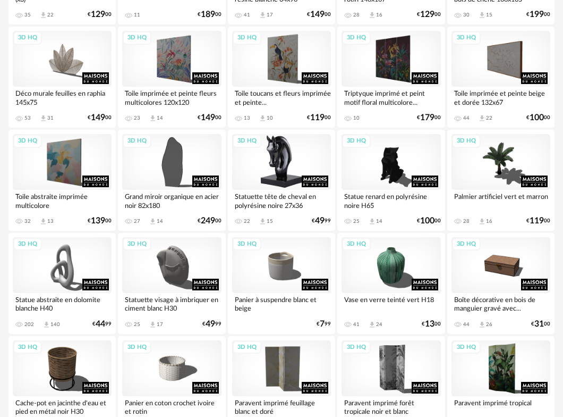
click at [281, 165] on div "3D HQ" at bounding box center [281, 162] width 99 height 56
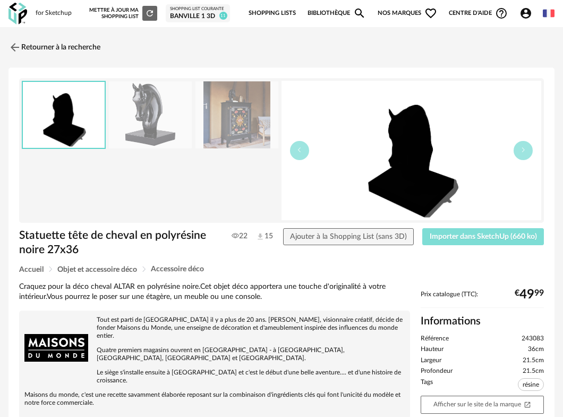
click at [463, 235] on span "Importer dans SketchUp (660 ko)" at bounding box center [483, 236] width 107 height 7
click at [23, 45] on link "Retourner à la recherche" at bounding box center [52, 47] width 92 height 23
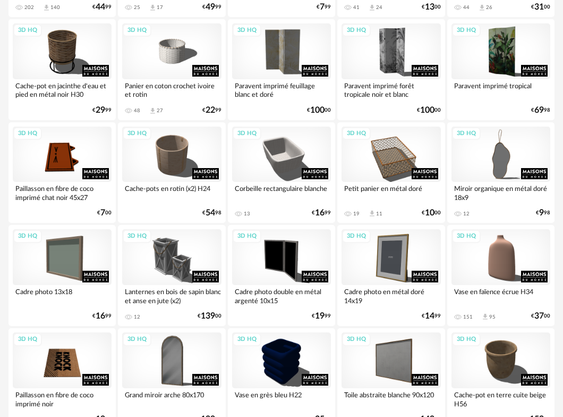
scroll to position [1906, 0]
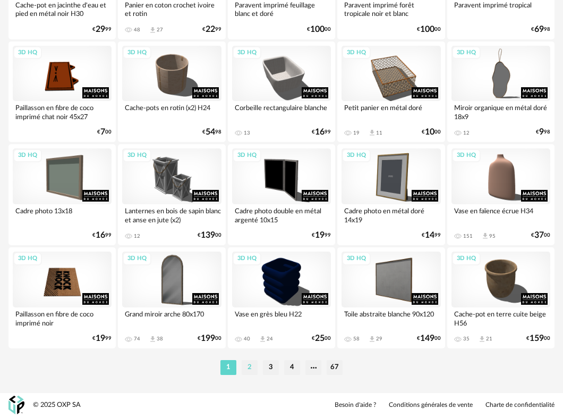
click at [251, 369] on li "2" at bounding box center [250, 367] width 16 height 15
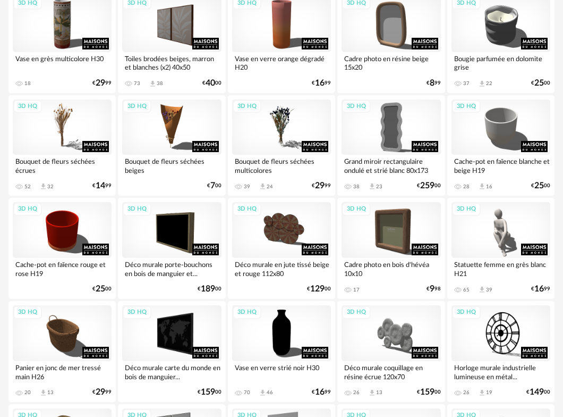
scroll to position [567, 0]
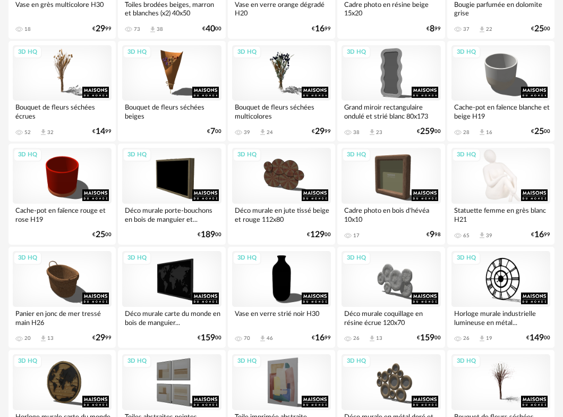
click at [494, 178] on div "3D HQ" at bounding box center [501, 176] width 99 height 56
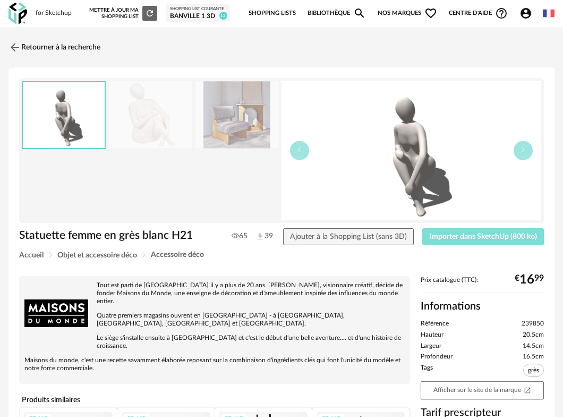
click at [461, 234] on span "Importer dans SketchUp (800 ko)" at bounding box center [483, 236] width 107 height 7
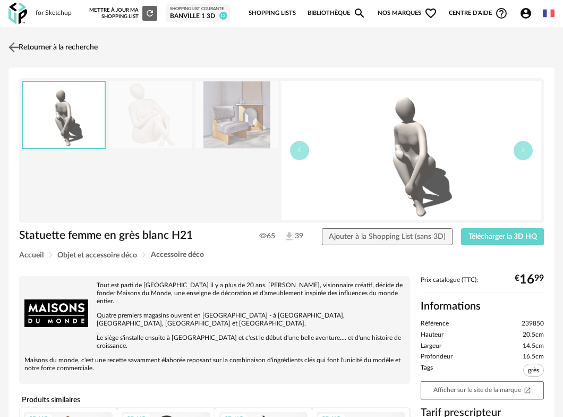
click at [19, 51] on img at bounding box center [13, 46] width 15 height 15
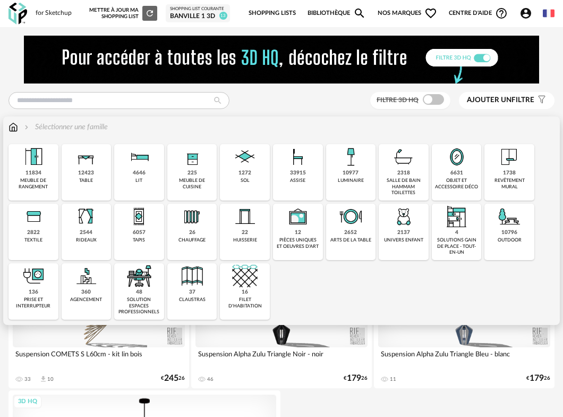
click at [462, 181] on div "objet et accessoire déco" at bounding box center [457, 183] width 44 height 12
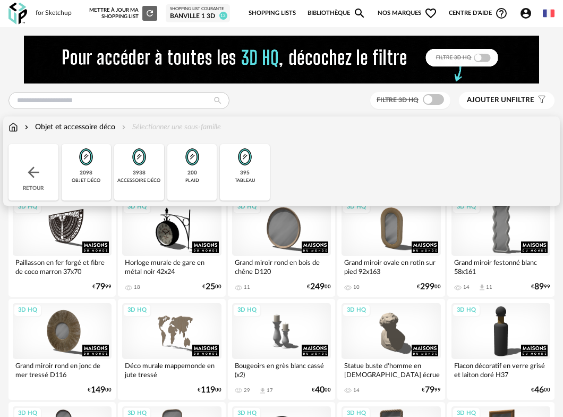
click at [88, 182] on div "objet déco" at bounding box center [86, 180] width 29 height 6
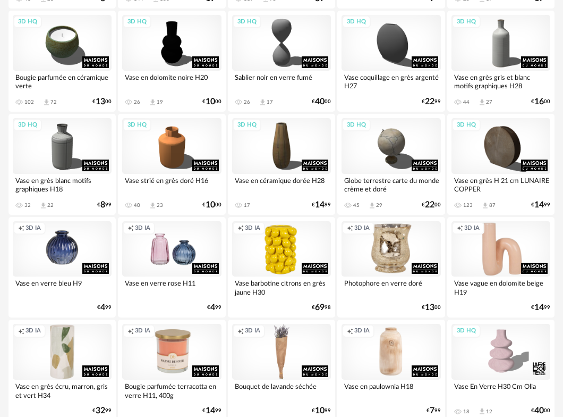
scroll to position [1906, 0]
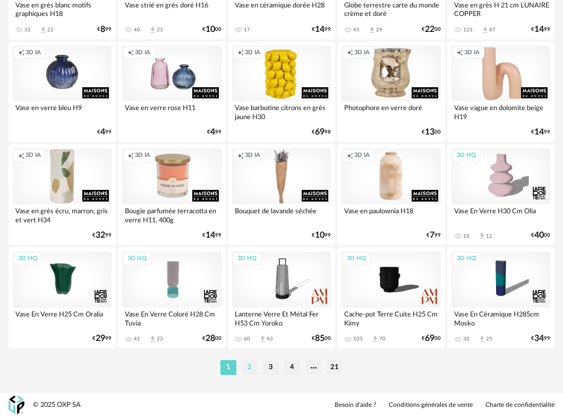
click at [250, 370] on li "2" at bounding box center [250, 367] width 16 height 15
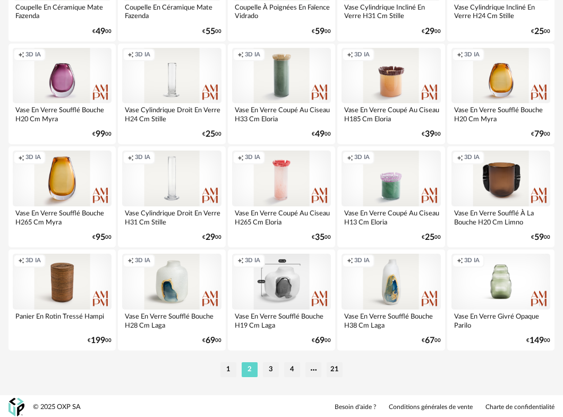
scroll to position [1906, 0]
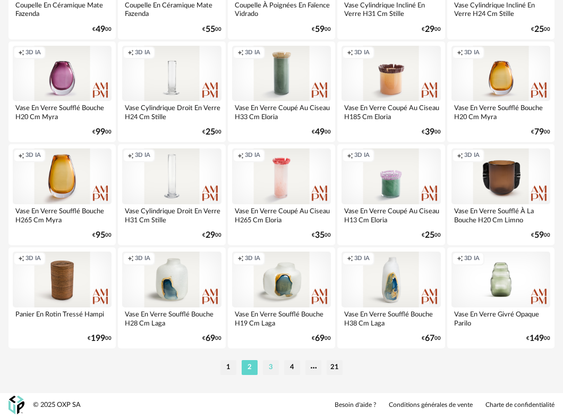
click at [273, 362] on li "3" at bounding box center [271, 367] width 16 height 15
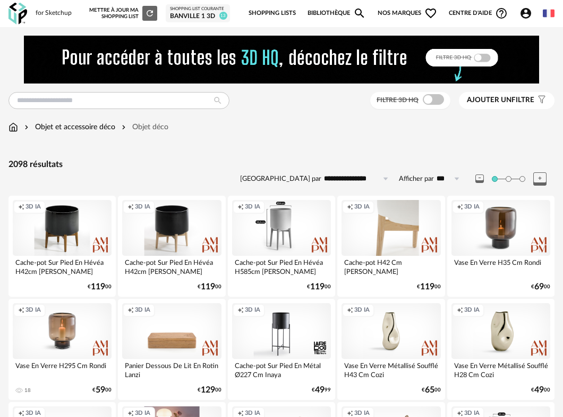
scroll to position [85, 0]
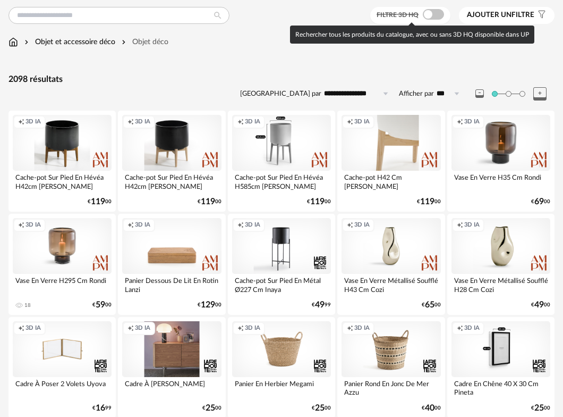
click at [437, 18] on span at bounding box center [433, 14] width 21 height 11
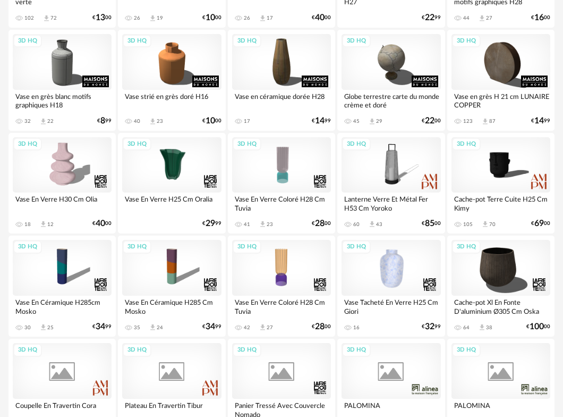
scroll to position [1906, 0]
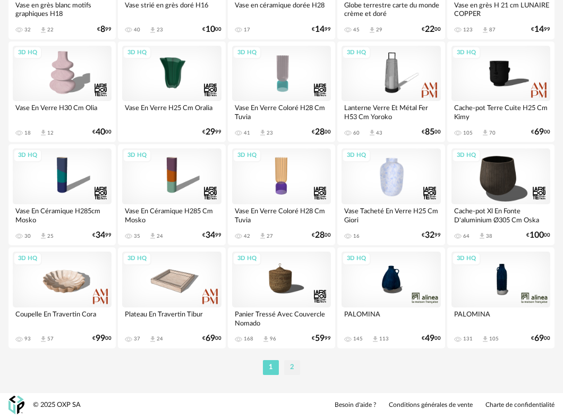
click at [294, 363] on li "2" at bounding box center [292, 367] width 16 height 15
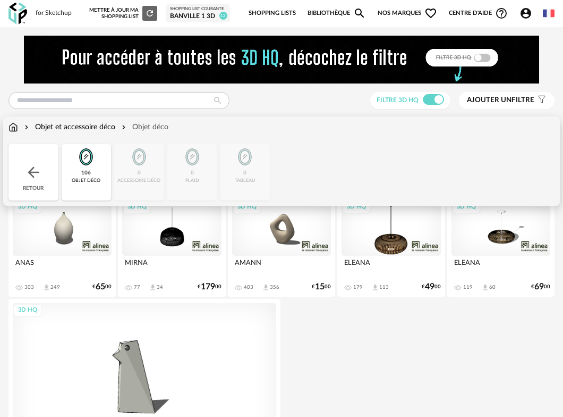
click at [17, 130] on img at bounding box center [14, 127] width 10 height 11
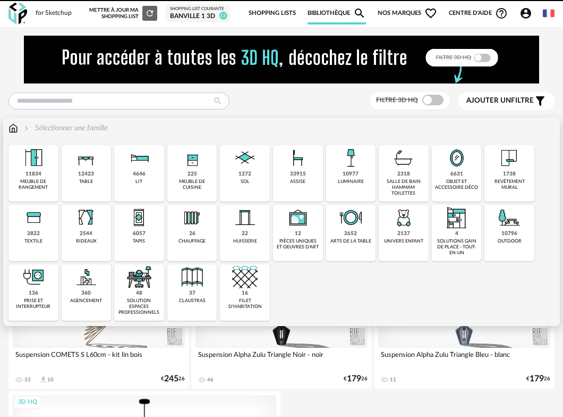
click at [359, 184] on div "10977 luminaire" at bounding box center [351, 173] width 50 height 56
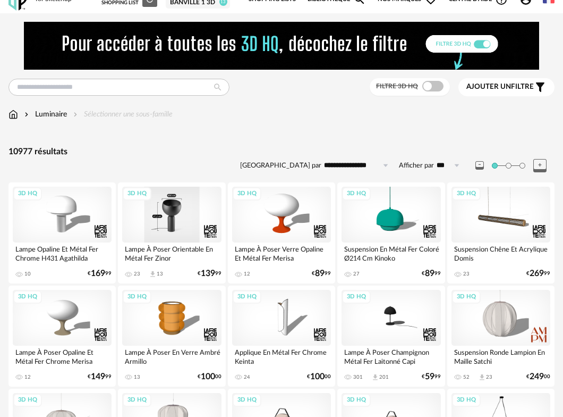
scroll to position [7, 0]
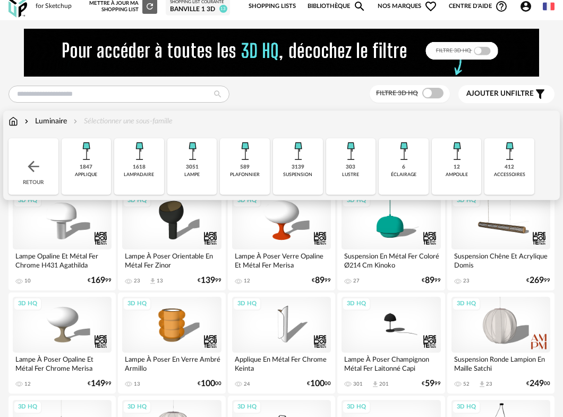
click at [308, 167] on div "3139 suspension" at bounding box center [298, 166] width 50 height 56
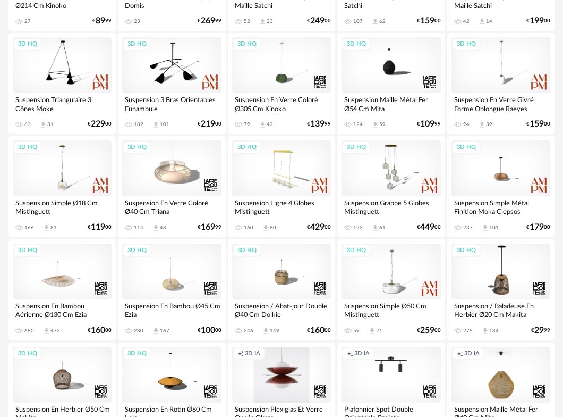
scroll to position [296, 0]
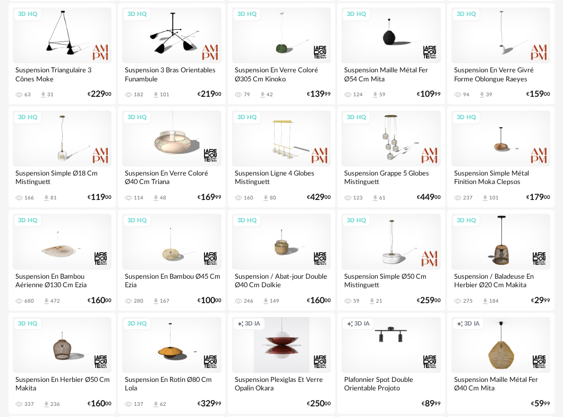
click at [281, 336] on div "Creation icon 3D IA" at bounding box center [281, 345] width 99 height 56
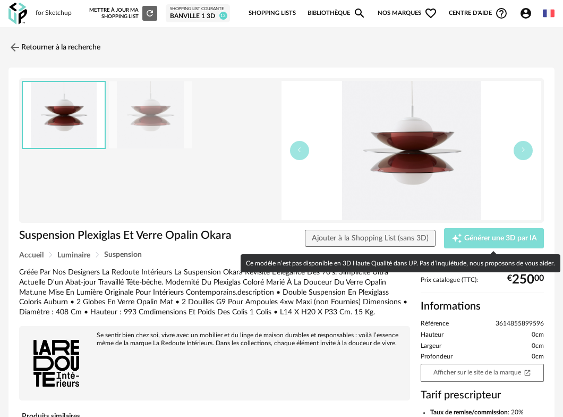
click at [488, 236] on span "Générer une 3D par IA" at bounding box center [500, 237] width 73 height 7
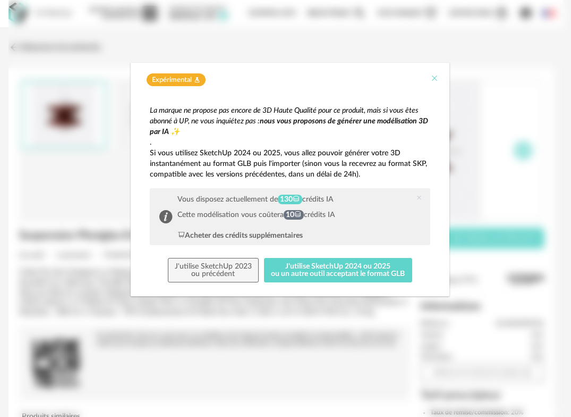
click at [433, 75] on icon "Close" at bounding box center [434, 78] width 9 height 9
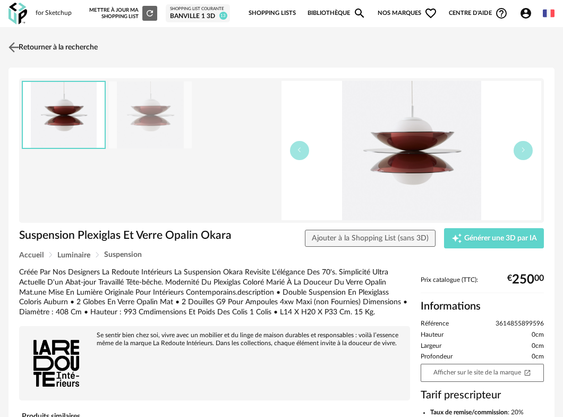
click at [18, 48] on img at bounding box center [13, 46] width 15 height 15
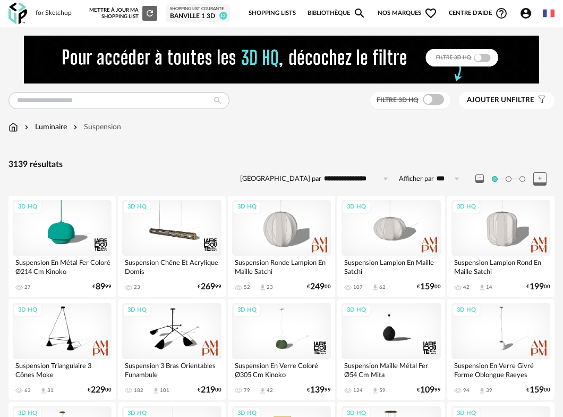
click at [480, 57] on img at bounding box center [281, 60] width 515 height 48
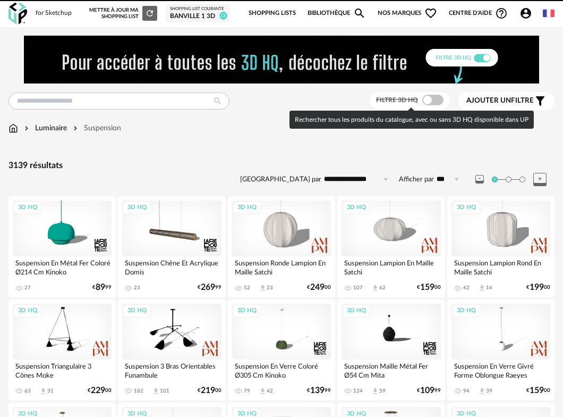
click at [436, 99] on span at bounding box center [432, 100] width 21 height 11
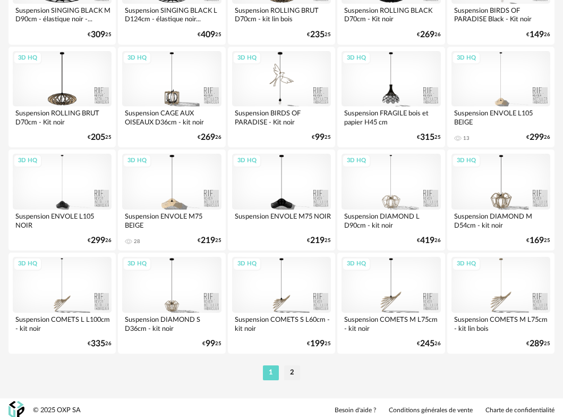
scroll to position [1906, 0]
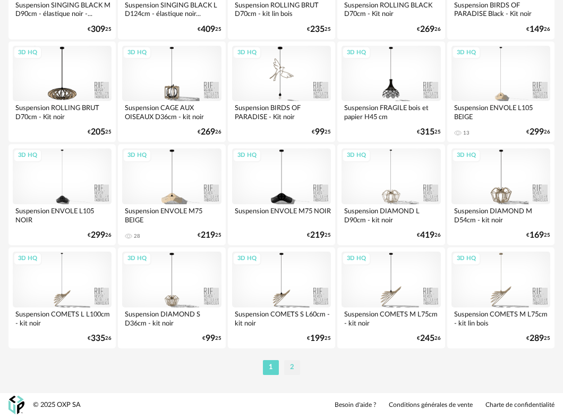
click at [287, 368] on li "2" at bounding box center [292, 367] width 16 height 15
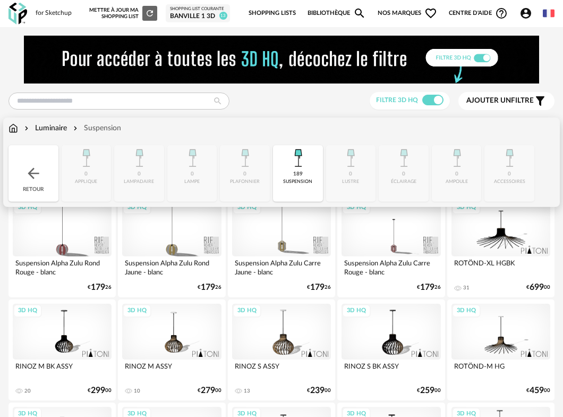
click at [63, 128] on div "Luminaire" at bounding box center [44, 128] width 45 height 11
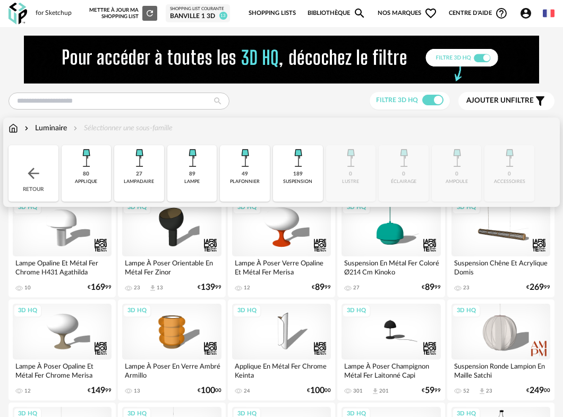
click at [242, 175] on div "49" at bounding box center [245, 174] width 6 height 7
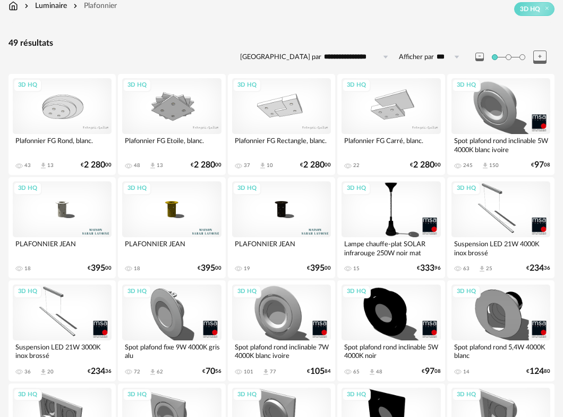
scroll to position [13, 0]
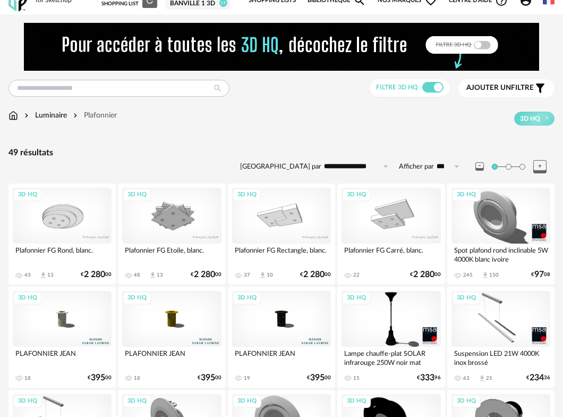
click at [497, 324] on div "3D HQ" at bounding box center [501, 319] width 99 height 56
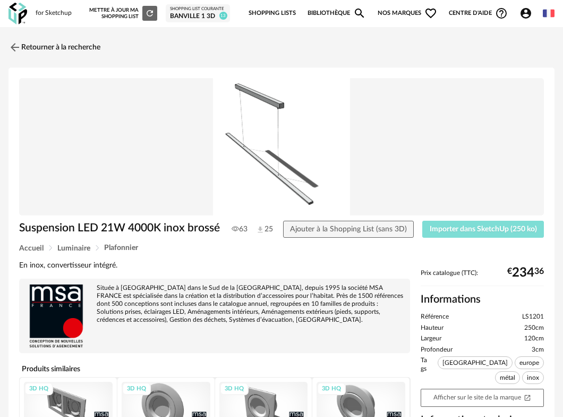
click at [450, 233] on span "Importer dans SketchUp (250 ko)" at bounding box center [483, 228] width 107 height 7
